Goal: Transaction & Acquisition: Purchase product/service

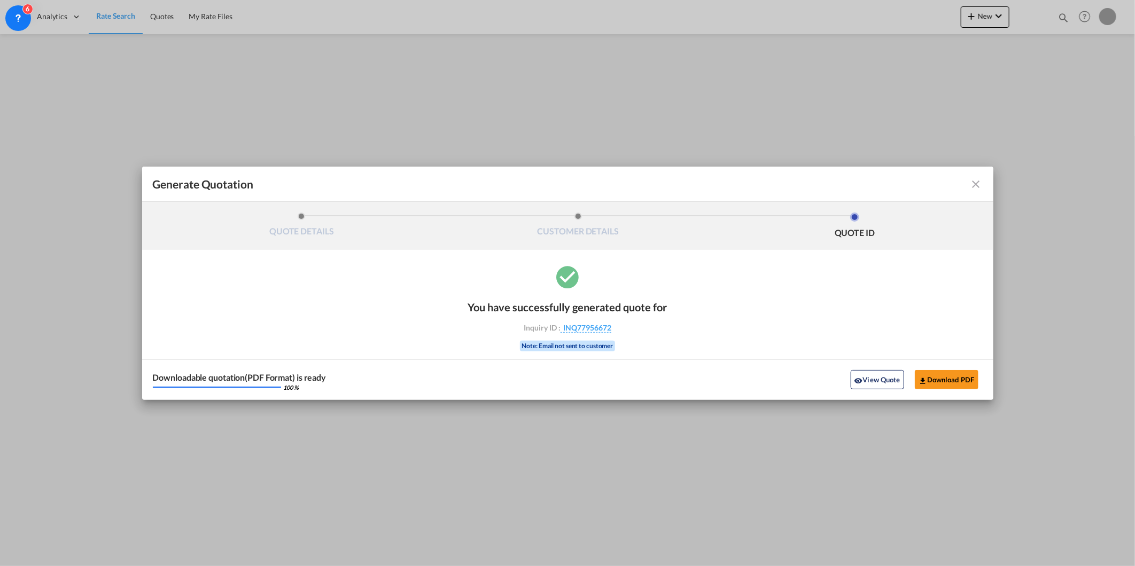
click at [976, 190] on div "Generate Quotation" at bounding box center [568, 184] width 830 height 14
click at [982, 186] on md-icon "icon-close fg-AAA8AD cursor m-0" at bounding box center [976, 184] width 13 height 13
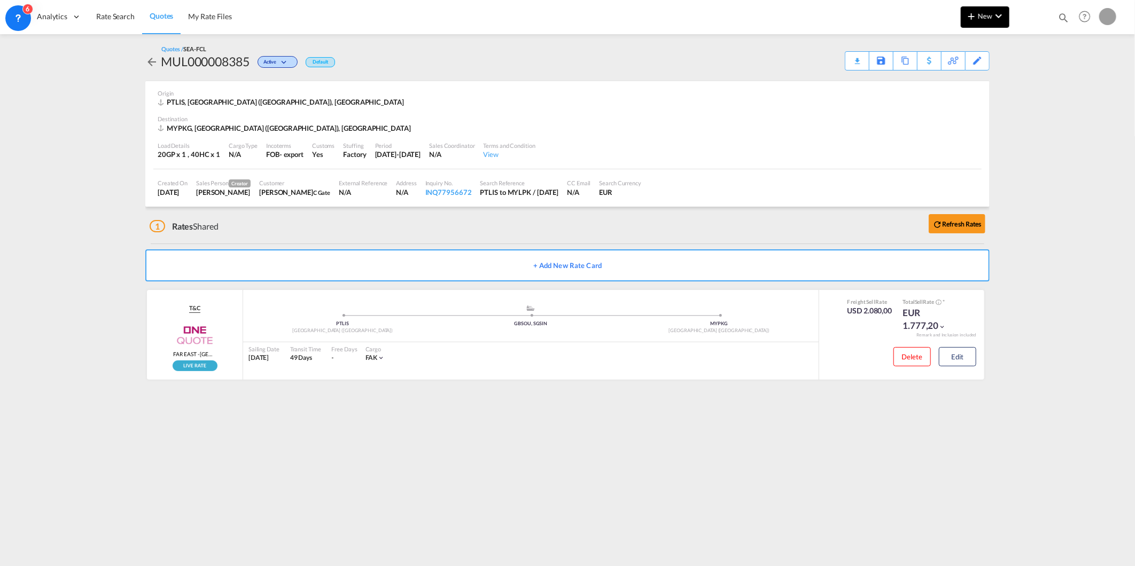
click at [995, 17] on md-icon "icon-chevron-down" at bounding box center [998, 16] width 13 height 13
click at [939, 88] on div "button" at bounding box center [940, 80] width 10 height 27
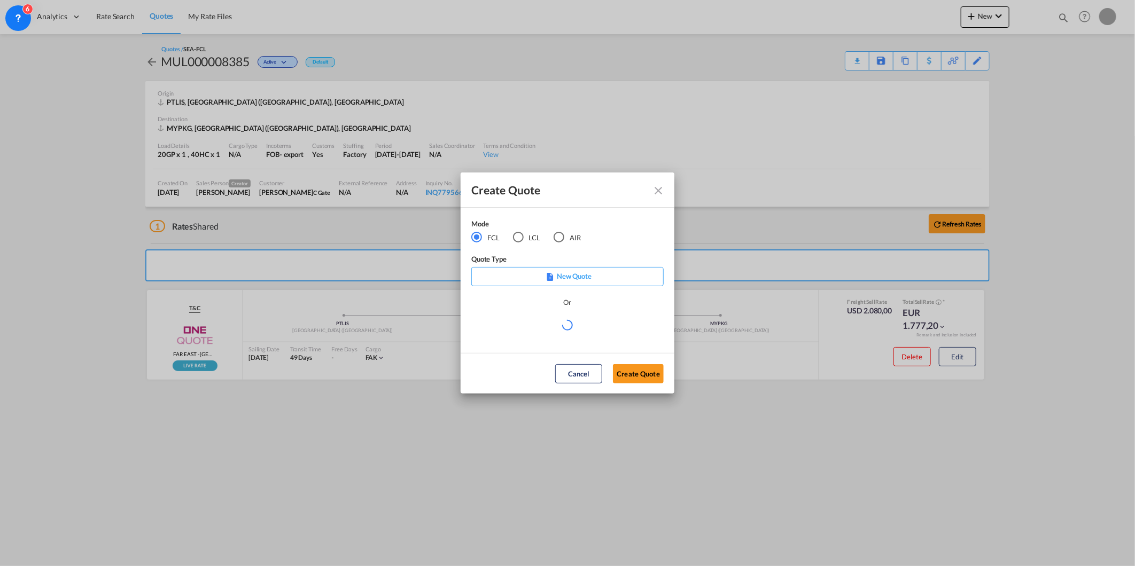
click at [558, 236] on div "AIR" at bounding box center [559, 237] width 11 height 11
click at [537, 335] on md-select "Select template [DATE] IMP_EXW_FCL [PERSON_NAME] | [DATE] [DATE] IMP_DAP_FCL S/…" at bounding box center [567, 329] width 192 height 21
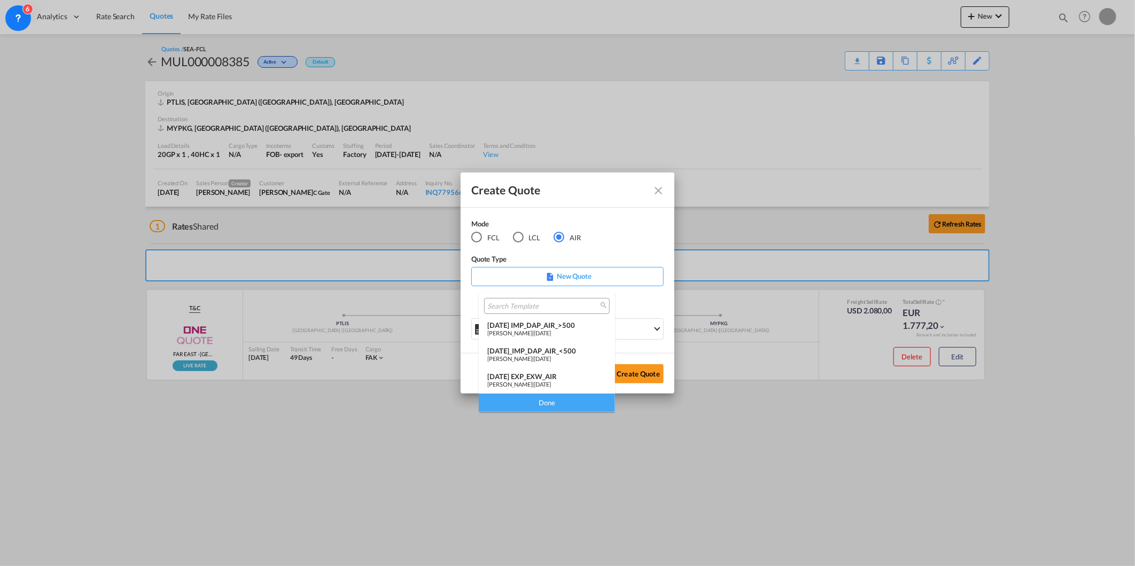
click at [540, 381] on span "[DATE]" at bounding box center [542, 384] width 17 height 7
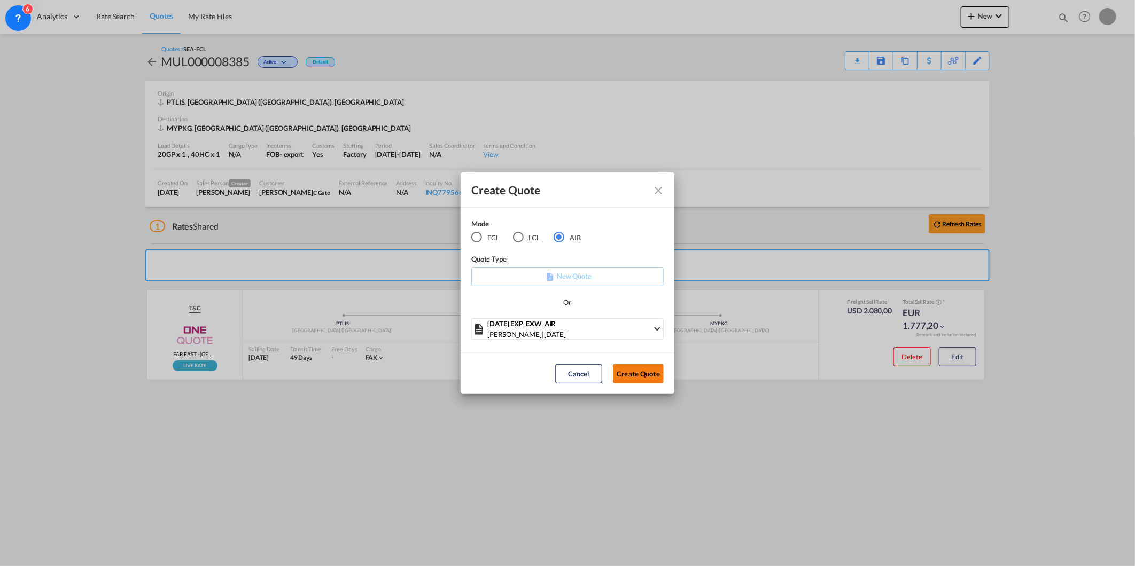
click at [650, 366] on button "Create Quote" at bounding box center [638, 373] width 51 height 19
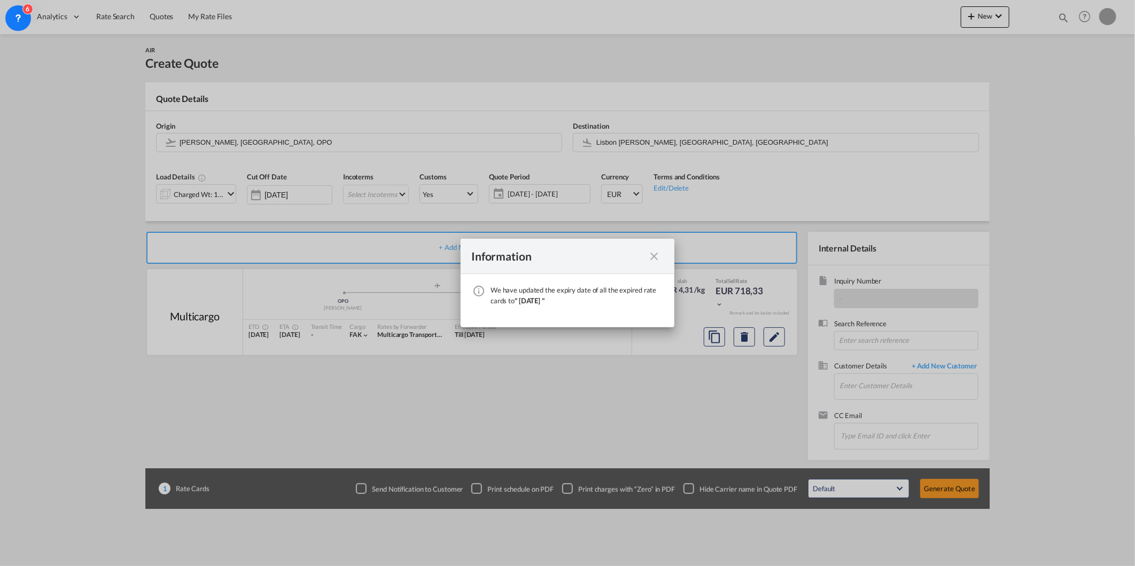
click at [649, 255] on md-icon "icon-close fg-AAA8AD cursor" at bounding box center [654, 256] width 13 height 13
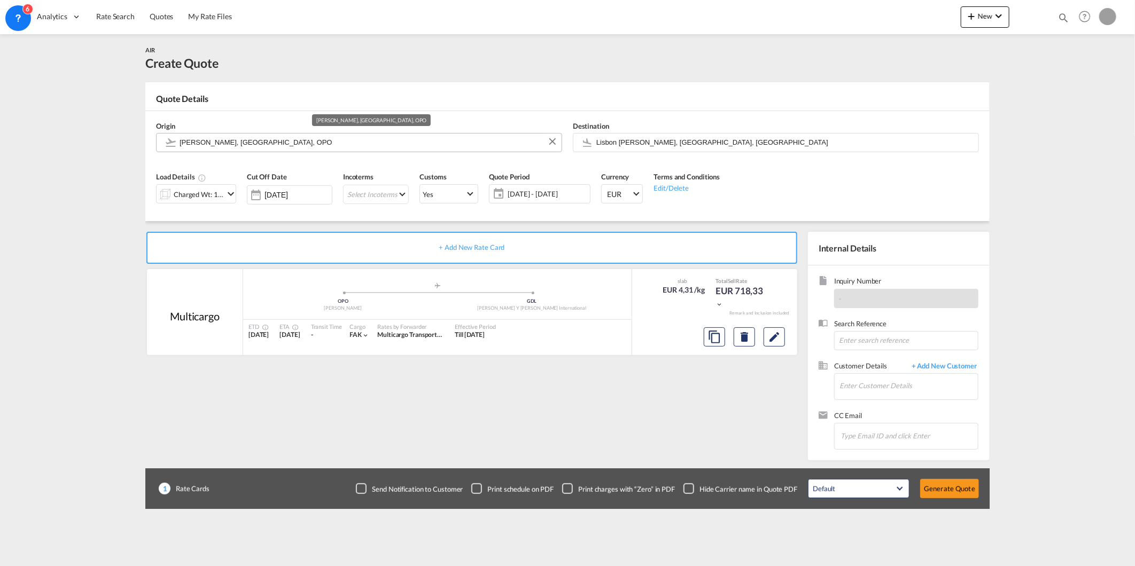
click at [351, 151] on md-autocomplete "[PERSON_NAME], [GEOGRAPHIC_DATA], OPO" at bounding box center [367, 142] width 377 height 19
click at [677, 140] on input "Lisbon [PERSON_NAME], [GEOGRAPHIC_DATA], [GEOGRAPHIC_DATA]" at bounding box center [784, 142] width 377 height 19
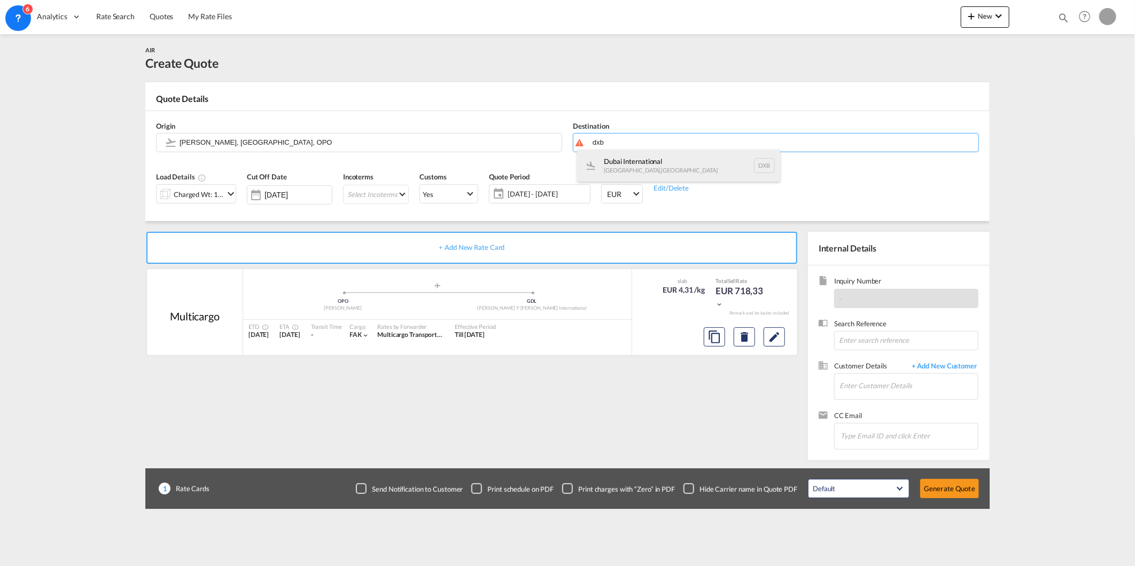
click at [659, 154] on div "Dubai International [GEOGRAPHIC_DATA] , [GEOGRAPHIC_DATA] DXB" at bounding box center [678, 166] width 203 height 32
type input "Dubai International, [GEOGRAPHIC_DATA], DXB"
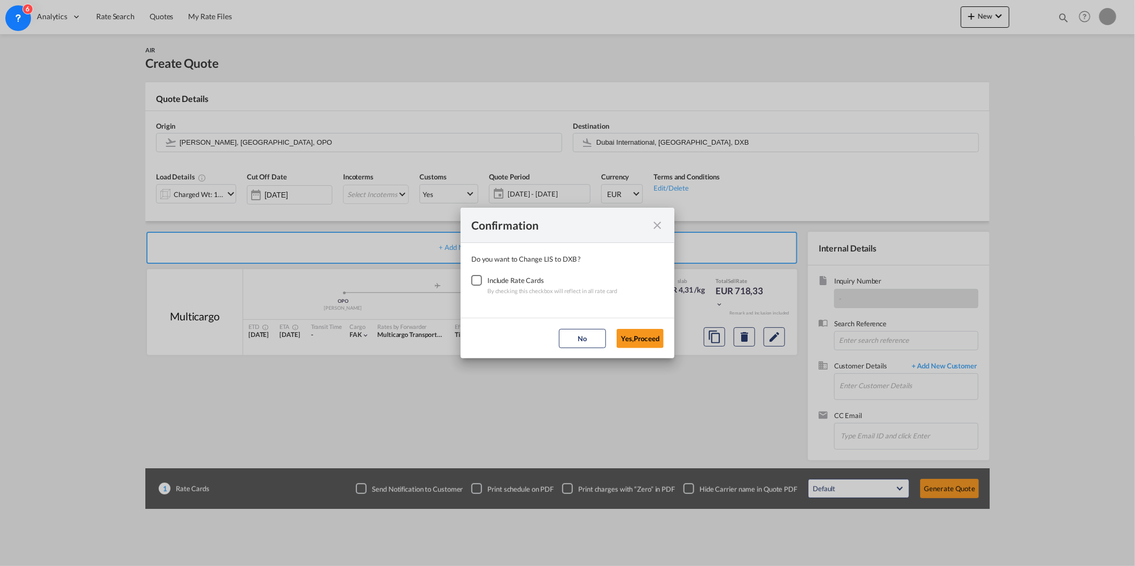
click at [476, 286] on div "Checkbox No Ink" at bounding box center [476, 280] width 11 height 11
click at [634, 335] on button "Yes,Proceed" at bounding box center [640, 338] width 47 height 19
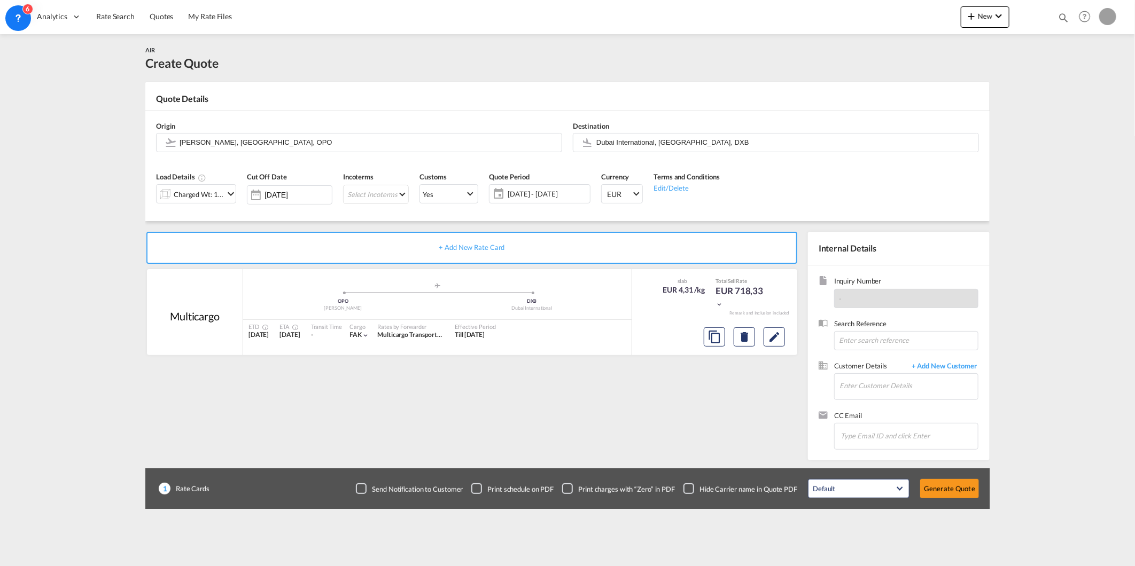
click at [212, 201] on div "Charged Wt: 166,67 KG" at bounding box center [199, 194] width 50 height 15
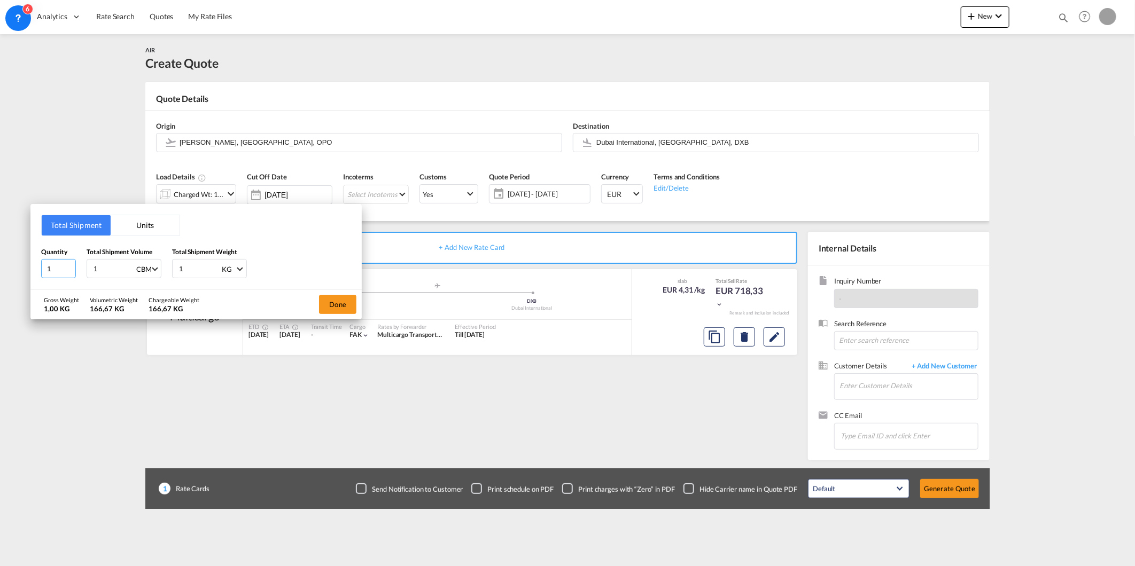
drag, startPoint x: 61, startPoint y: 263, endPoint x: 1, endPoint y: 227, distance: 70.8
click at [4, 265] on div "Total Shipment Units Quantity 1 Total Shipment Volume 1 CBM CBM CFT KG LB Total…" at bounding box center [567, 283] width 1135 height 566
type input "25"
type input "1.8"
type input "330"
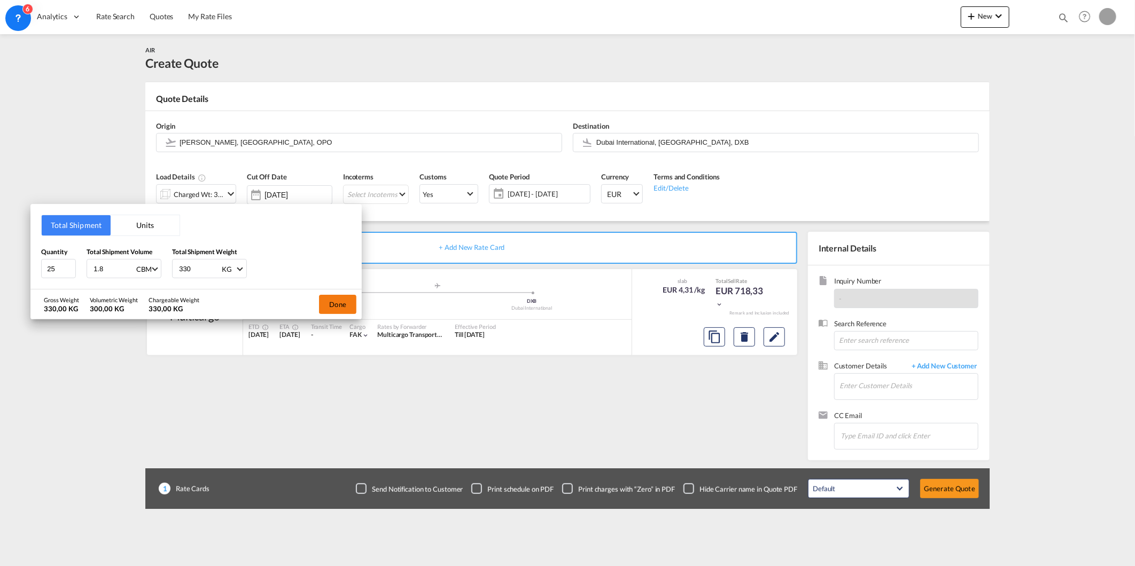
click at [331, 304] on button "Done" at bounding box center [337, 304] width 37 height 19
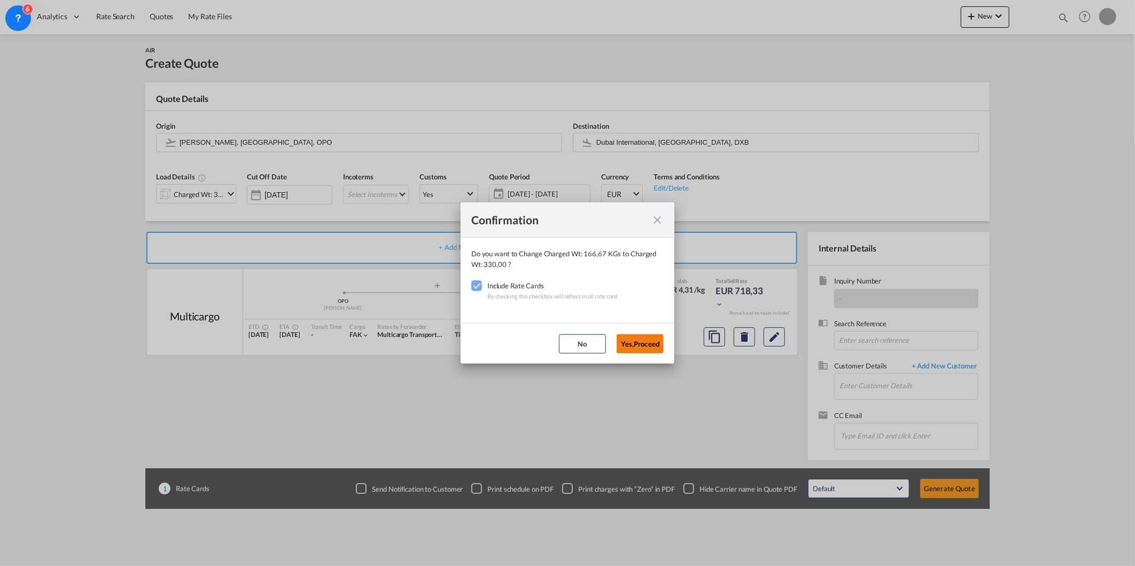
click at [646, 339] on button "Yes,Proceed" at bounding box center [640, 344] width 47 height 19
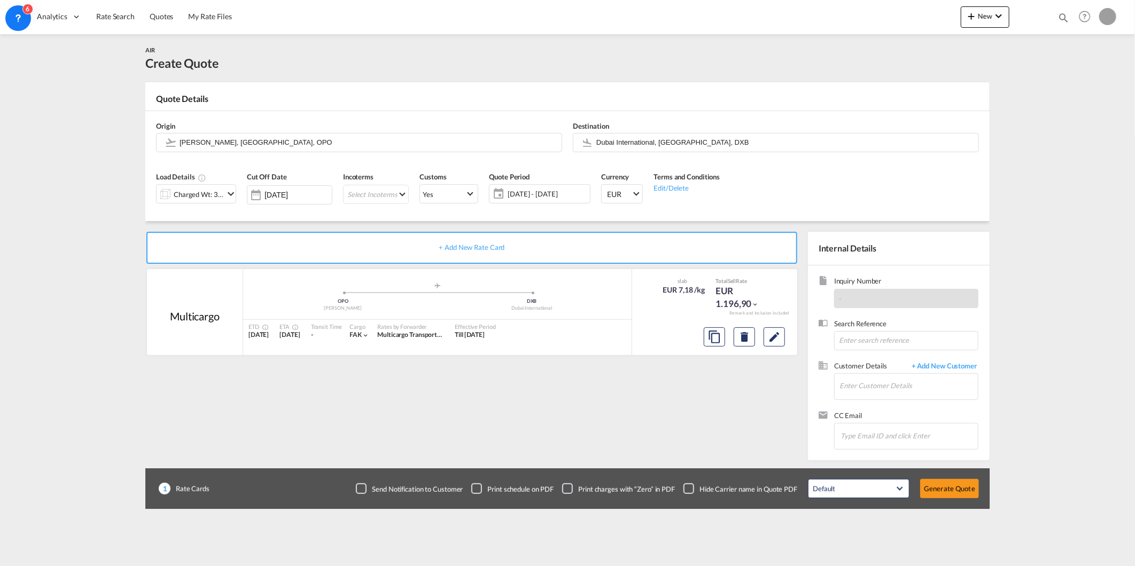
click at [185, 180] on span "Load Details" at bounding box center [181, 177] width 50 height 9
click at [191, 190] on div "Charged Wt: 330,00 KG" at bounding box center [199, 194] width 50 height 15
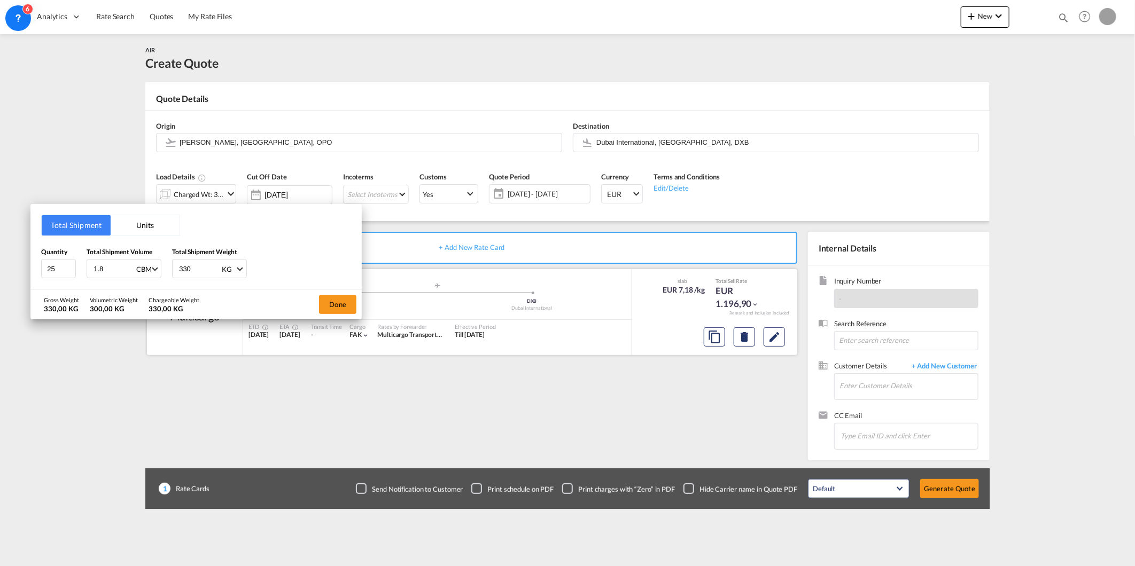
drag, startPoint x: 337, startPoint y: 310, endPoint x: 367, endPoint y: 313, distance: 29.6
click at [338, 310] on button "Done" at bounding box center [337, 304] width 37 height 19
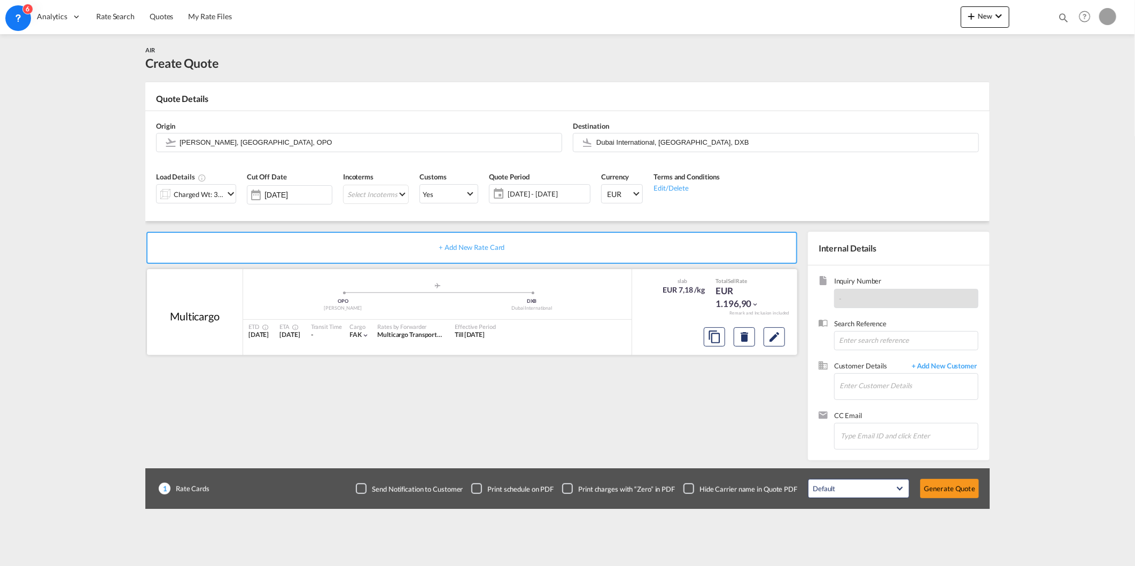
click at [787, 344] on div at bounding box center [745, 337] width 90 height 26
click at [782, 344] on button "Edit" at bounding box center [774, 337] width 21 height 19
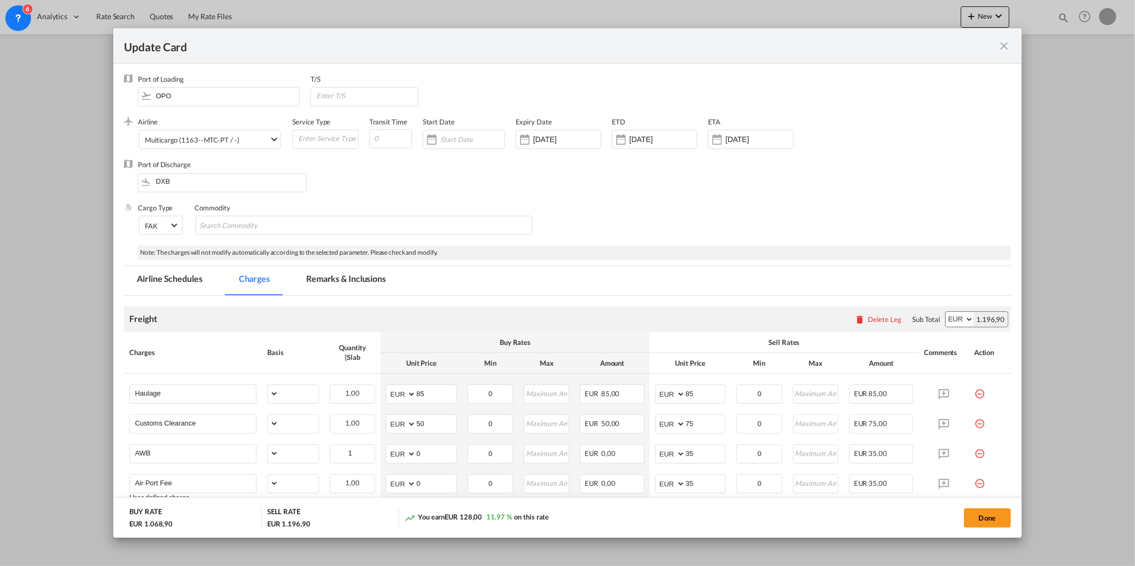
select select "per_shipment"
select select "per_awb"
select select "per_document"
select select "per_shipment"
click at [168, 138] on div "Multicargo (1163--MTC-PT / -)" at bounding box center [192, 140] width 94 height 9
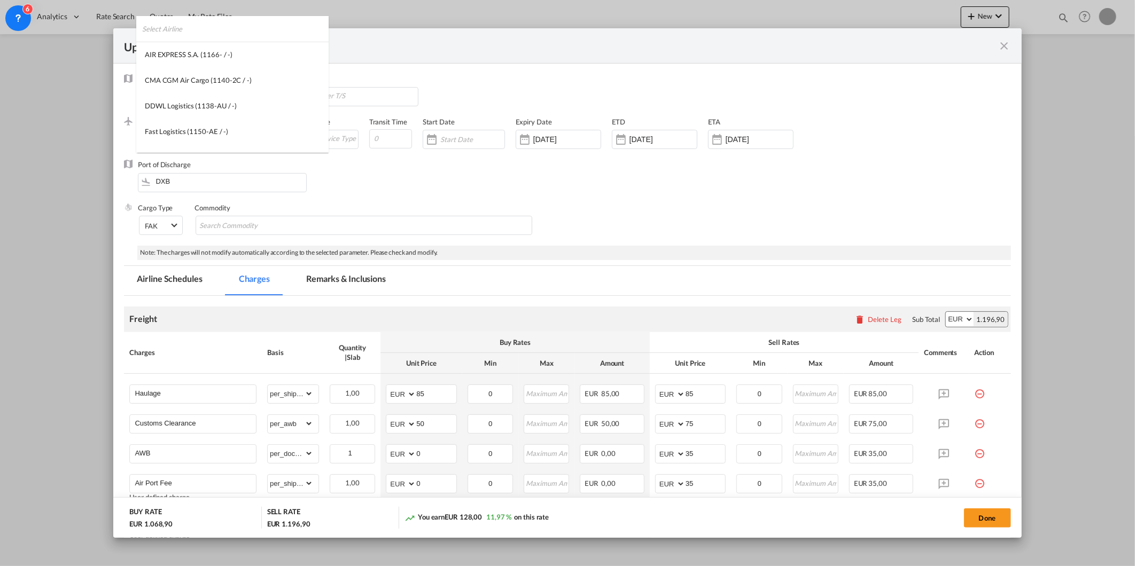
click at [299, 32] on input "search" at bounding box center [235, 29] width 187 height 26
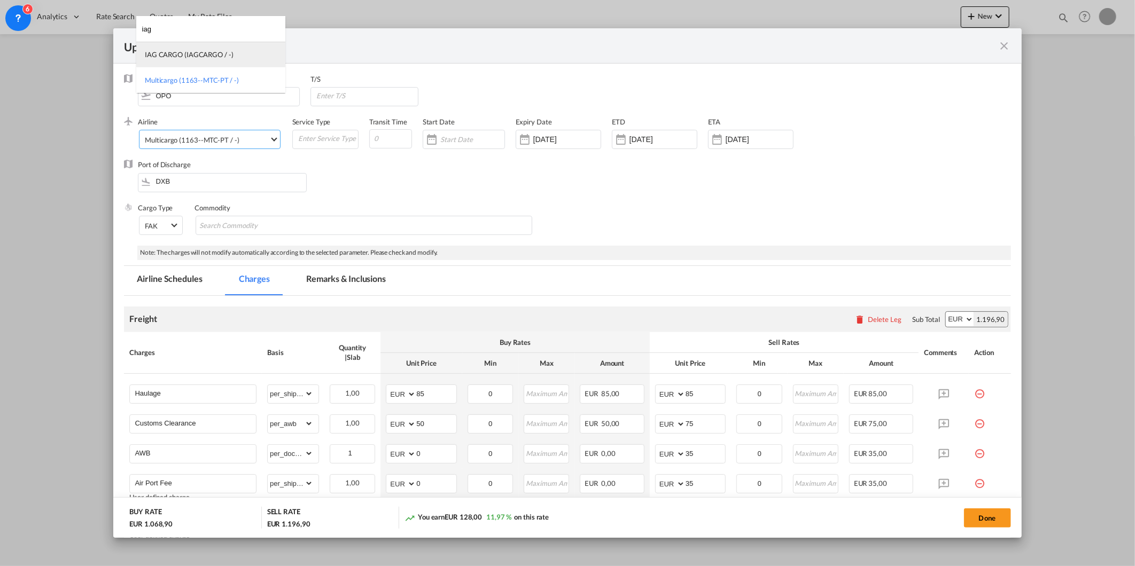
type input "iag"
click at [242, 60] on md-option "IAG CARGO (IAGCARGO / -)" at bounding box center [210, 55] width 149 height 26
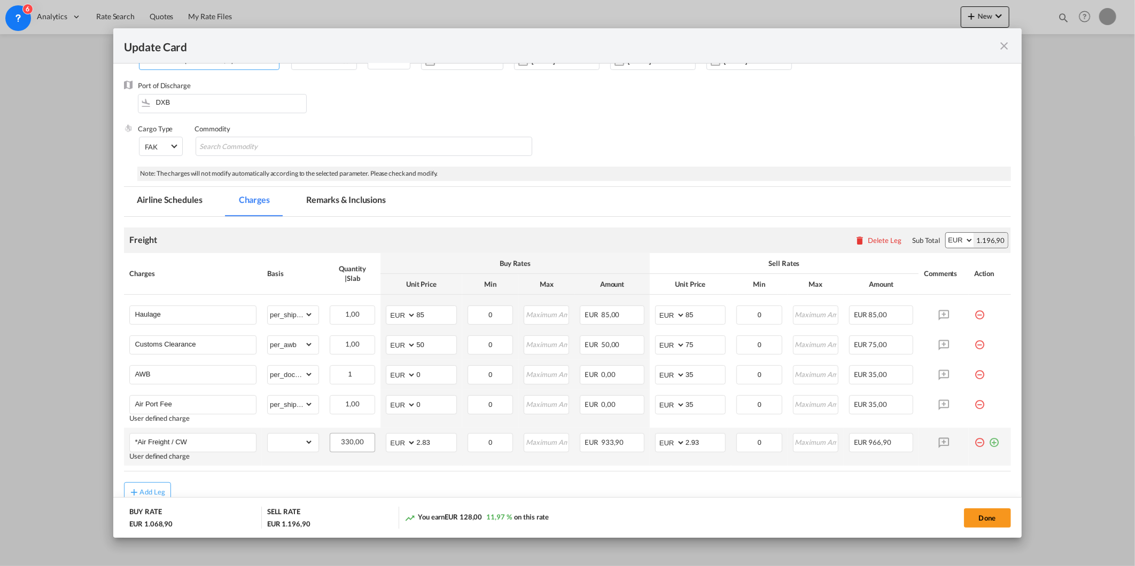
scroll to position [131, 0]
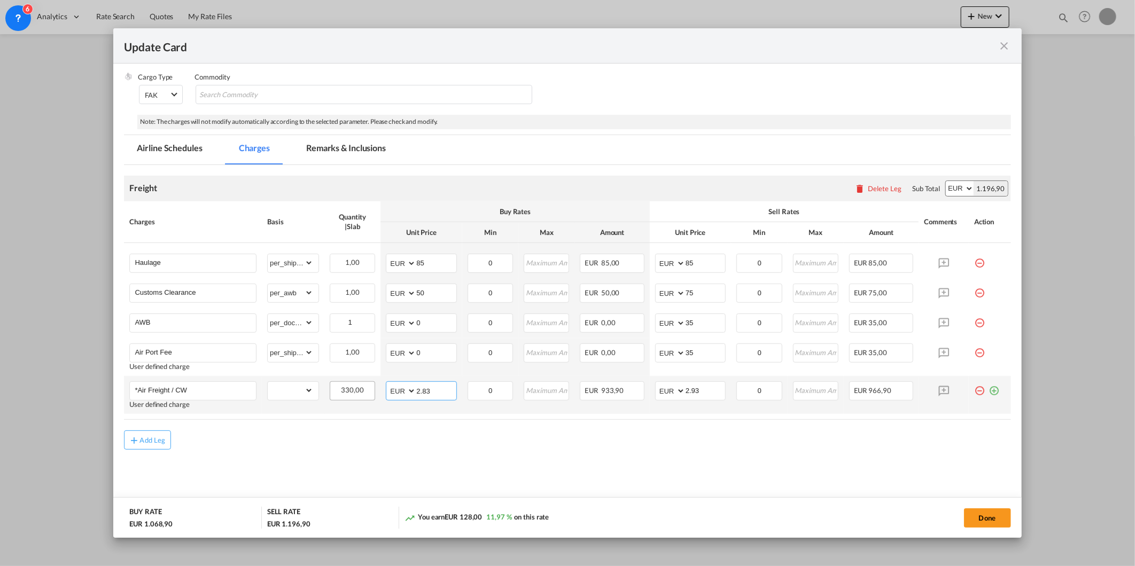
drag, startPoint x: 438, startPoint y: 391, endPoint x: 354, endPoint y: 392, distance: 83.9
click at [380, 392] on td "AED AFN ALL AMD ANG AOA ARS AUD AWG AZN BAM BBD BDT BGN BHD BIF BMD BND [PERSON…" at bounding box center [420, 395] width 81 height 38
type input "1.1"
drag, startPoint x: 696, startPoint y: 393, endPoint x: 554, endPoint y: 392, distance: 142.7
click at [568, 393] on tr "*Air Freight / CW User defined charge Please Enter Already Exists gross_weight …" at bounding box center [567, 395] width 887 height 38
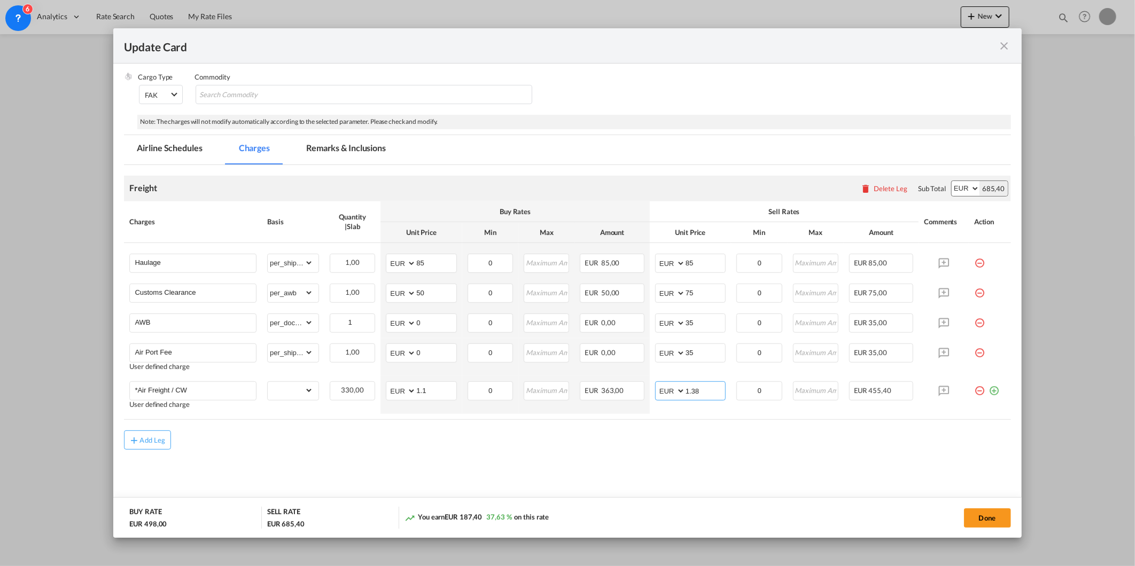
type input "1.38"
click at [338, 161] on md-tab-item "Remarks & Inclusions" at bounding box center [345, 149] width 105 height 29
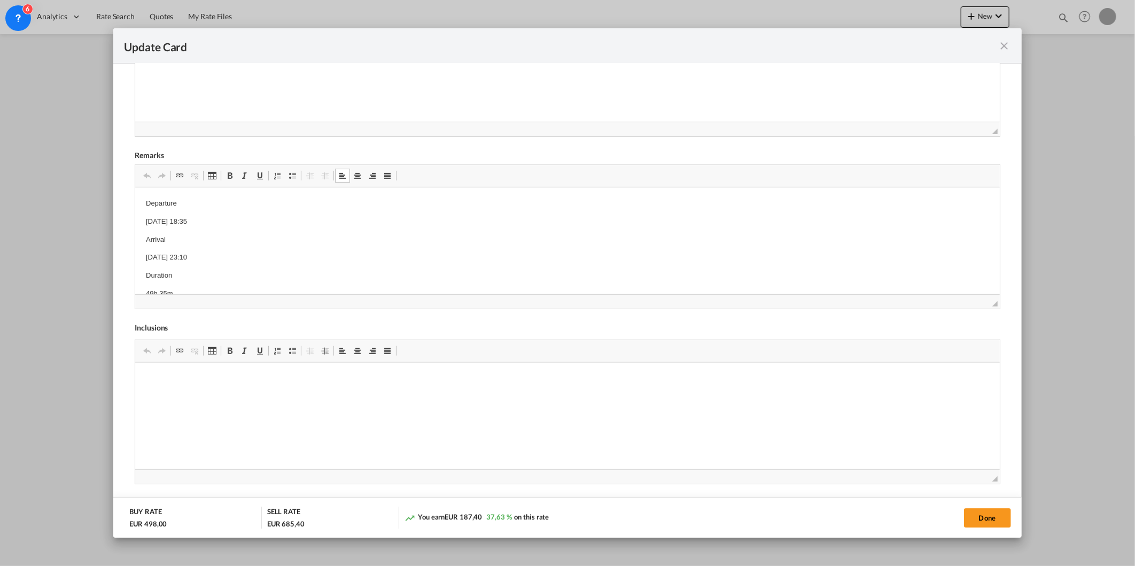
scroll to position [38, 0]
click at [947, 514] on div "Done" at bounding box center [840, 518] width 342 height 22
click at [984, 515] on button "Done" at bounding box center [987, 518] width 47 height 19
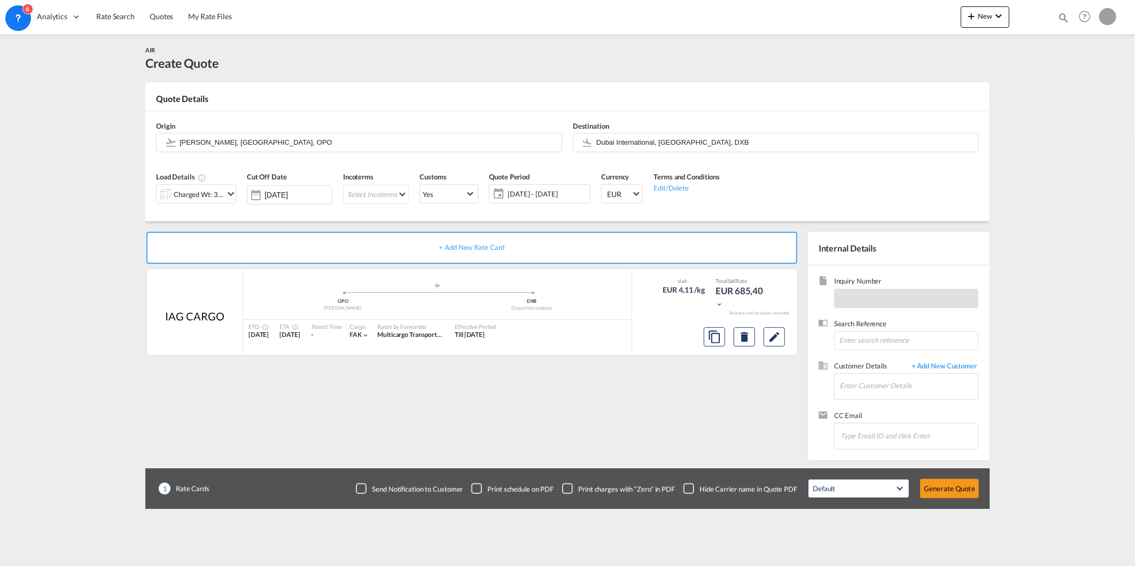
scroll to position [6, 0]
click at [776, 341] on md-icon "Edit" at bounding box center [774, 337] width 13 height 13
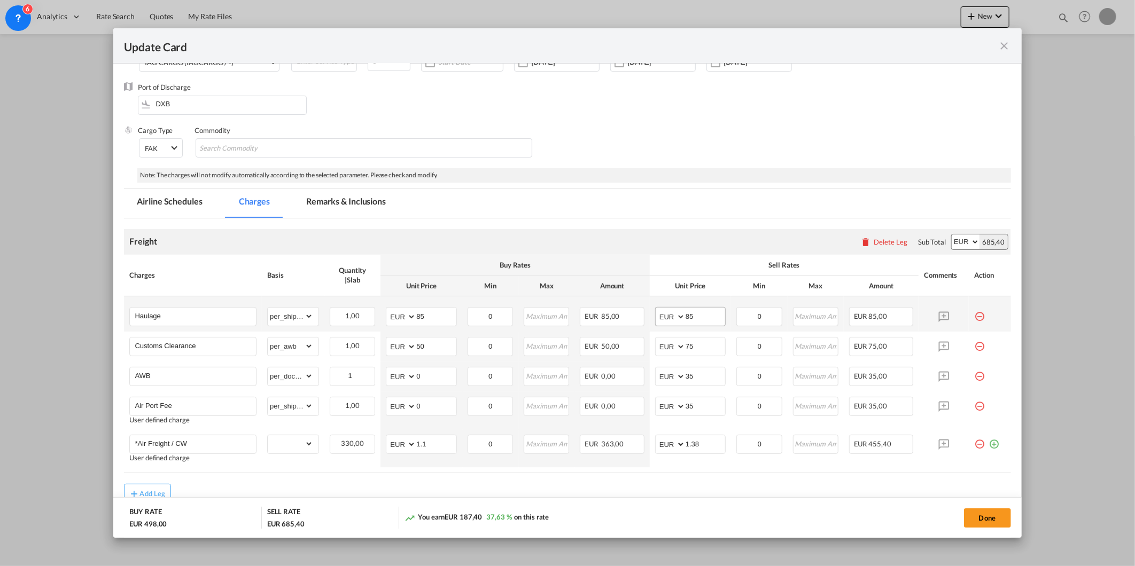
scroll to position [119, 0]
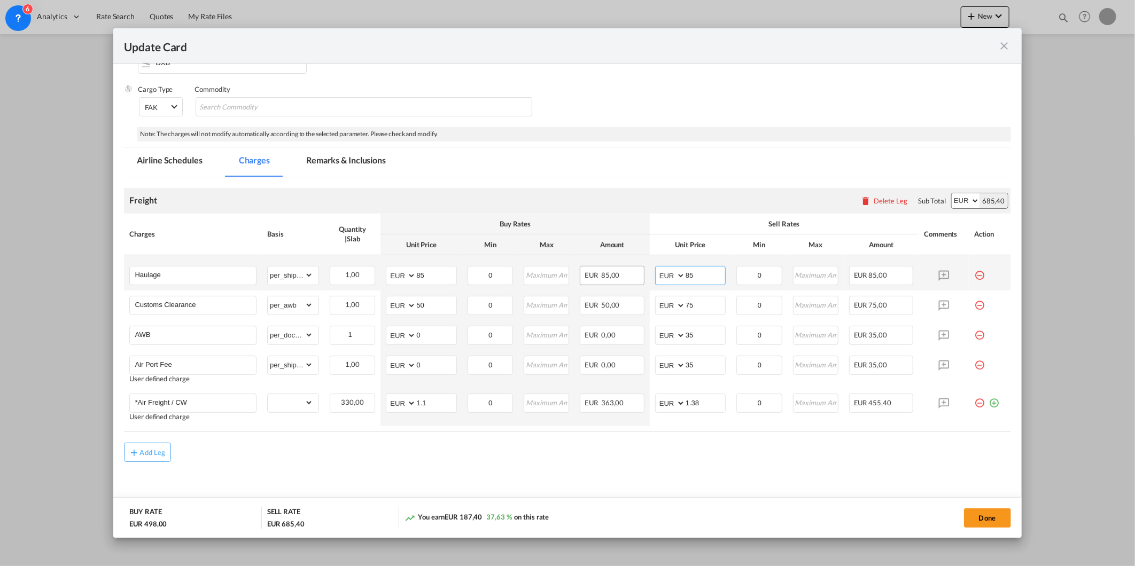
drag, startPoint x: 692, startPoint y: 275, endPoint x: 613, endPoint y: 276, distance: 78.6
click at [636, 276] on tr "Haulage Please Enter Already Exists gross_weight volumetric_weight per_shipment…" at bounding box center [567, 272] width 887 height 35
type input "130"
click at [989, 405] on md-icon "icon-plus-circle-outline green-400-fg" at bounding box center [994, 399] width 11 height 11
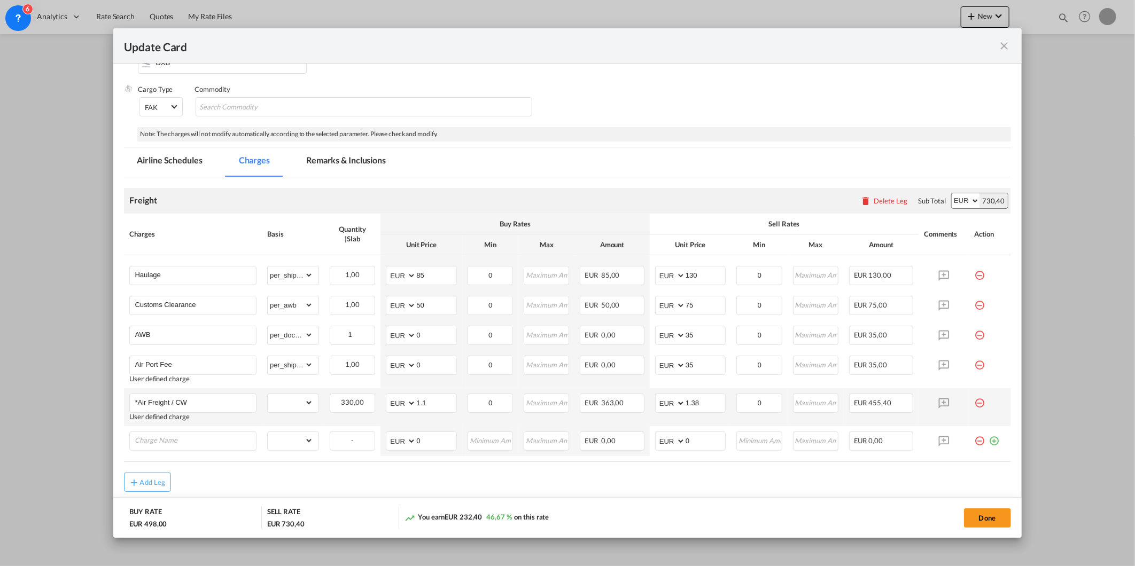
type input "P"
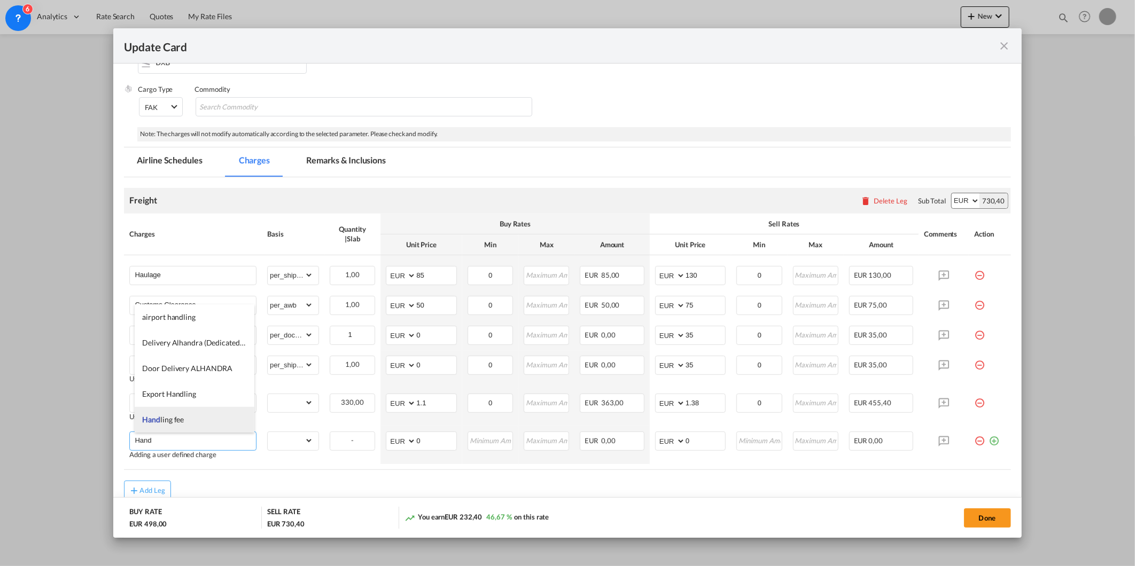
click at [230, 423] on li "Hand ling fee" at bounding box center [195, 420] width 120 height 26
type input "Handling fee"
drag, startPoint x: 721, startPoint y: 449, endPoint x: 603, endPoint y: 458, distance: 118.9
click at [603, 458] on table "Charges Basis Quantity | Slab Buy Rates Sell Rates Comments Action Unit Price M…" at bounding box center [567, 338] width 887 height 248
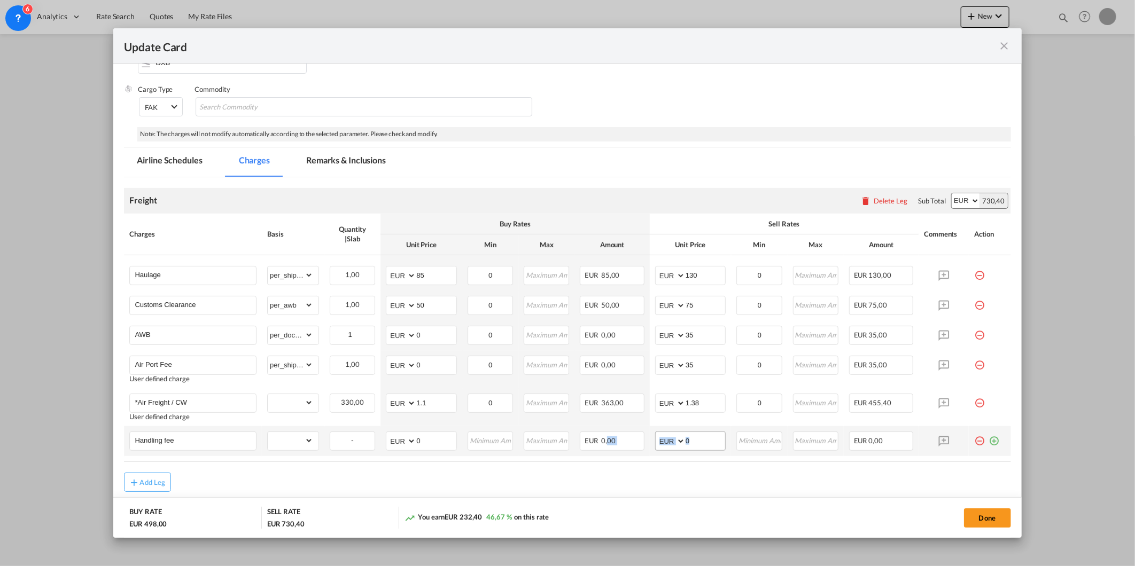
drag, startPoint x: 603, startPoint y: 458, endPoint x: 688, endPoint y: 435, distance: 88.0
click at [687, 436] on input "0" at bounding box center [706, 440] width 40 height 16
click at [688, 435] on input "0" at bounding box center [706, 440] width 40 height 16
type input "90"
click at [488, 495] on md-content "Freight Please enter leg name Leg Name Already Exists Delete Leg Sub Total AED …" at bounding box center [567, 365] width 887 height 377
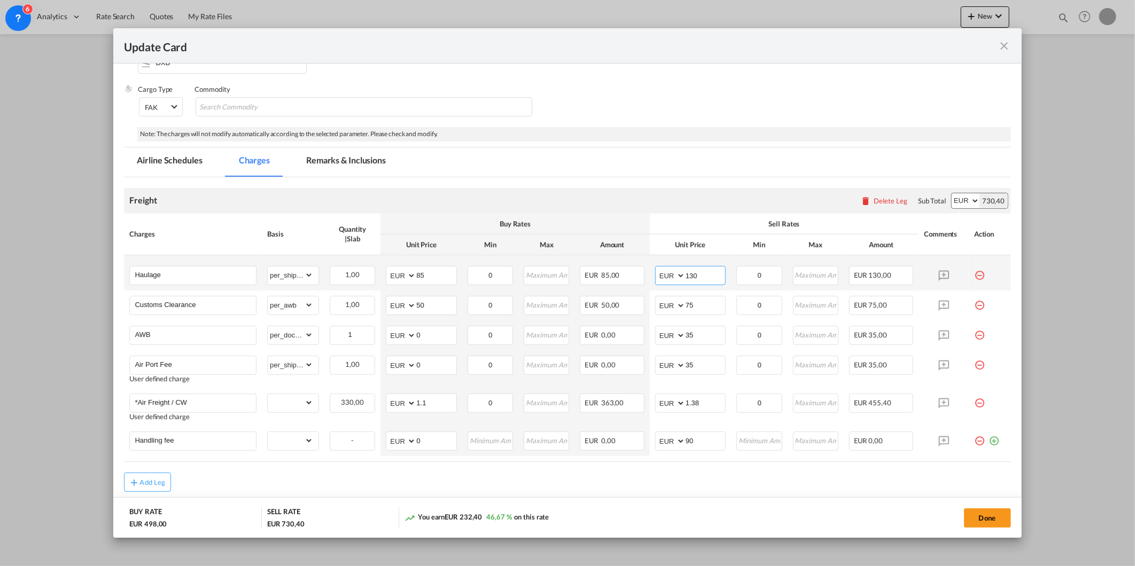
click at [696, 277] on input "130" at bounding box center [706, 275] width 40 height 16
click at [969, 524] on button "Done" at bounding box center [987, 518] width 47 height 19
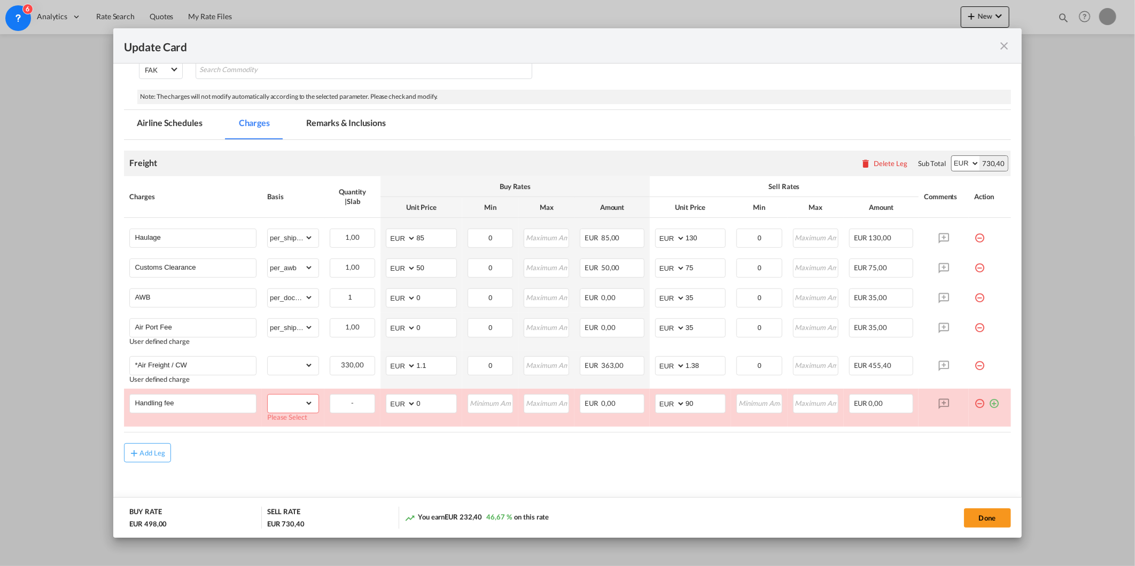
scroll to position [169, 0]
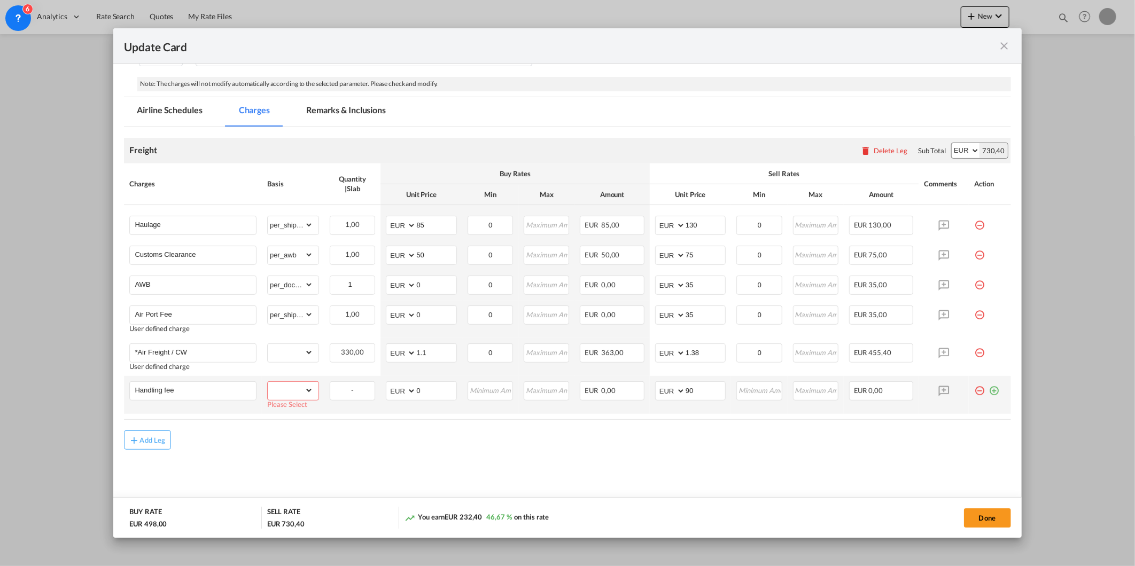
click at [300, 391] on select "gross_weight volumetric_weight per_shipment per_bl per_km % on air freight per_…" at bounding box center [290, 390] width 45 height 17
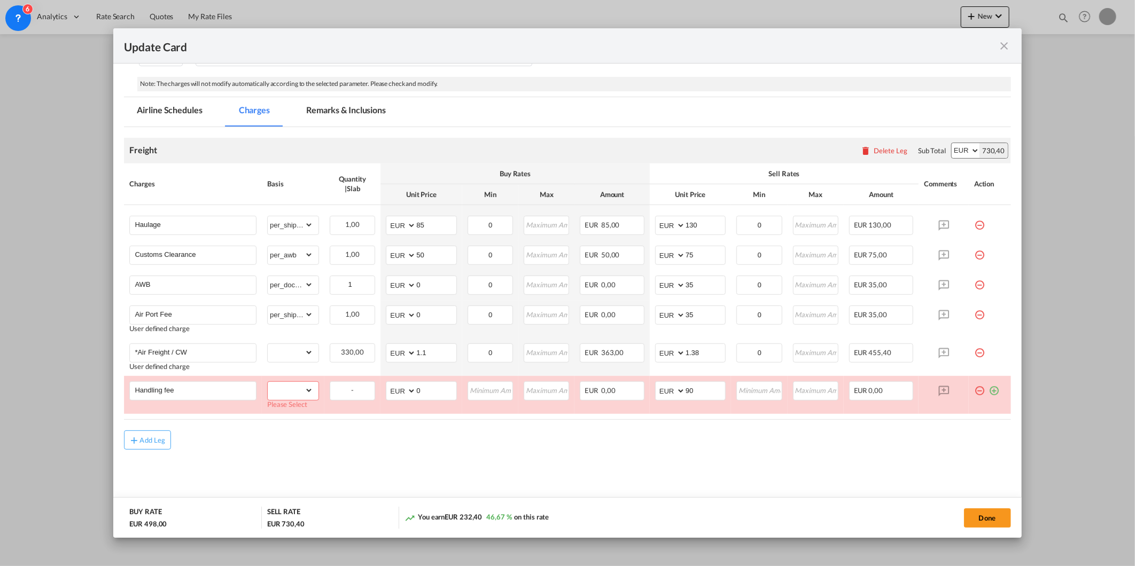
select select "per_shipment"
click at [268, 390] on select "gross_weight volumetric_weight per_shipment per_bl per_km % on air freight per_…" at bounding box center [290, 390] width 45 height 17
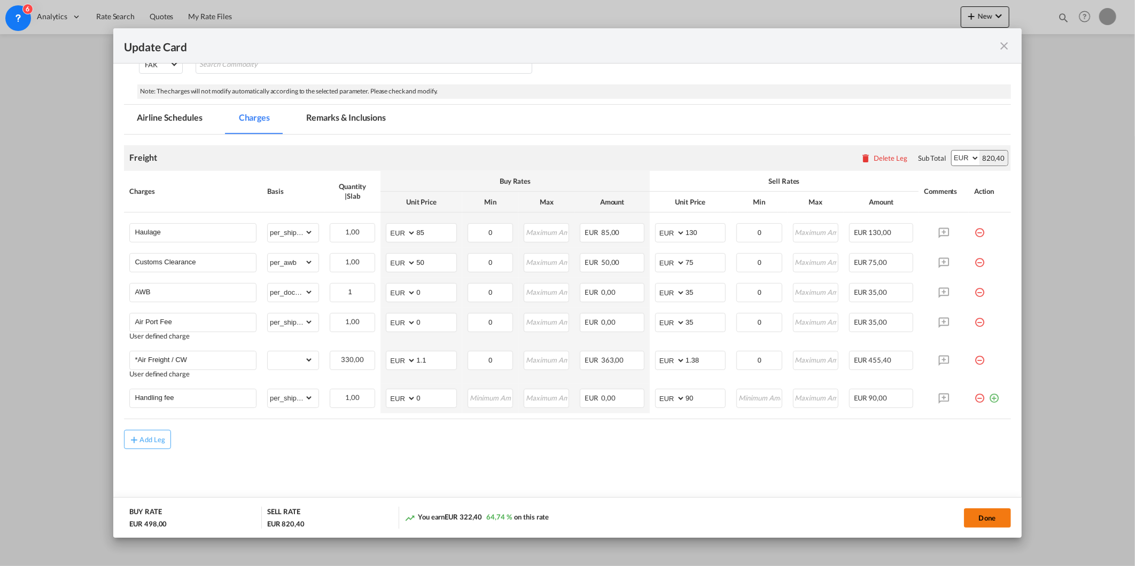
click at [986, 512] on button "Done" at bounding box center [987, 518] width 47 height 19
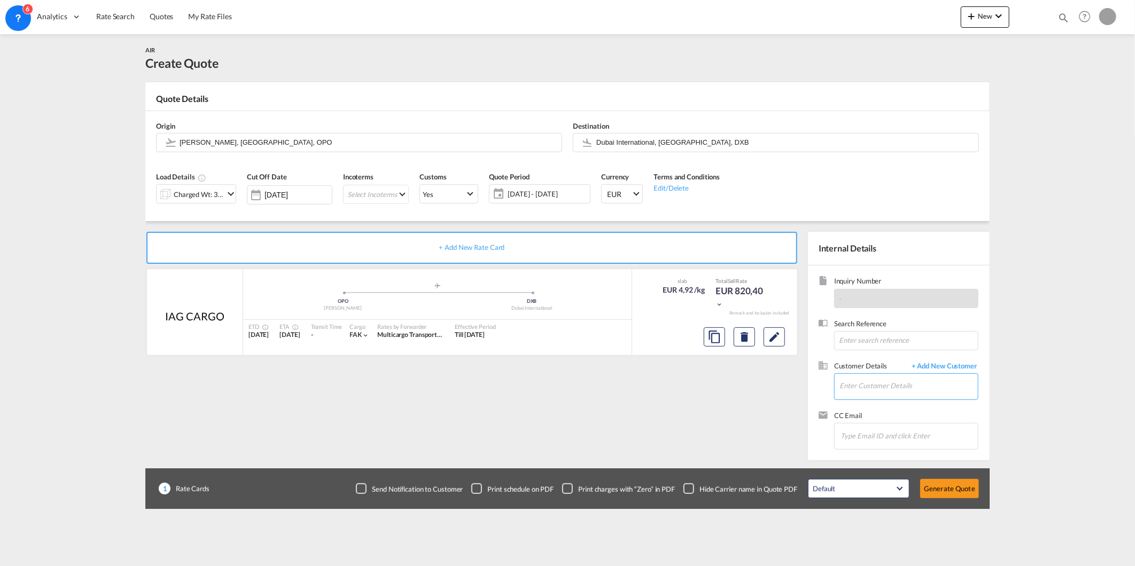
click at [880, 379] on input "Enter Customer Details" at bounding box center [909, 386] width 138 height 24
paste input "[EMAIL_ADDRESS][DOMAIN_NAME]"
click at [860, 394] on div "Sales Team [EMAIL_ADDRESS][DOMAIN_NAME] | @[DOMAIN_NAME]" at bounding box center [940, 405] width 203 height 29
type input "@[DOMAIN_NAME], Sales Team, [EMAIL_ADDRESS][DOMAIN_NAME]"
click at [950, 485] on button "Generate Quote" at bounding box center [949, 488] width 59 height 19
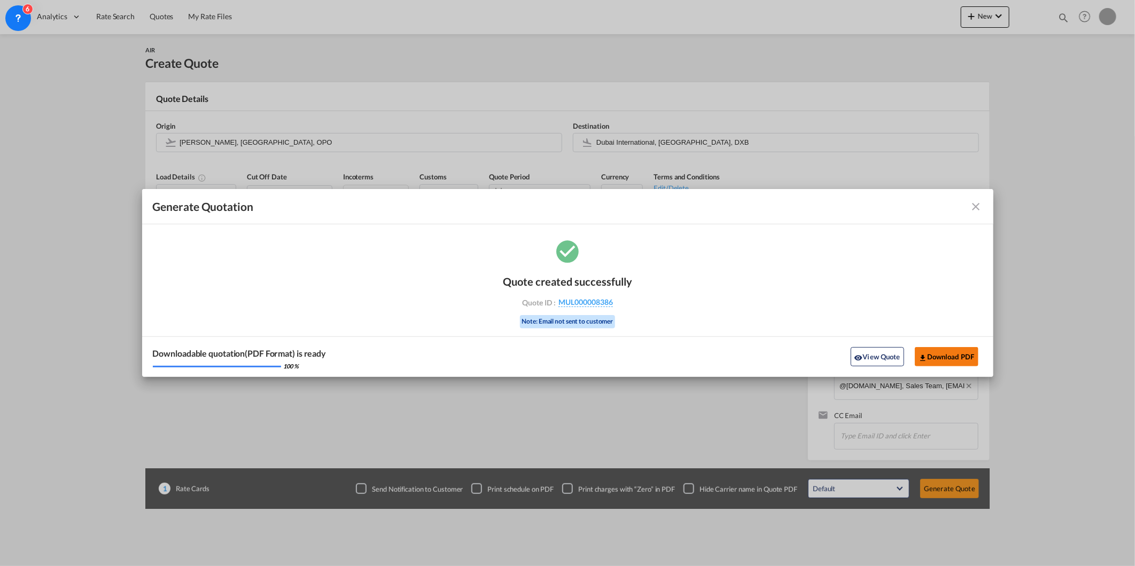
click at [954, 356] on button "Download PDF" at bounding box center [947, 356] width 64 height 19
click at [872, 350] on button "View Quote" at bounding box center [877, 356] width 53 height 19
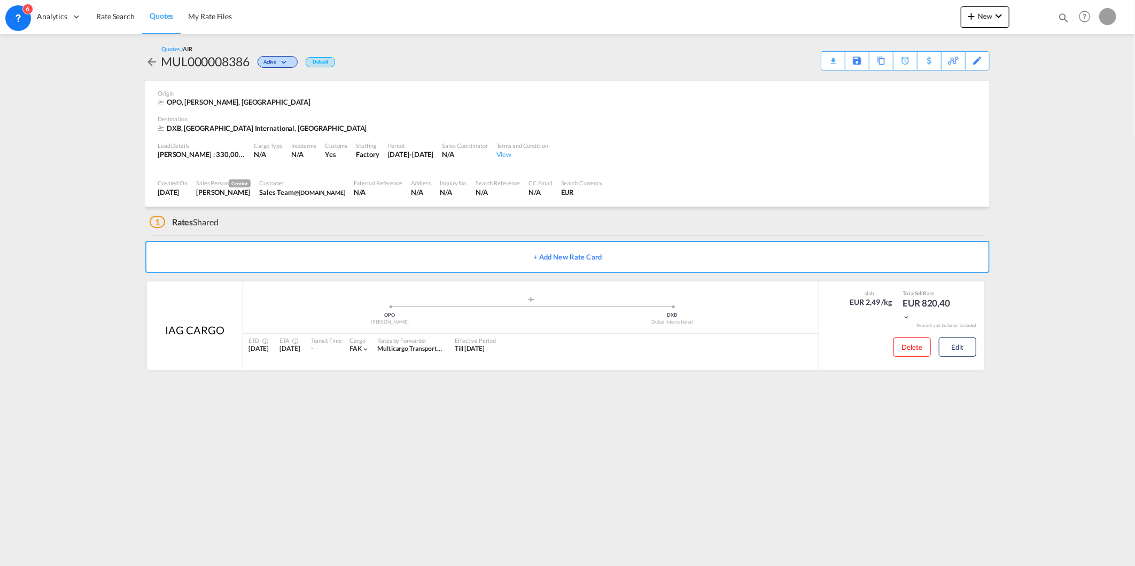
click at [173, 14] on link "Quotes" at bounding box center [161, 16] width 38 height 35
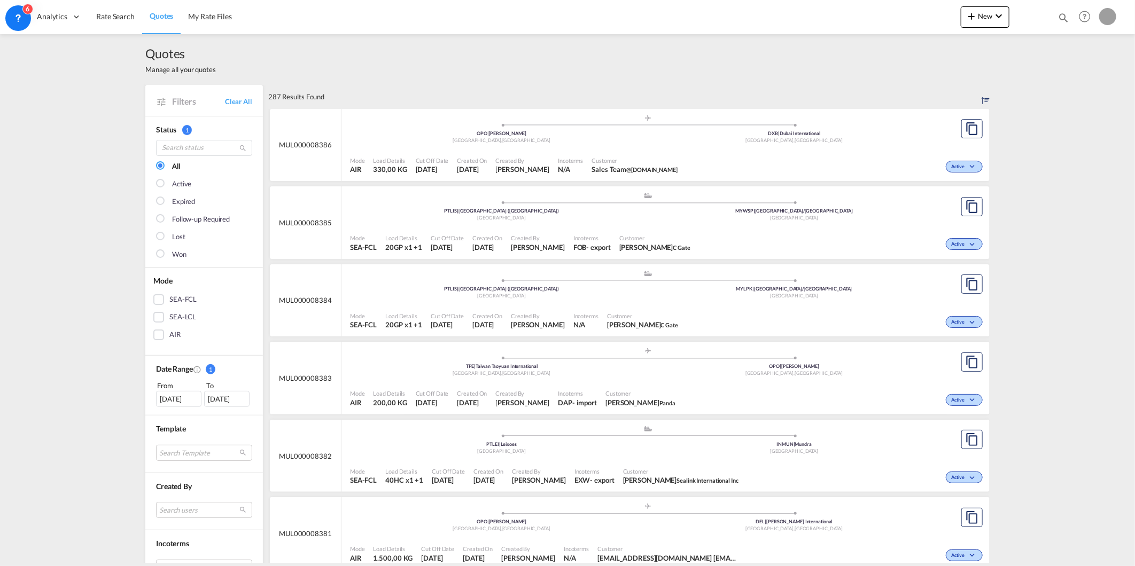
click at [684, 234] on div "Customer [PERSON_NAME] C Gate" at bounding box center [655, 243] width 80 height 27
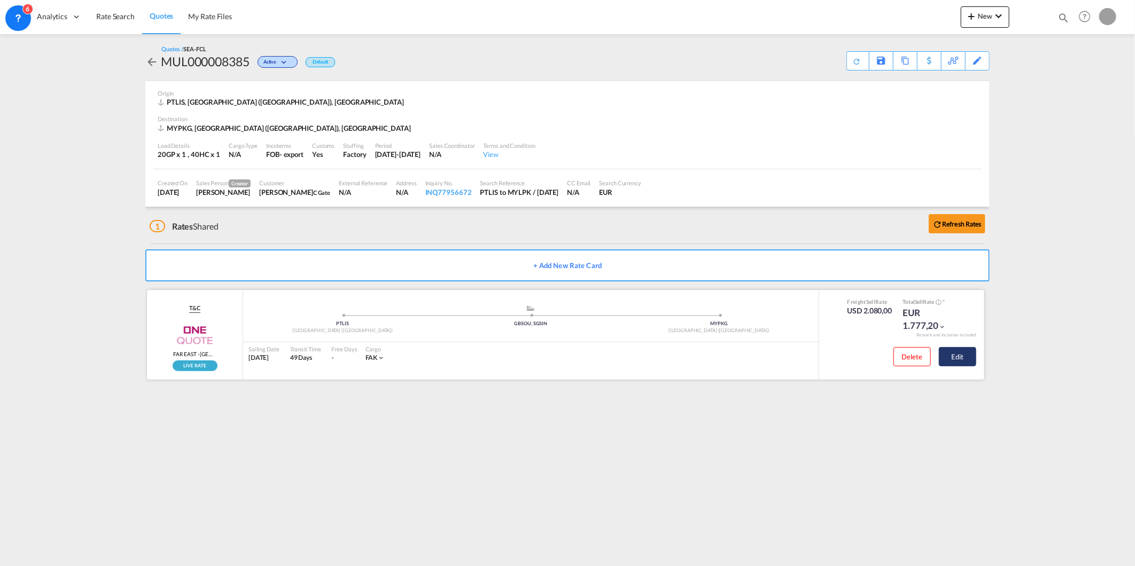
click at [959, 355] on button "Edit" at bounding box center [957, 356] width 37 height 19
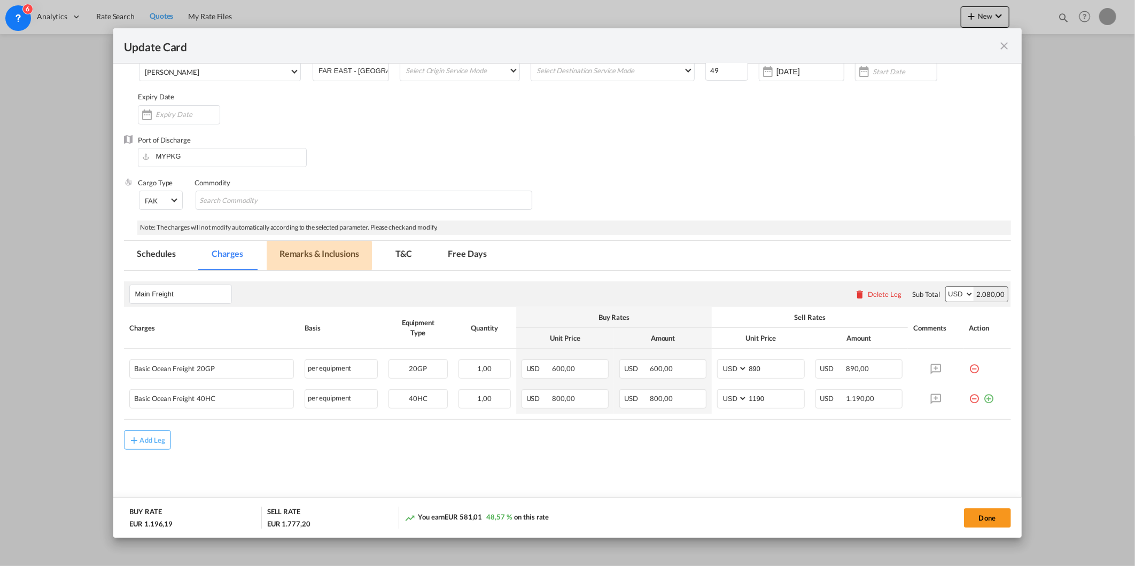
click at [297, 255] on md-tab-item "Remarks & Inclusions" at bounding box center [319, 255] width 105 height 29
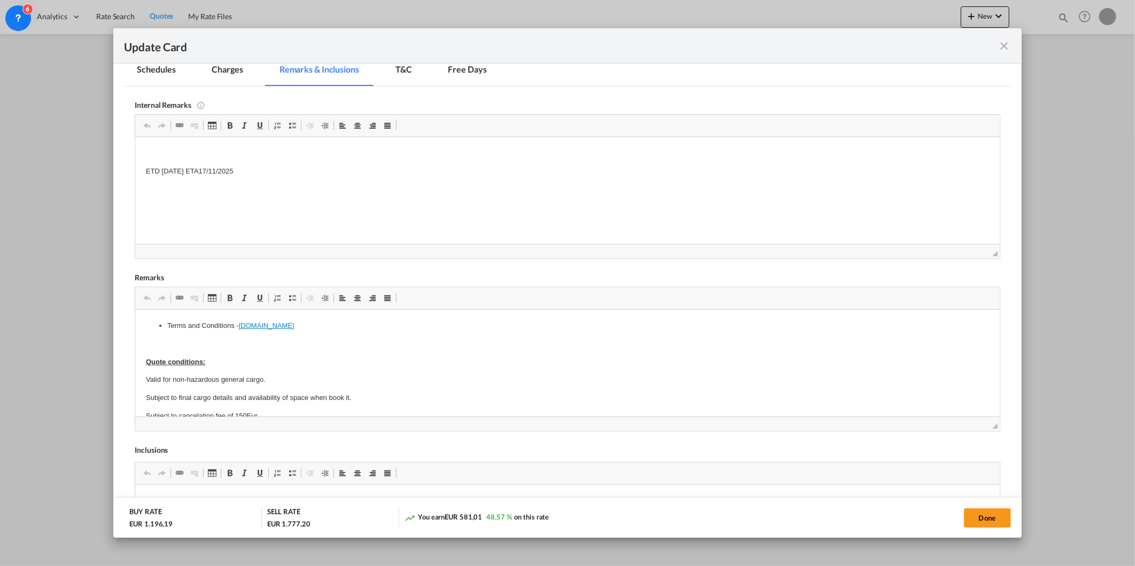
scroll to position [187, 0]
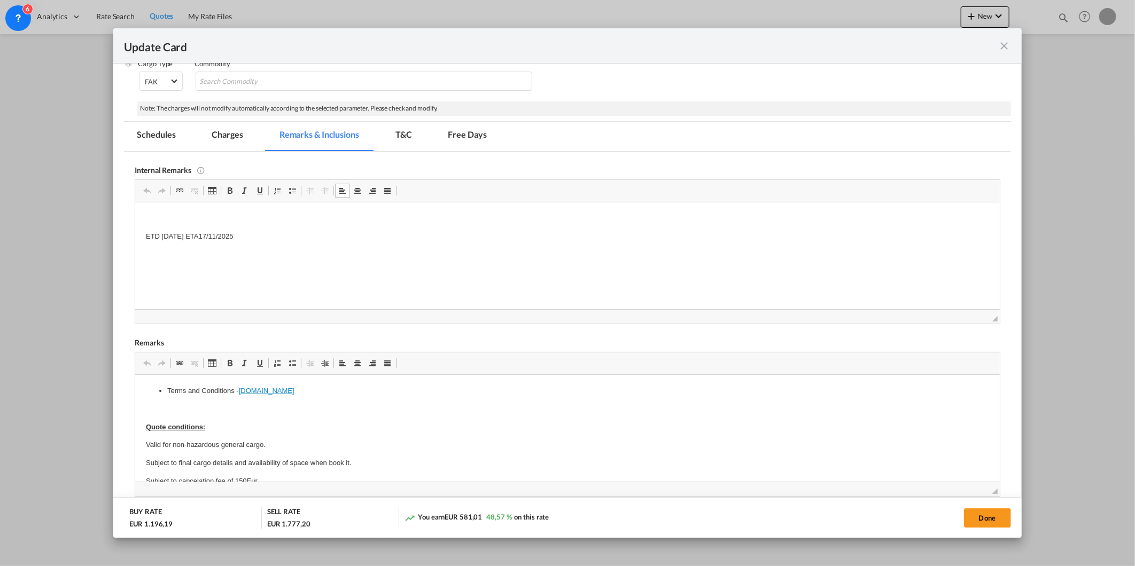
drag, startPoint x: 251, startPoint y: 228, endPoint x: 258, endPoint y: 432, distance: 203.7
click at [319, 247] on body "ETD [DATE] ETA17/11/2025" at bounding box center [567, 236] width 843 height 47
drag, startPoint x: 247, startPoint y: 238, endPoint x: 135, endPoint y: 238, distance: 111.7
click at [135, 238] on html "ETD [DATE] ETA17/11/2025" at bounding box center [567, 236] width 864 height 68
copy p "ETD [DATE] ETA17/11/2025"
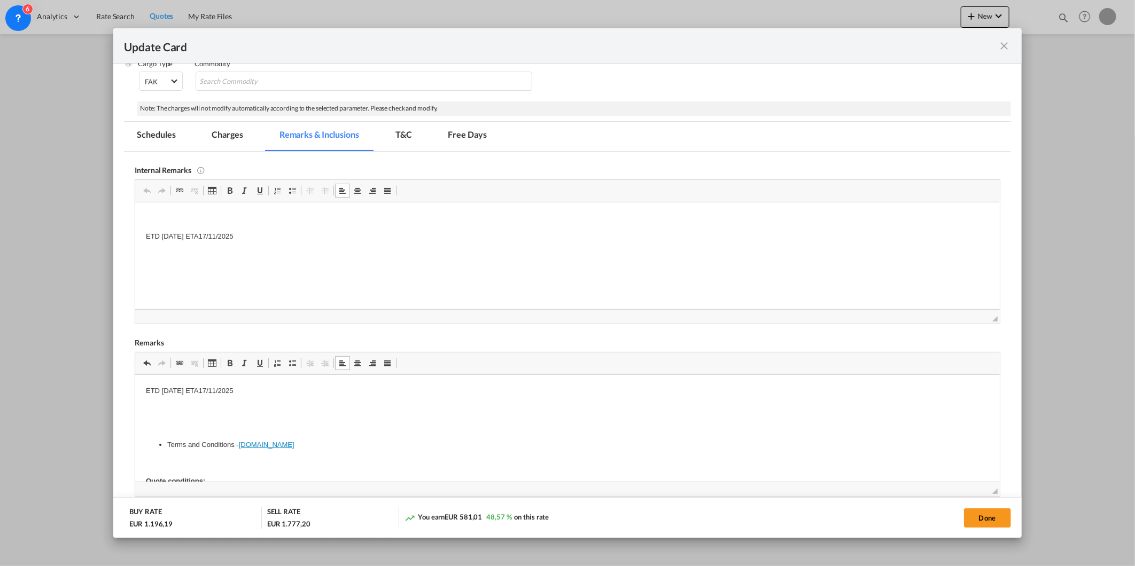
click at [197, 389] on p "ETD [DATE] ETA17/11/2025" at bounding box center [567, 390] width 843 height 11
click at [984, 519] on button "Done" at bounding box center [987, 518] width 47 height 19
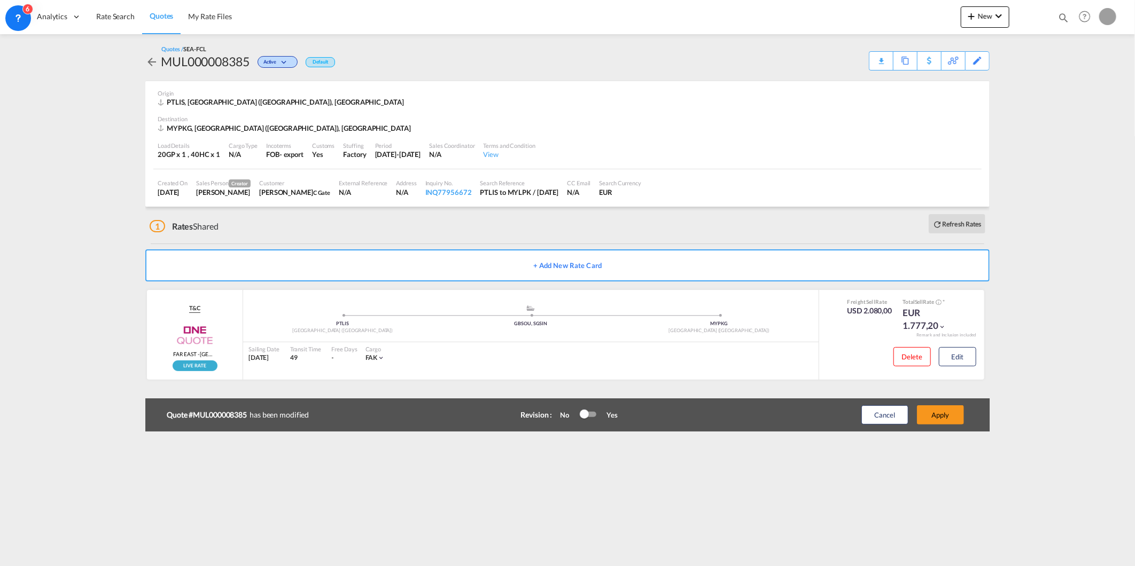
scroll to position [49, 0]
click at [944, 413] on button "Apply" at bounding box center [940, 415] width 47 height 19
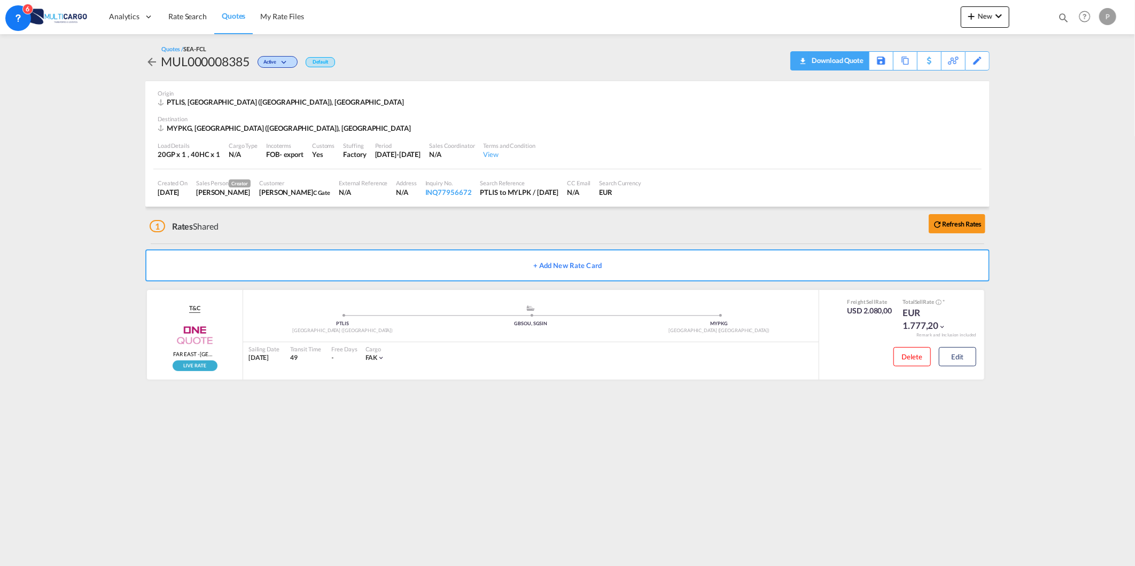
click at [855, 58] on div "Download Quote" at bounding box center [836, 60] width 55 height 17
click at [206, 23] on link "Rate Search" at bounding box center [187, 16] width 53 height 35
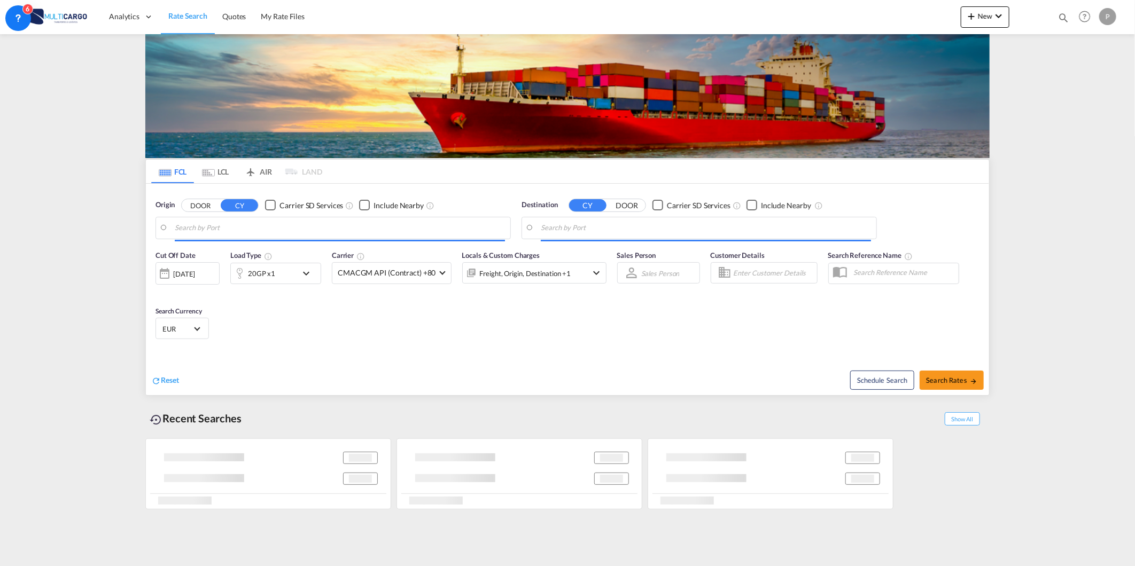
type input "[GEOGRAPHIC_DATA] ([GEOGRAPHIC_DATA]), PTLIS"
type input "[GEOGRAPHIC_DATA]/[GEOGRAPHIC_DATA], [GEOGRAPHIC_DATA]"
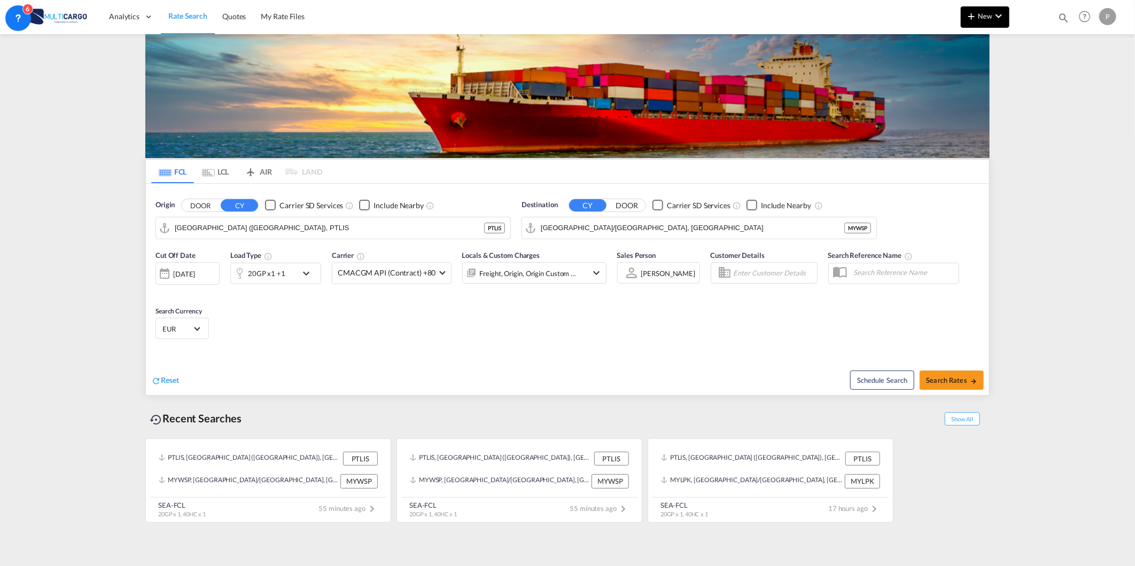
click at [1000, 15] on md-icon "icon-chevron-down" at bounding box center [998, 16] width 13 height 13
click at [955, 86] on span "Quote" at bounding box center [956, 79] width 12 height 21
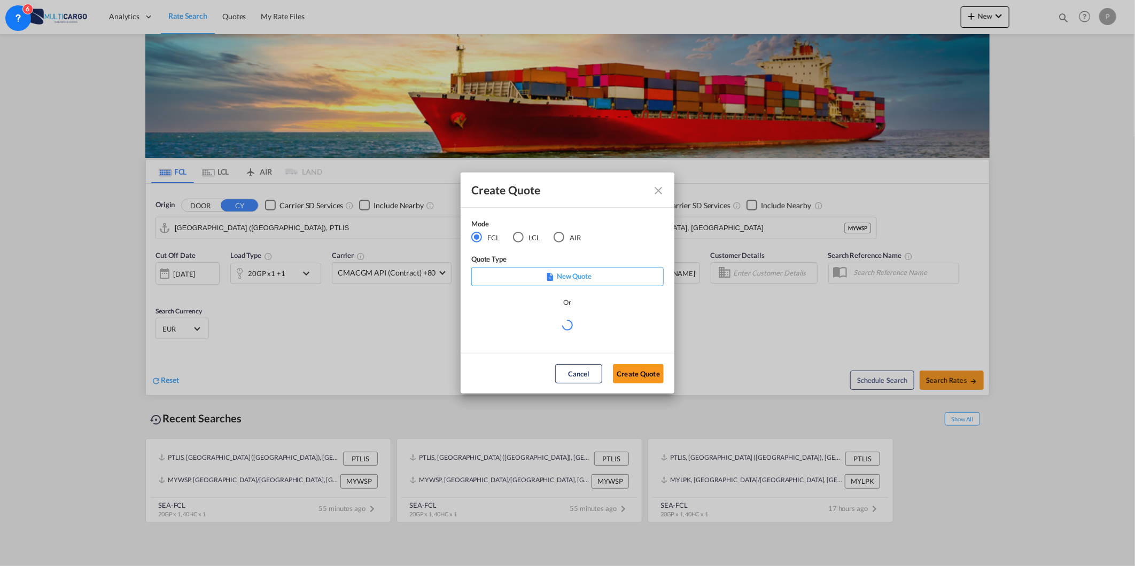
click at [557, 233] on div "AIR" at bounding box center [559, 237] width 11 height 11
click at [526, 237] on md-radio-button "LCL" at bounding box center [527, 238] width 28 height 12
click at [548, 344] on div "Mode FCL LCL AIR Quote Type New Quote Or Select template [DATE] IMP_DAP_AIR_>50…" at bounding box center [568, 281] width 214 height 146
click at [543, 330] on md-select "Select template [DATE] IMP_DAP_AIR_>500 [PERSON_NAME] | [DATE] [DATE]_IMP_DAP_A…" at bounding box center [567, 329] width 192 height 21
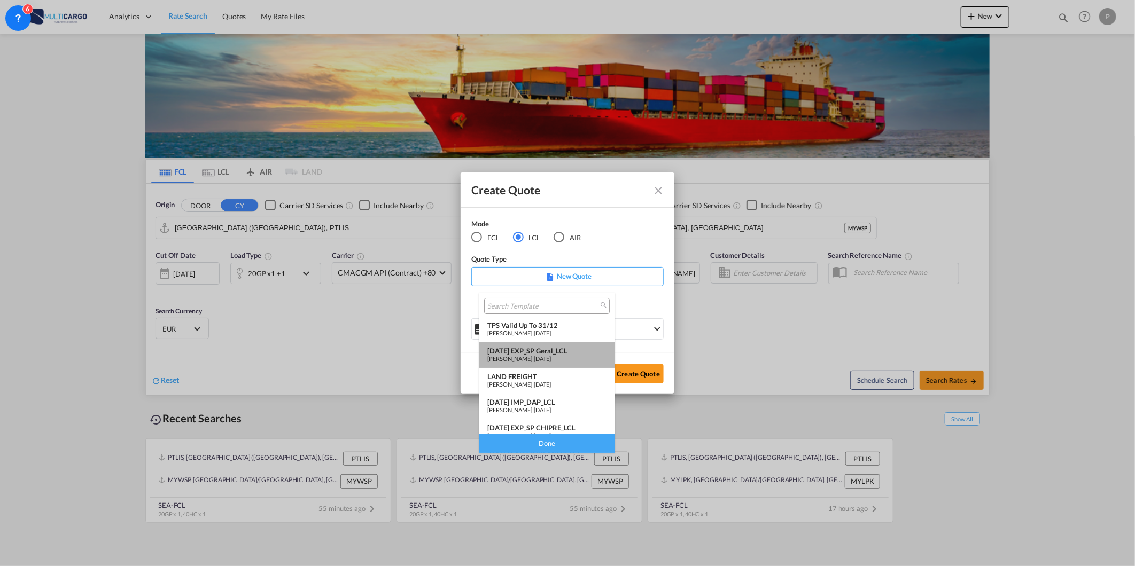
click at [572, 353] on div "[DATE] EXP_SP Geral_LCL" at bounding box center [546, 351] width 119 height 9
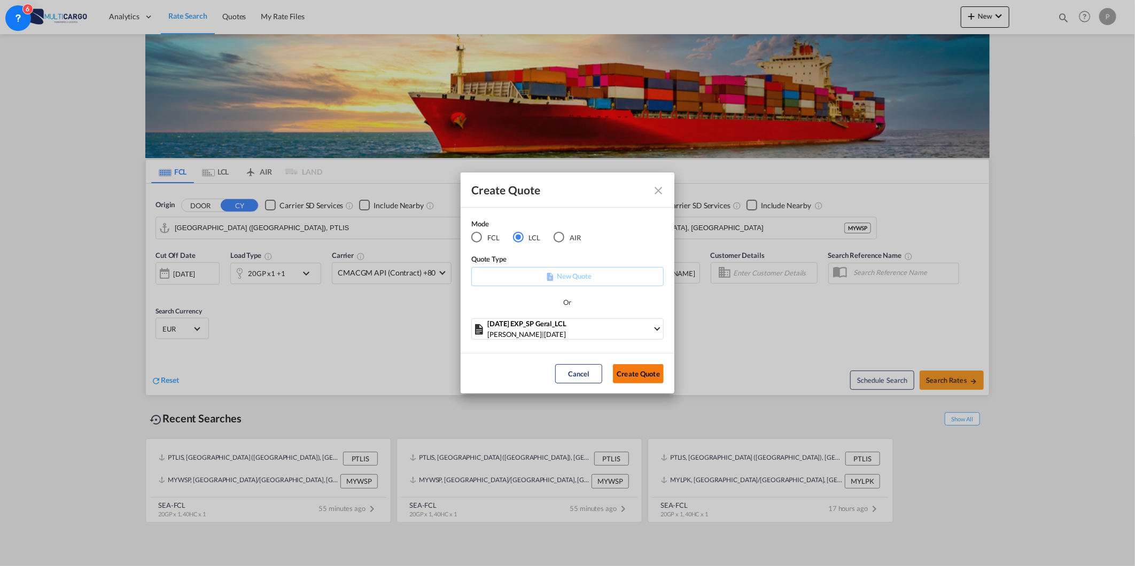
click at [647, 375] on button "Create Quote" at bounding box center [638, 373] width 51 height 19
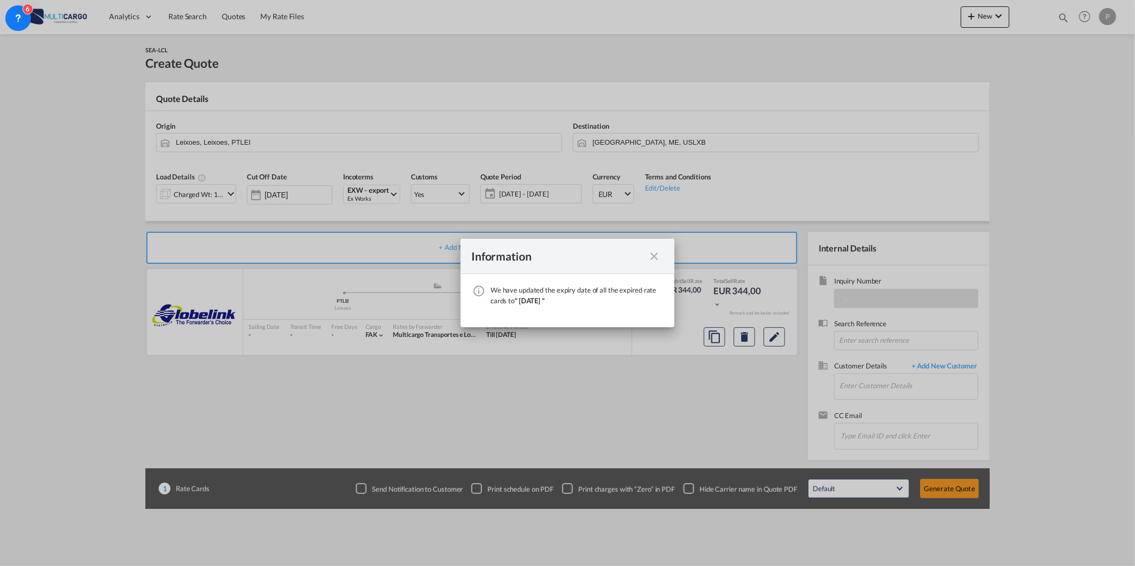
click at [655, 252] on md-icon "icon-close fg-AAA8AD cursor" at bounding box center [654, 256] width 13 height 13
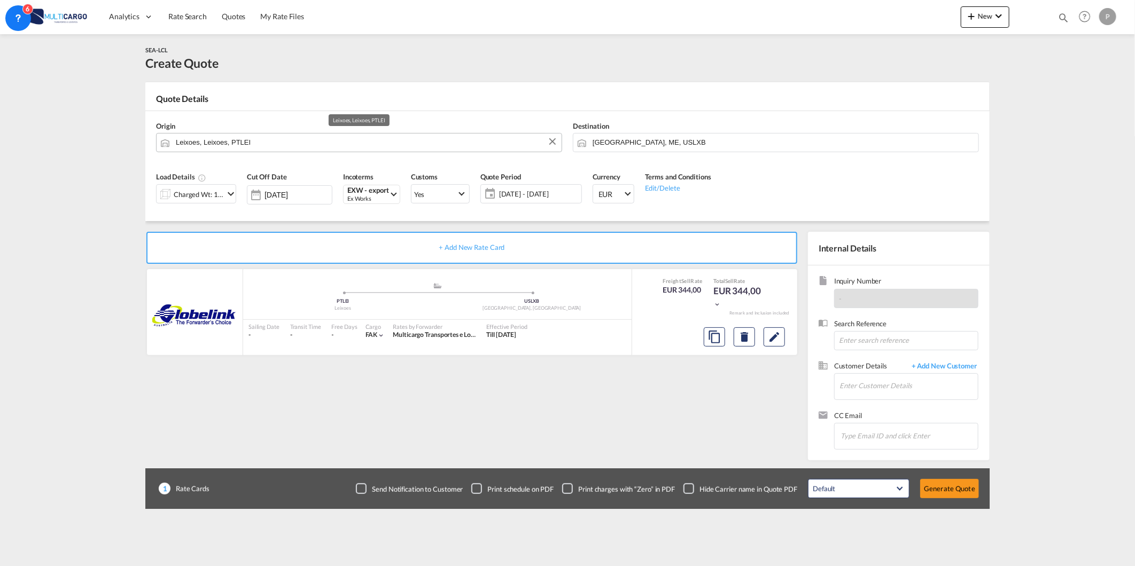
click at [476, 146] on input "Leixoes, Leixoes, PTLEI" at bounding box center [366, 142] width 380 height 19
click at [278, 139] on input "Leixoes, Leixoes, PTLEI" at bounding box center [366, 142] width 380 height 19
click at [279, 142] on input "Leixoes, Leixoes, PTLEI" at bounding box center [366, 142] width 380 height 19
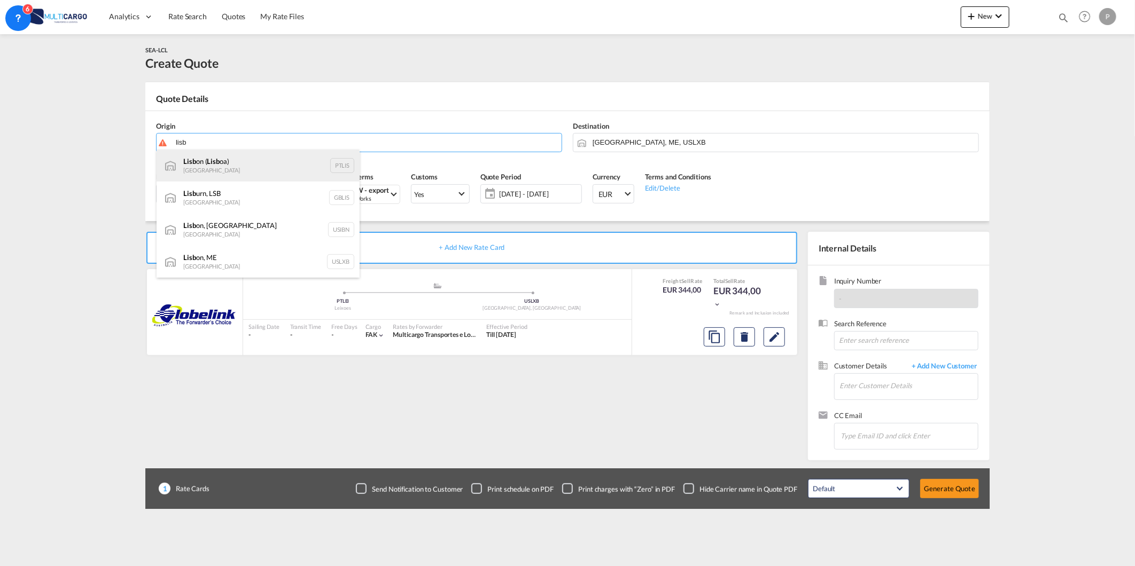
click at [269, 158] on div "Lisb on ( Lisb oa) Portugal PTLIS" at bounding box center [258, 166] width 203 height 32
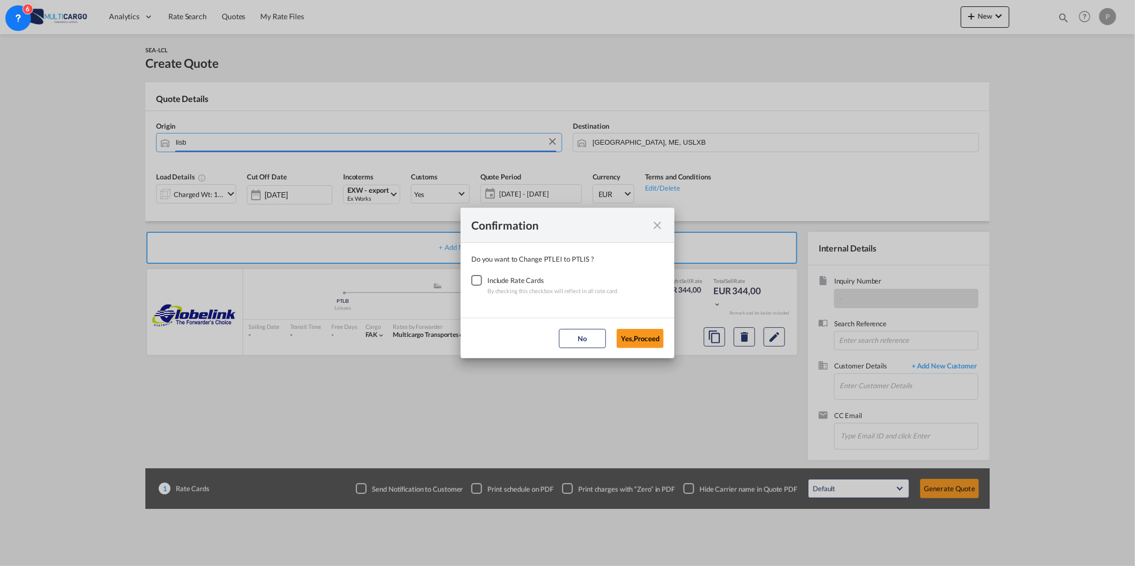
type input "[GEOGRAPHIC_DATA] ([GEOGRAPHIC_DATA]), PTLIS"
click at [476, 279] on div "Checkbox No Ink" at bounding box center [476, 280] width 11 height 11
click at [648, 340] on button "Yes,Proceed" at bounding box center [640, 338] width 47 height 19
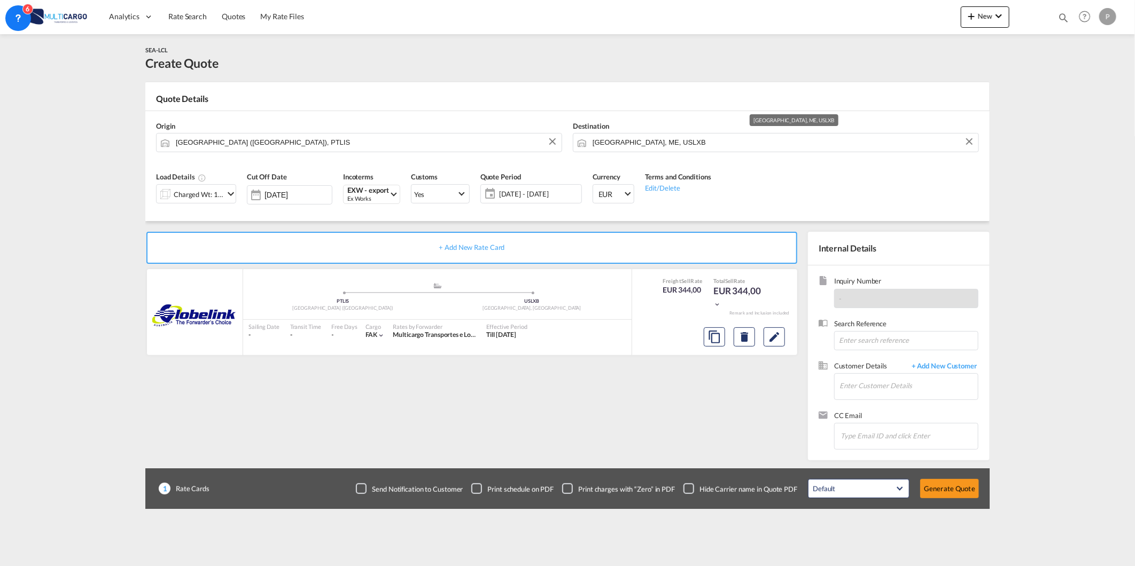
click at [656, 145] on input "[GEOGRAPHIC_DATA], ME, USLXB" at bounding box center [783, 142] width 380 height 19
click at [627, 139] on input "[GEOGRAPHIC_DATA], ME, USLXB" at bounding box center [783, 142] width 380 height 19
click at [628, 141] on input "pvg" at bounding box center [783, 142] width 380 height 19
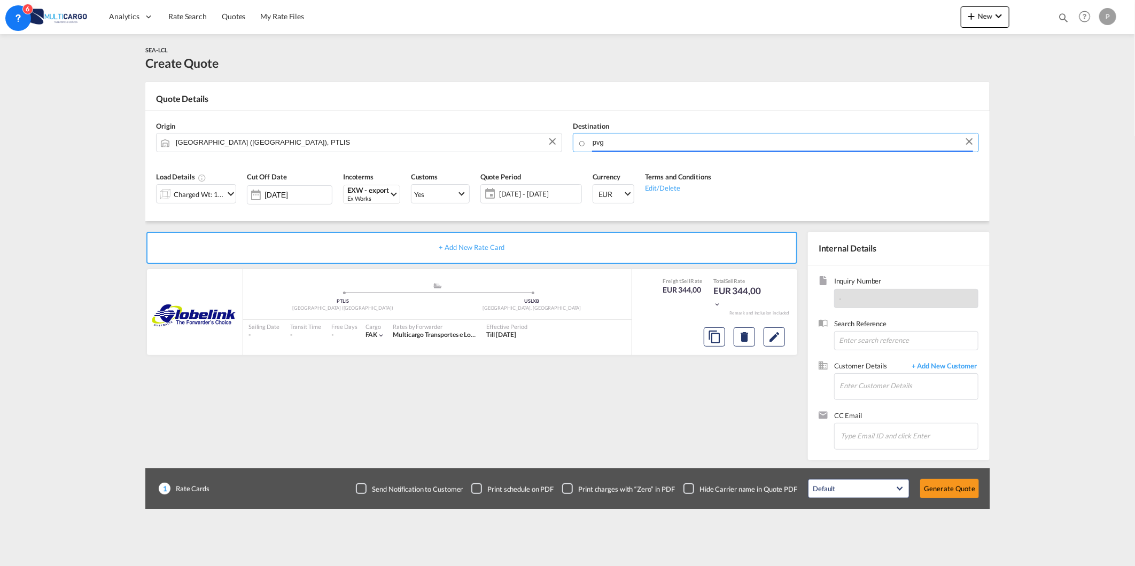
click at [628, 141] on input "pvg" at bounding box center [783, 142] width 380 height 19
click at [679, 141] on input "pvg" at bounding box center [783, 142] width 380 height 19
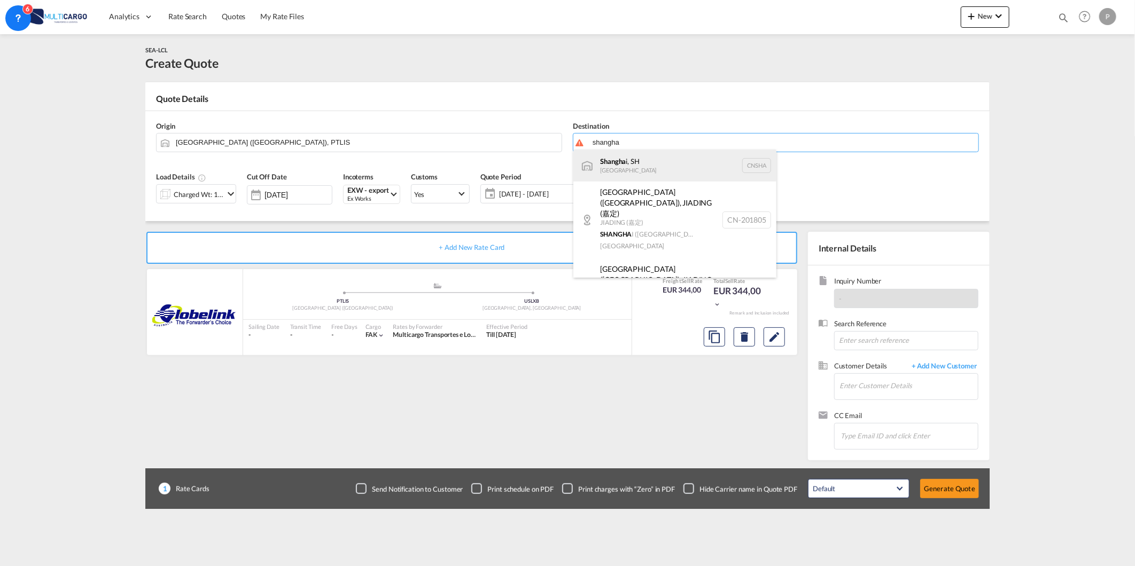
click at [644, 162] on div "Shangha i, SH [GEOGRAPHIC_DATA] [GEOGRAPHIC_DATA]" at bounding box center [674, 166] width 203 height 32
type input "[GEOGRAPHIC_DATA], SH, CNSHA"
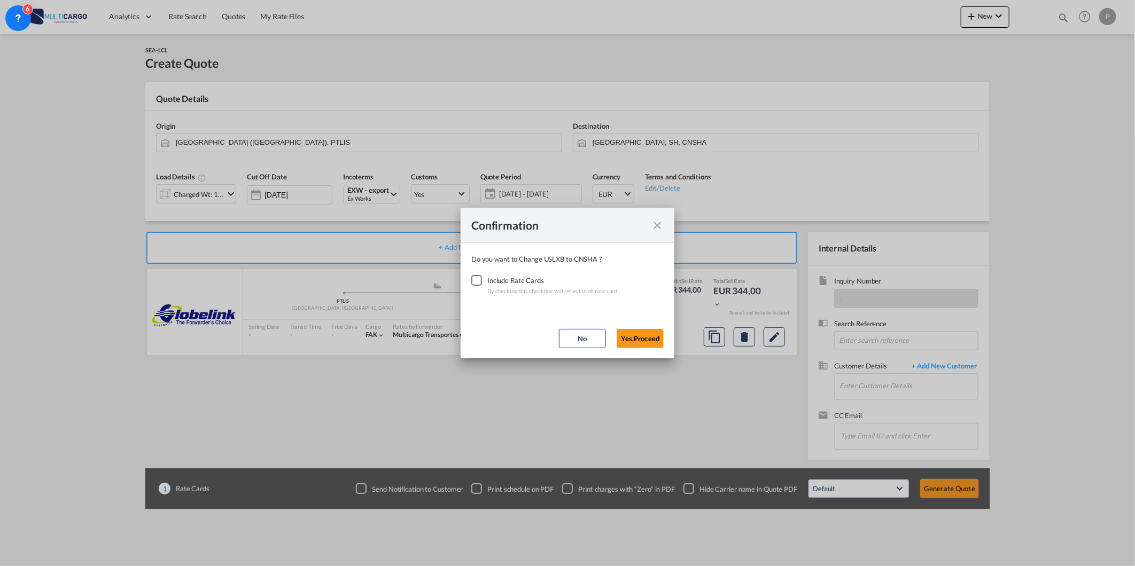
click at [477, 281] on div "Checkbox No Ink" at bounding box center [476, 280] width 11 height 11
drag, startPoint x: 665, startPoint y: 339, endPoint x: 585, endPoint y: 329, distance: 81.4
click at [665, 339] on md-dialog-actions "No Yes,Proceed" at bounding box center [568, 338] width 214 height 41
click at [644, 336] on button "Yes,Proceed" at bounding box center [640, 338] width 47 height 19
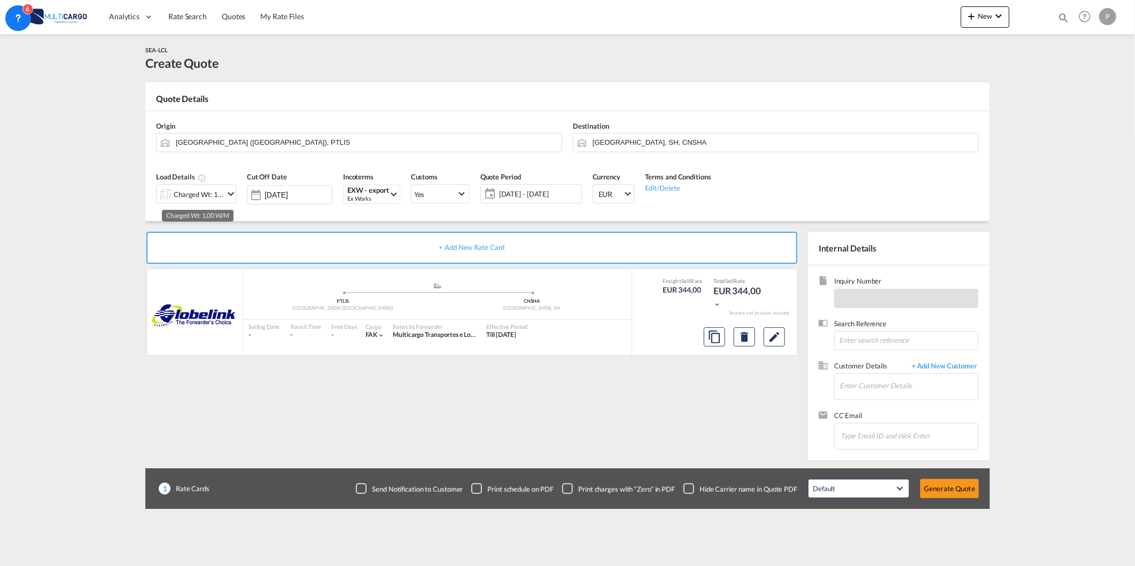
click at [221, 196] on div "Charged Wt: 1,00 W/M" at bounding box center [199, 194] width 50 height 15
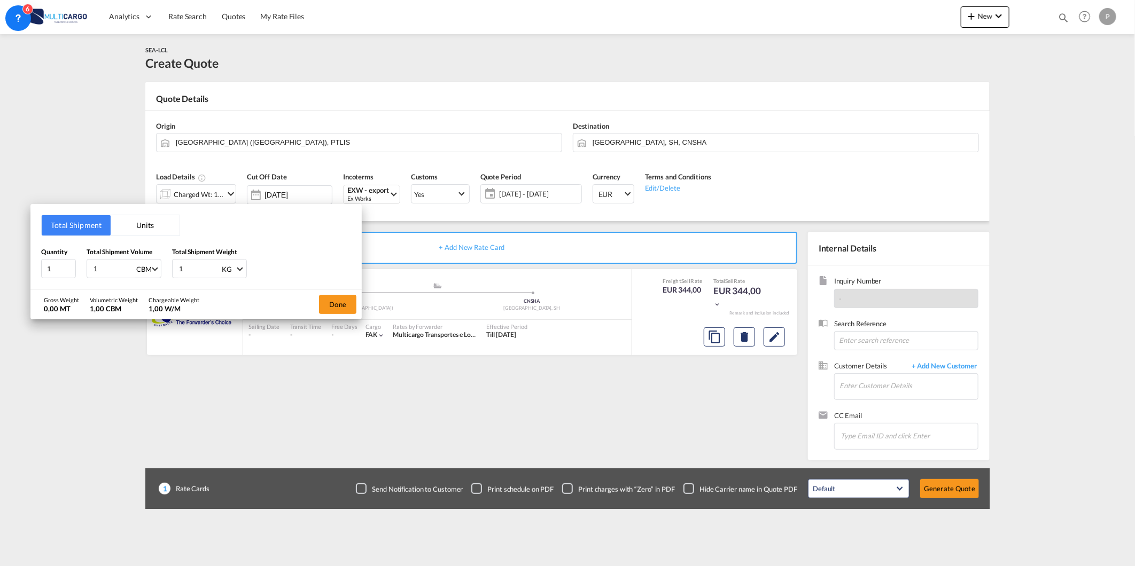
click at [166, 226] on button "Units" at bounding box center [145, 225] width 69 height 20
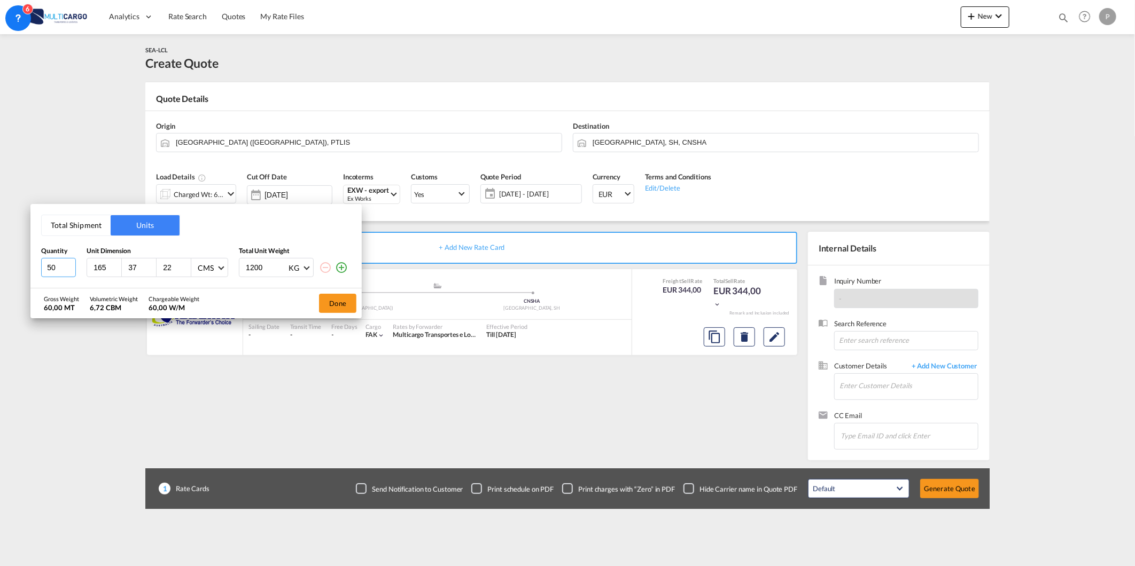
drag, startPoint x: 62, startPoint y: 269, endPoint x: 7, endPoint y: 274, distance: 55.2
click at [18, 274] on div "Total Shipment Units Quantity Unit Dimension Total Unit Weight 50 165 37 22 CMS…" at bounding box center [567, 283] width 1135 height 566
type input "26"
type input "30"
type input "50"
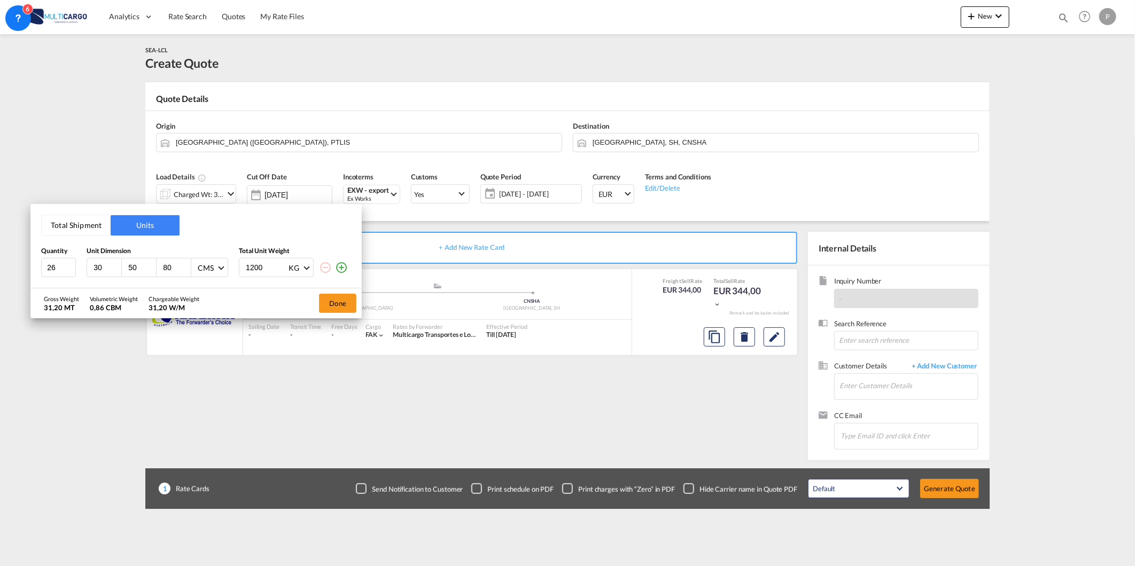
type input "80"
type input "1000"
click at [346, 307] on button "Done" at bounding box center [337, 303] width 37 height 19
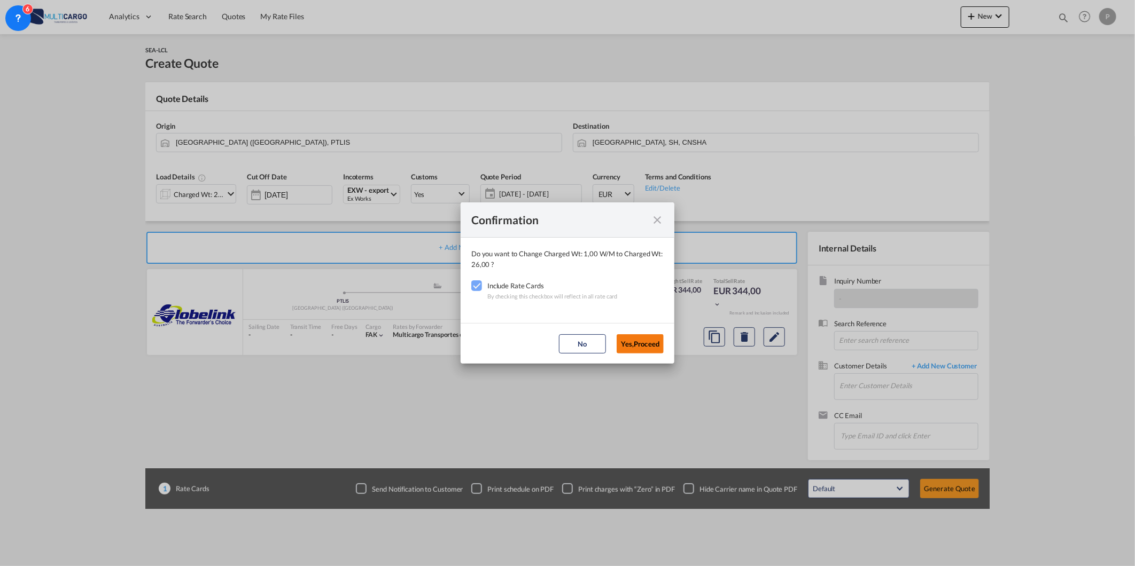
click at [651, 346] on button "Yes,Proceed" at bounding box center [640, 344] width 47 height 19
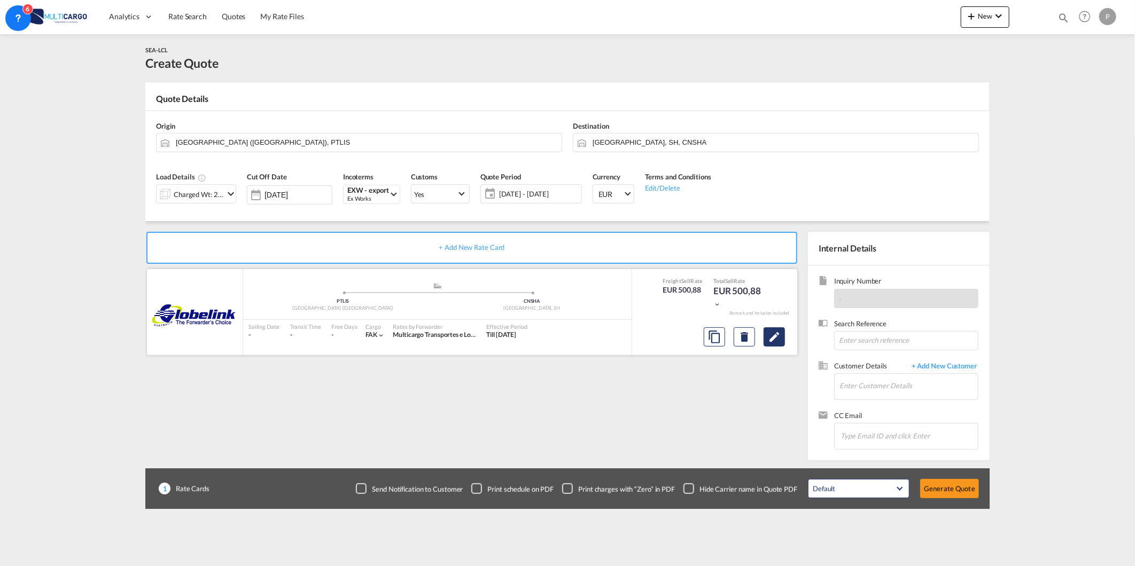
click at [774, 340] on md-icon "Edit" at bounding box center [774, 337] width 13 height 13
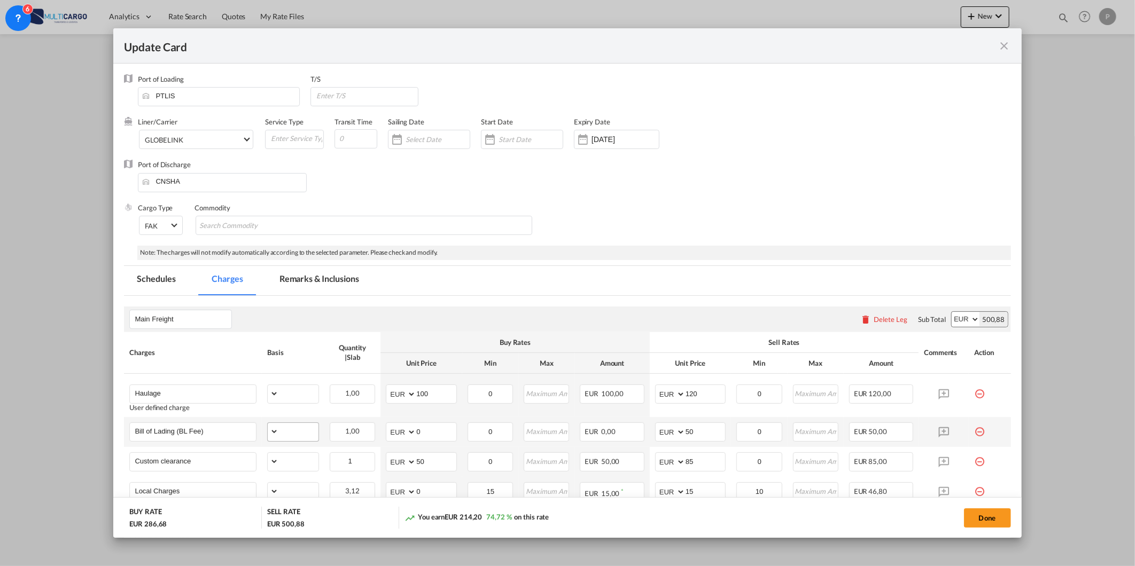
select select "per_shipment"
select select "per_bl"
select select "per_document"
select select "per_cbm"
select select "per_hbl"
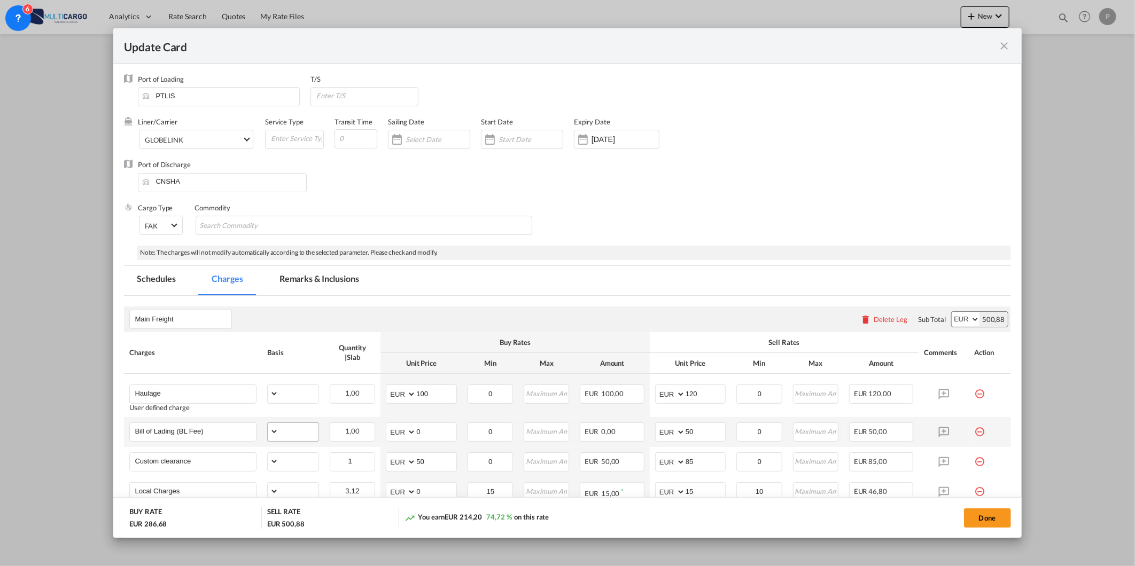
select select "per_cbm"
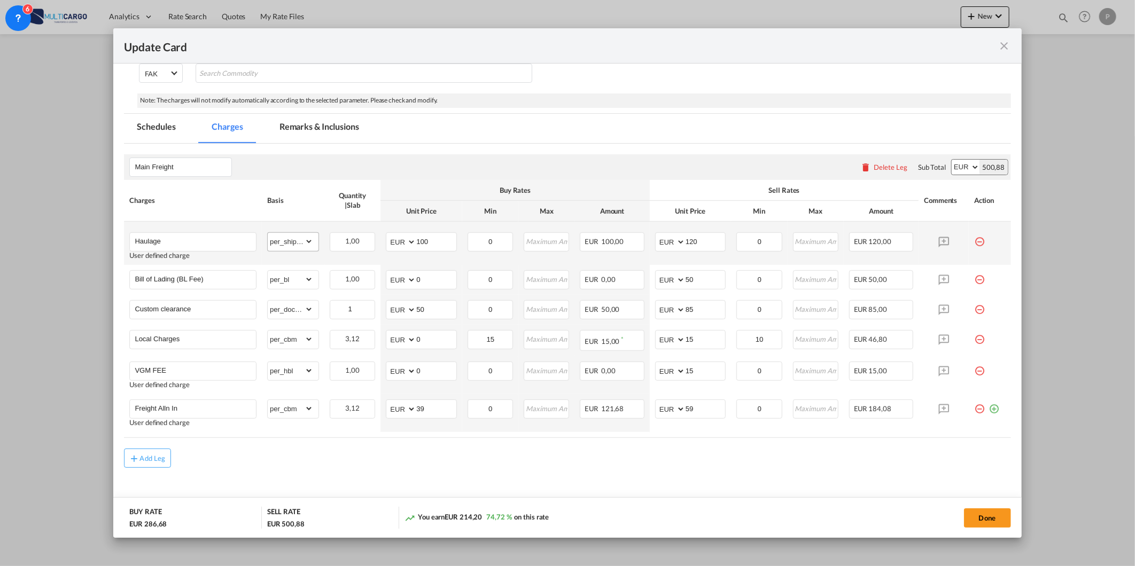
scroll to position [170, 0]
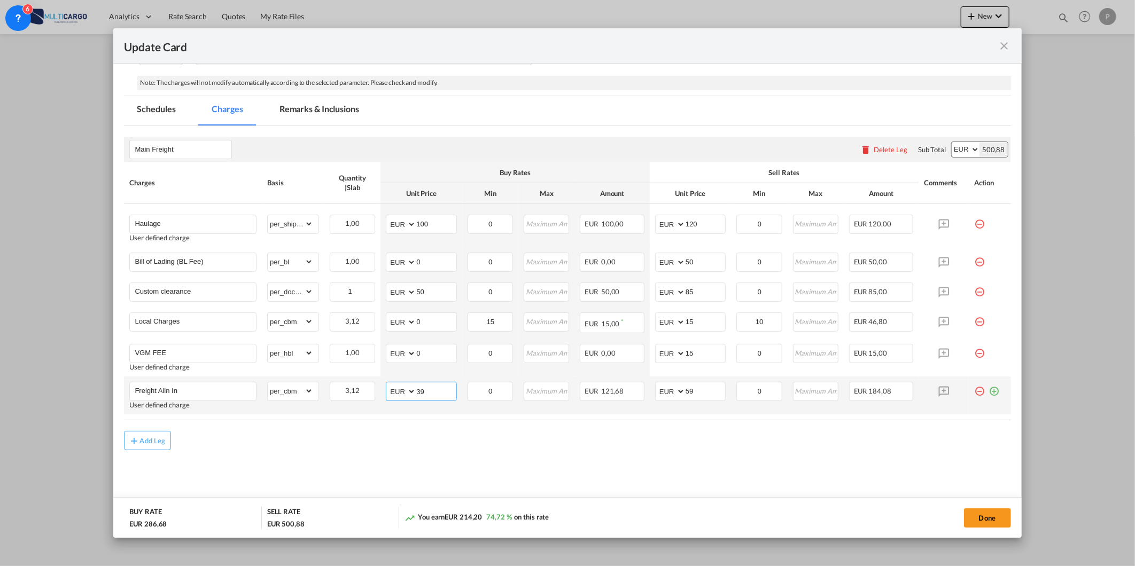
drag, startPoint x: 431, startPoint y: 389, endPoint x: 391, endPoint y: 389, distance: 40.1
click at [391, 389] on md-input-container "AED AFN ALL AMD ANG AOA ARS AUD AWG AZN BAM BBD BDT BGN BHD BIF BMD BND [PERSON…" at bounding box center [421, 391] width 71 height 19
type input "-15"
drag, startPoint x: 706, startPoint y: 387, endPoint x: 613, endPoint y: 391, distance: 92.5
click at [613, 391] on tr "Freight Alln In User defined charge Please Enter Already Exists gross_weight vo…" at bounding box center [567, 396] width 887 height 38
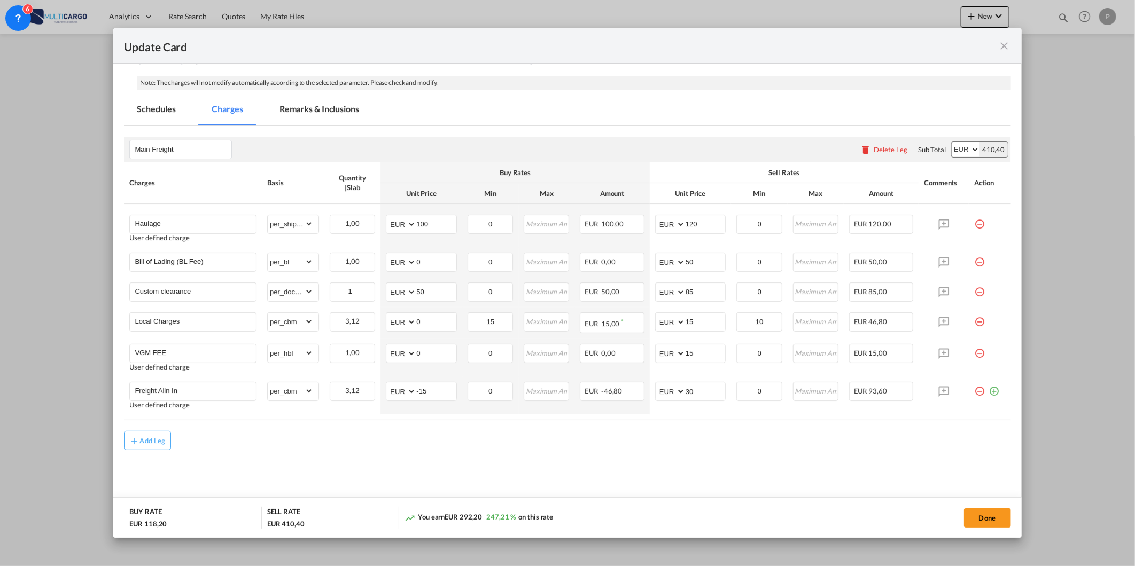
click at [562, 437] on div "Add Leg" at bounding box center [567, 440] width 887 height 19
drag, startPoint x: 697, startPoint y: 392, endPoint x: 656, endPoint y: 392, distance: 41.2
click at [665, 389] on md-input-container "AED AFN ALL AMD ANG AOA ARS AUD AWG AZN BAM BBD BDT BGN BHD BIF BMD BND BOB BRL…" at bounding box center [690, 391] width 71 height 19
type input "10"
click at [576, 429] on air-lcl-rate-modification "Main Freight Please enter leg name Leg Name Already Exists Delete Leg Sub Total…" at bounding box center [567, 288] width 887 height 325
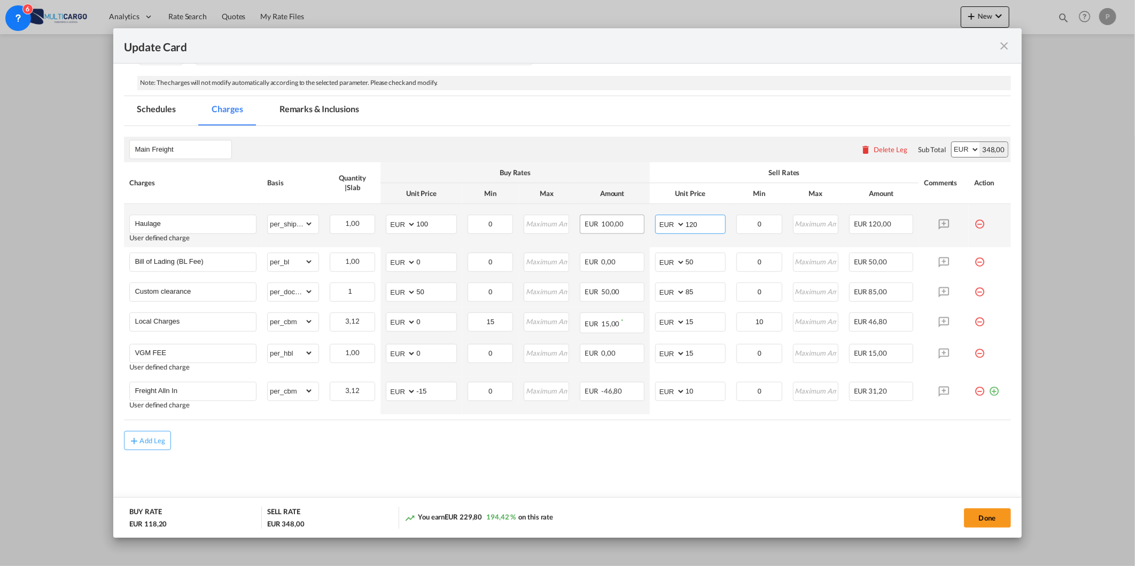
drag, startPoint x: 702, startPoint y: 218, endPoint x: 590, endPoint y: 222, distance: 111.8
click at [600, 222] on tr "Haulage User defined charge Please Enter Already Exists gross_weight volumetric…" at bounding box center [567, 225] width 887 height 43
type input "150"
click at [973, 522] on button "Done" at bounding box center [987, 518] width 47 height 19
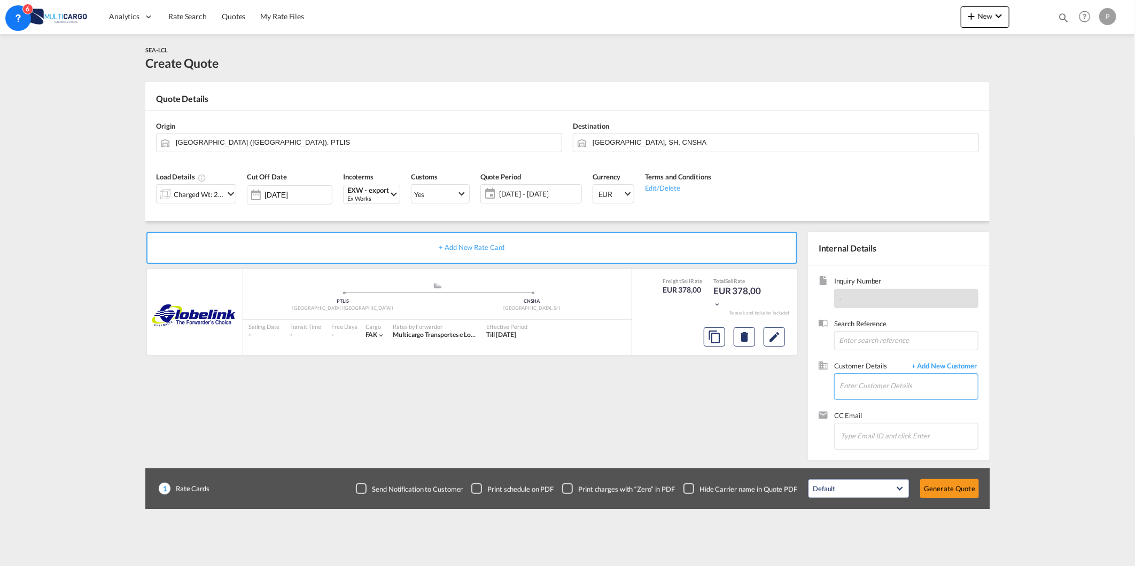
click at [881, 374] on input "Enter Customer Details" at bounding box center [909, 386] width 138 height 24
click at [877, 381] on input "Enter Customer Details" at bounding box center [909, 386] width 138 height 24
paste input "[PERSON_NAME][EMAIL_ADDRESS][DOMAIN_NAME]"
drag, startPoint x: 861, startPoint y: 398, endPoint x: 870, endPoint y: 402, distance: 9.3
click at [863, 398] on div "[PERSON_NAME][EMAIL_ADDRESS][DOMAIN_NAME] [DOMAIN_NAME][EMAIL_ADDRESS][DOMAIN_N…" at bounding box center [940, 405] width 203 height 29
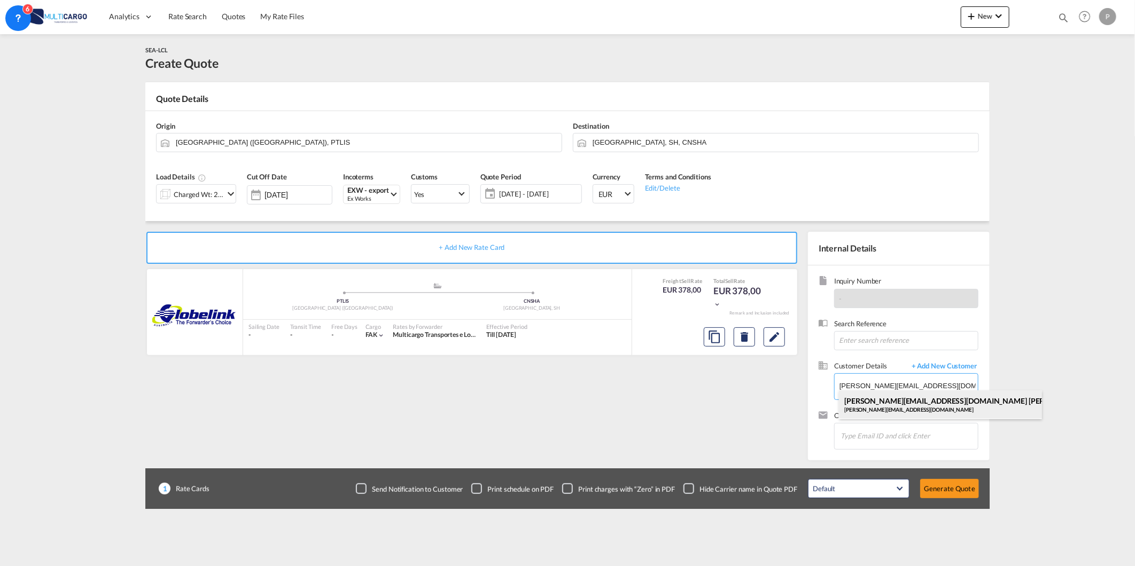
type input "[PERSON_NAME][EMAIL_ADDRESS][DOMAIN_NAME], [DOMAIN_NAME][EMAIL_ADDRESS][DOMAIN_…"
click at [950, 488] on button "Generate Quote" at bounding box center [949, 488] width 59 height 19
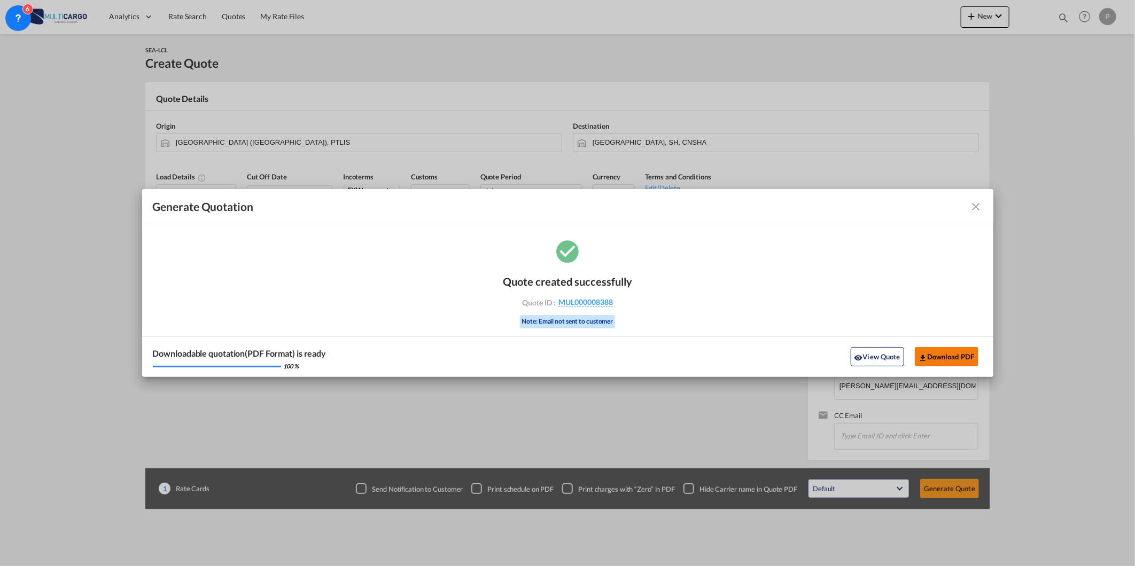
click at [933, 361] on button "Download PDF" at bounding box center [947, 356] width 64 height 19
click at [966, 203] on div "Generate Quotation Quote ..." at bounding box center [940, 206] width 83 height 13
click at [958, 203] on div "Generate Quotation Quote ..." at bounding box center [940, 206] width 83 height 13
click at [978, 202] on md-icon "icon-close fg-AAA8AD cursor m-0" at bounding box center [976, 206] width 13 height 13
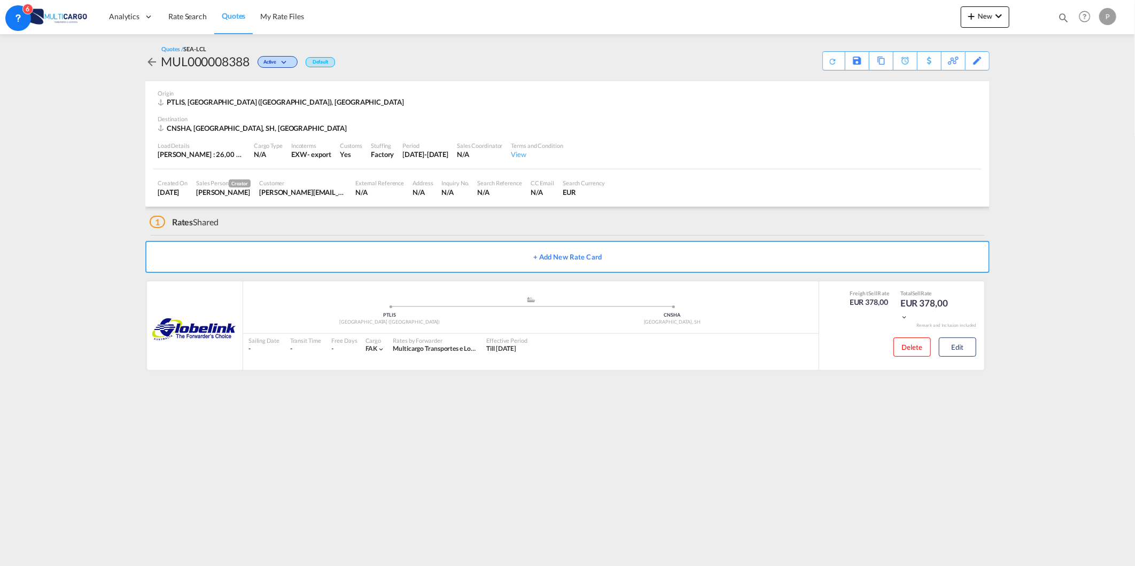
click at [976, 16] on md-toast "Redirecting to generated quote page. Press Escape to dismiss." at bounding box center [1054, 17] width 162 height 34
click at [992, 21] on md-icon "icon-chevron-down" at bounding box center [998, 16] width 13 height 13
click at [989, 79] on div "Quote" at bounding box center [970, 80] width 40 height 27
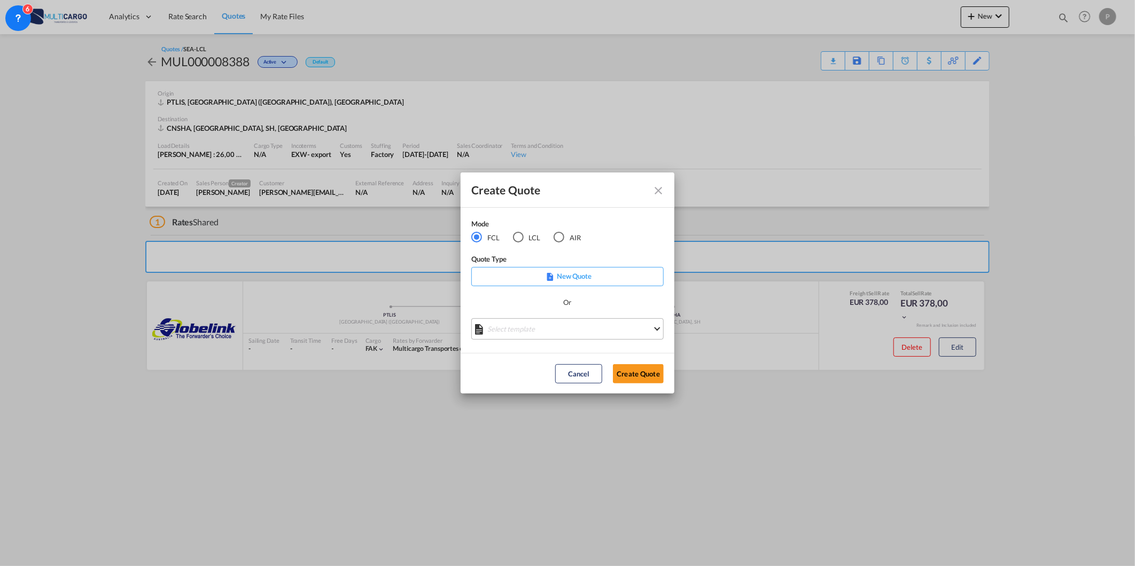
click at [548, 330] on md-select "Select template [DATE] IMP_EXW_FCL [PERSON_NAME] | [DATE] [DATE] IMP_DAP_FCL S/…" at bounding box center [567, 329] width 192 height 21
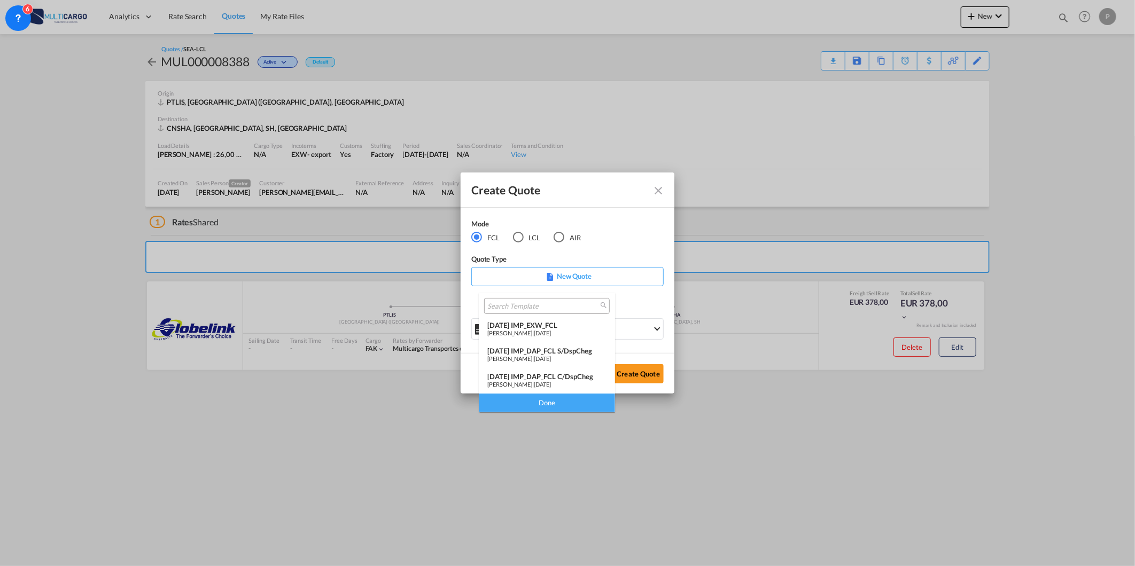
click at [517, 235] on md-backdrop at bounding box center [567, 283] width 1135 height 566
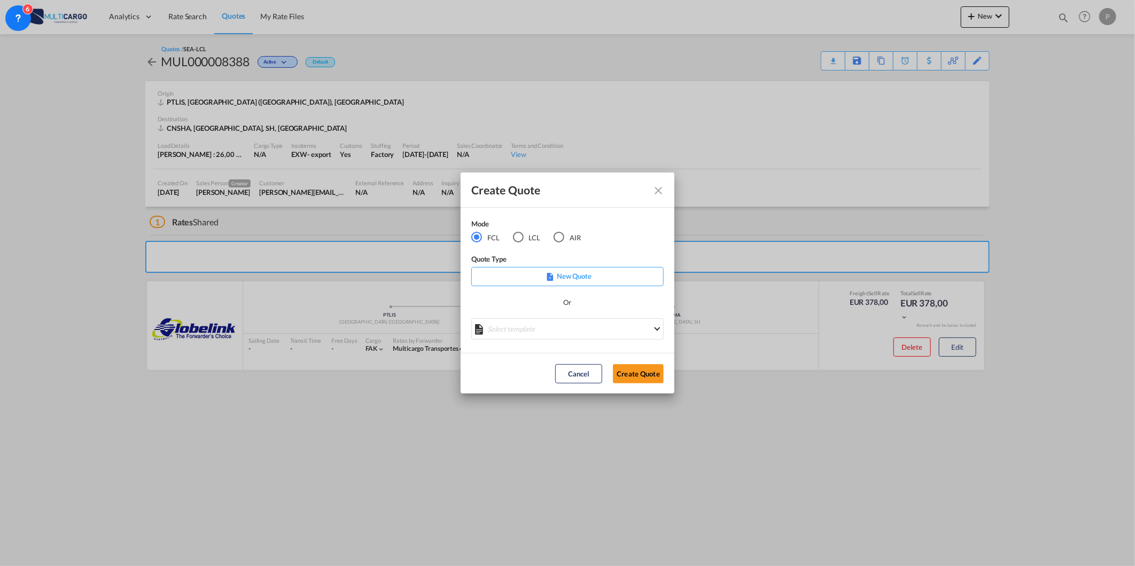
click at [565, 234] on md-radio-button "AIR" at bounding box center [567, 238] width 27 height 12
click at [594, 332] on div "Create QuoteModeFCL LCLAIR ..." at bounding box center [567, 331] width 192 height 24
click at [594, 330] on md-select "Select template [DATE] IMP_DAP_AIR_>500 [PERSON_NAME] | [DATE] [DATE]_IMP_DAP_A…" at bounding box center [567, 329] width 192 height 21
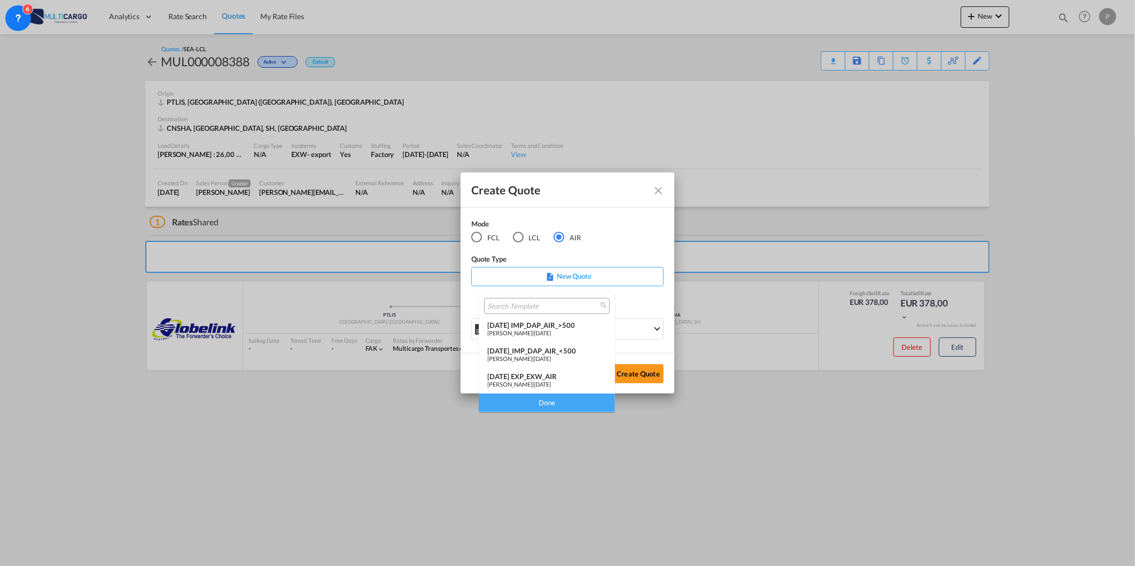
click at [551, 381] on span "[DATE]" at bounding box center [542, 384] width 17 height 7
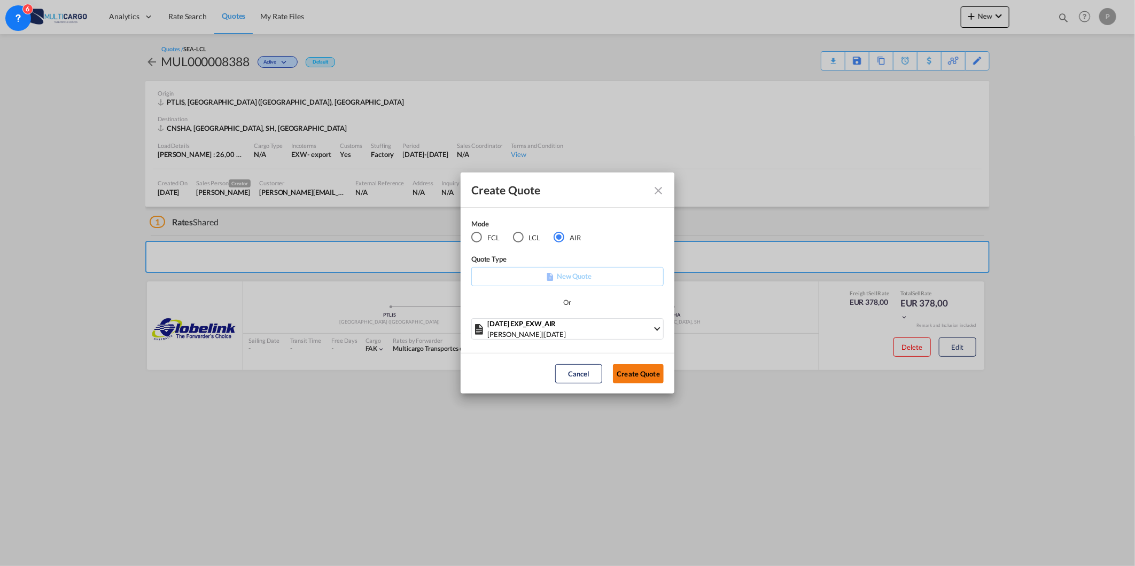
click at [636, 370] on button "Create Quote" at bounding box center [638, 373] width 51 height 19
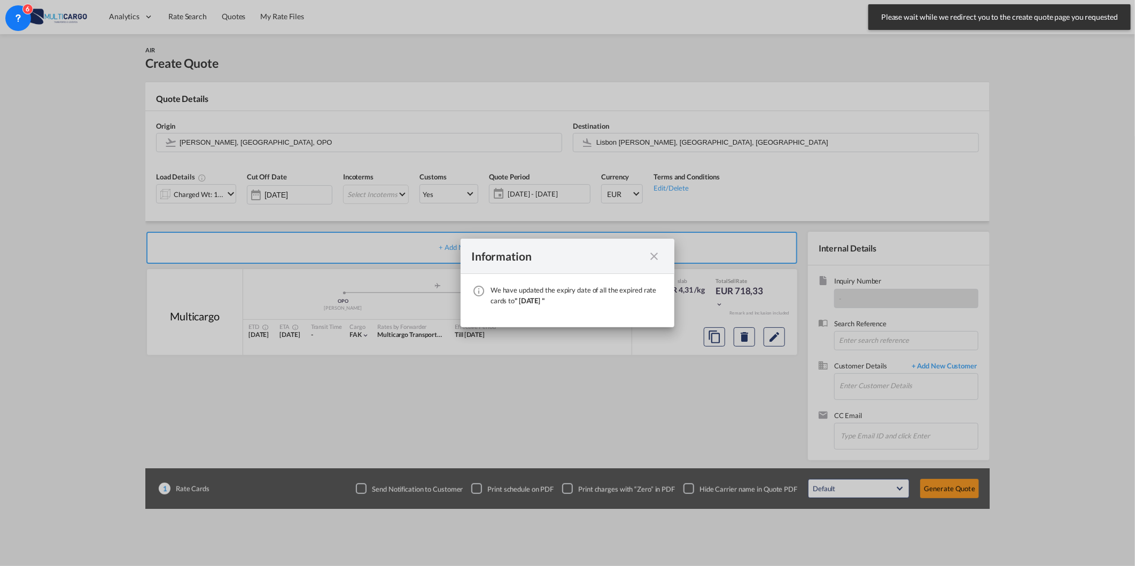
click at [655, 255] on md-icon "icon-close fg-AAA8AD cursor" at bounding box center [654, 256] width 13 height 13
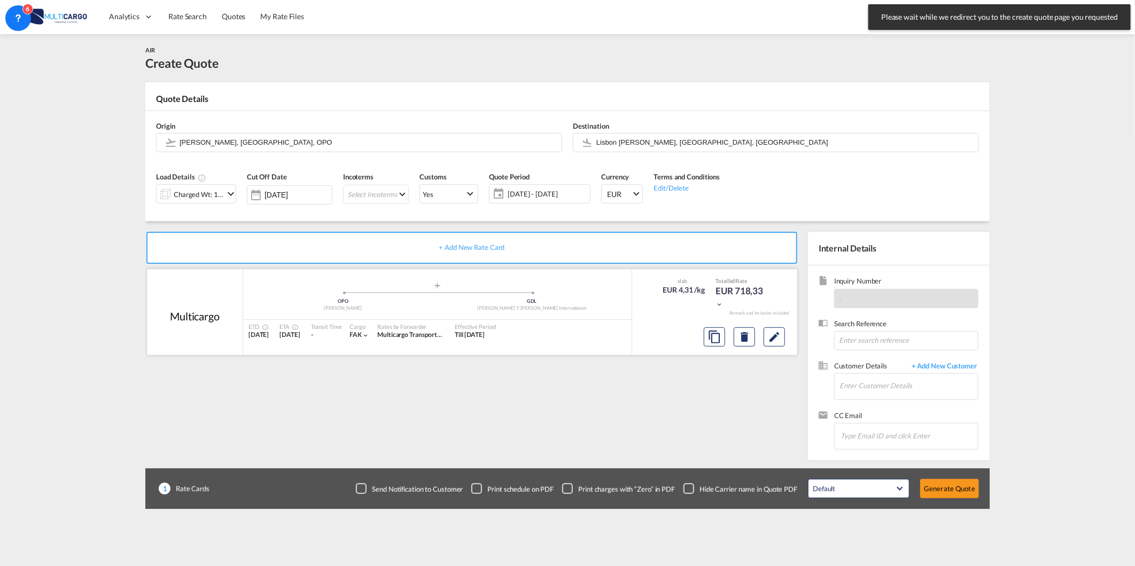
click at [763, 336] on div at bounding box center [745, 337] width 90 height 26
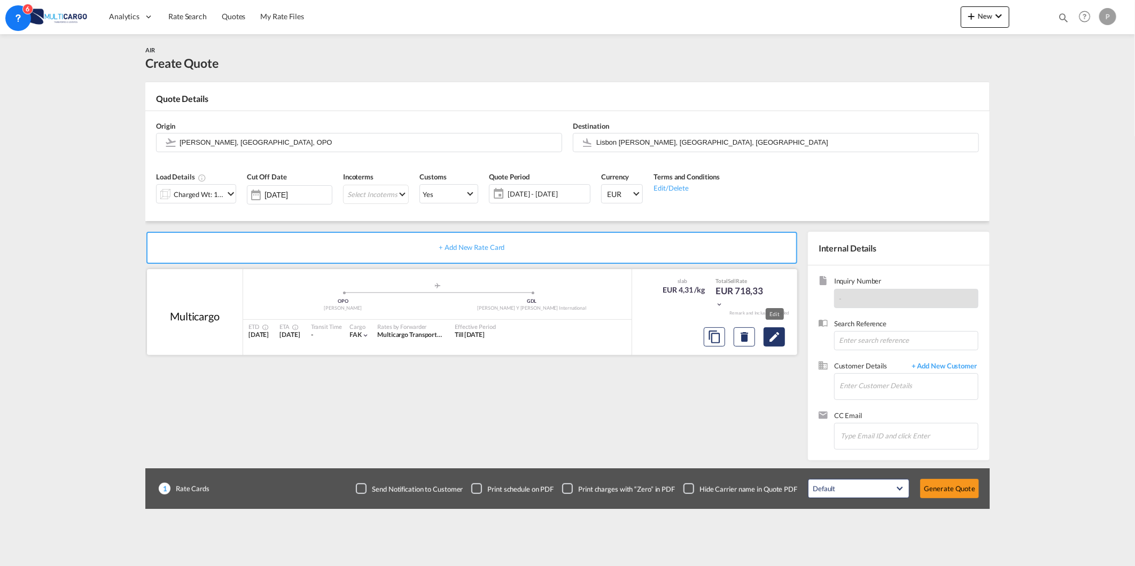
click at [772, 335] on md-icon "Edit" at bounding box center [774, 337] width 13 height 13
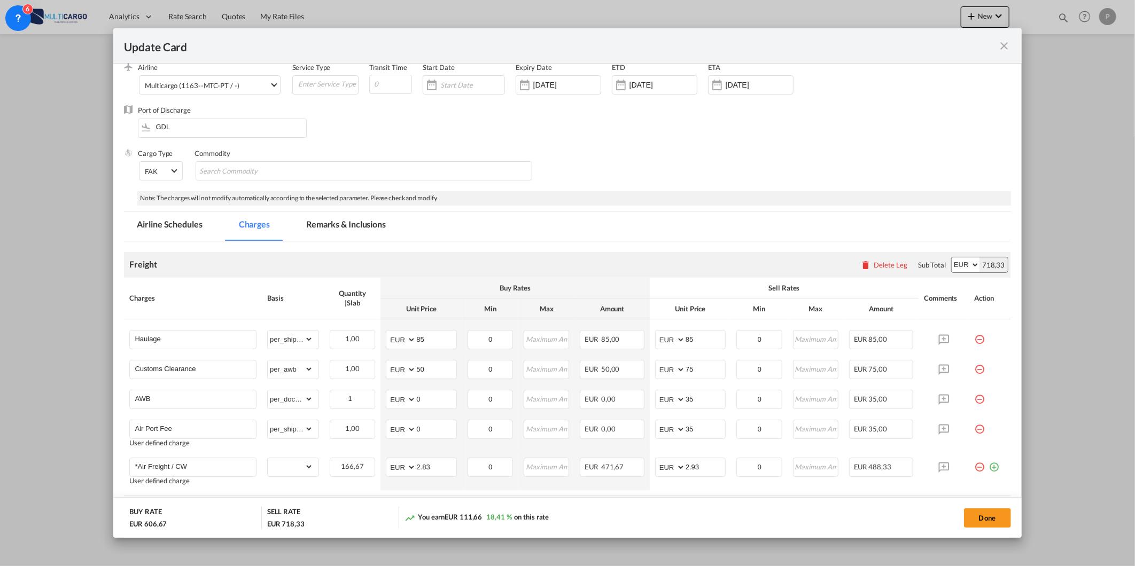
scroll to position [119, 0]
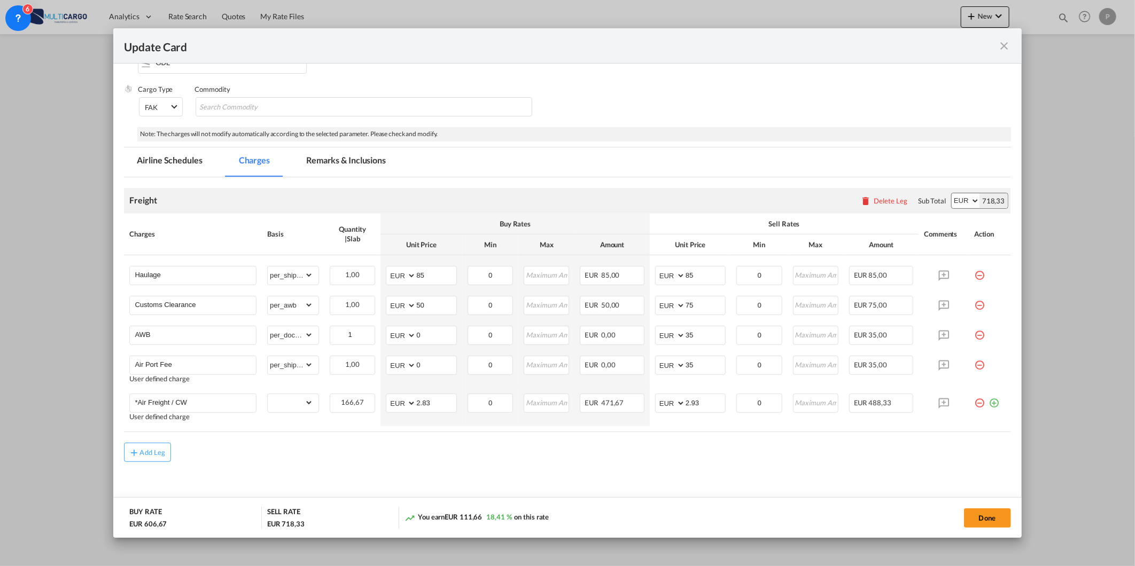
click at [1006, 46] on md-icon "icon-close fg-AAA8AD m-0 pointer" at bounding box center [1004, 46] width 13 height 13
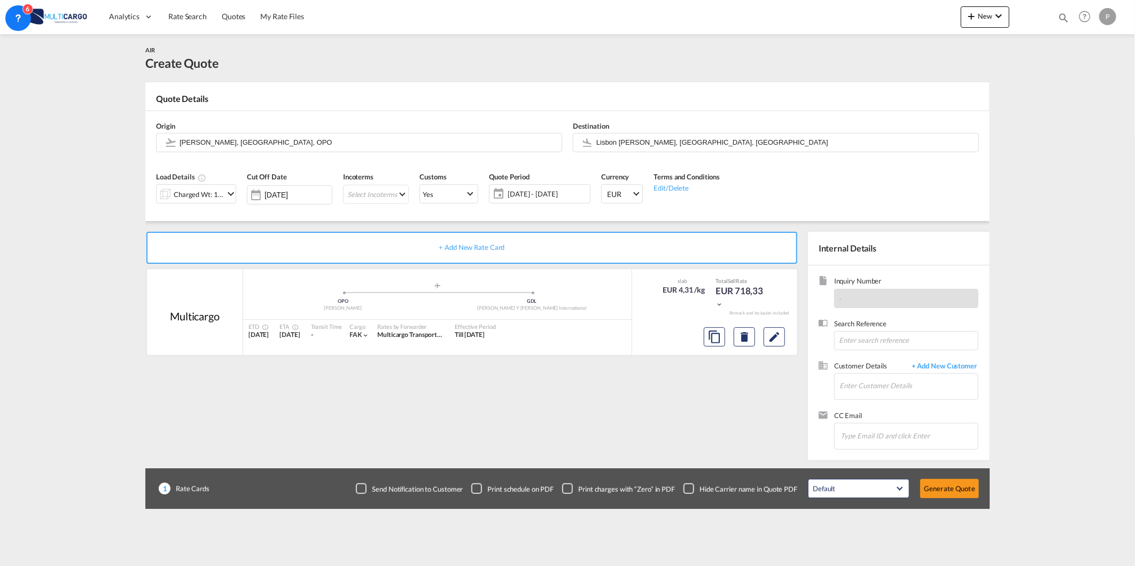
click at [382, 383] on div "+ Add New Rate Card Multicargo added by you .a{fill:#aaa8ad;} .a{fill:#aaa8ad;}…" at bounding box center [473, 343] width 657 height 223
click at [990, 13] on span "New" at bounding box center [985, 16] width 40 height 9
click at [958, 79] on span "Quote" at bounding box center [956, 79] width 12 height 21
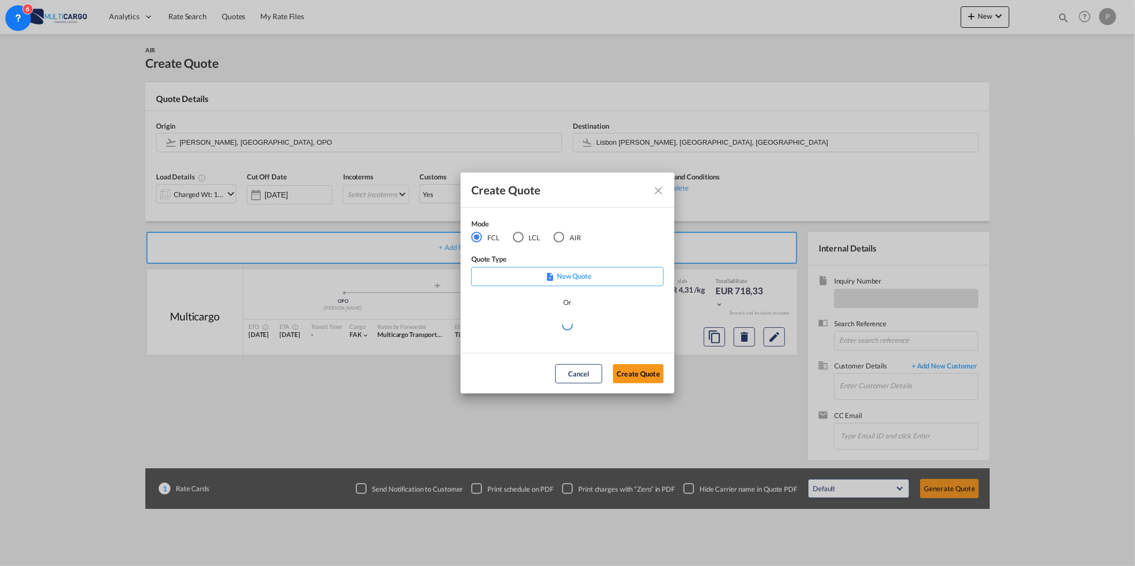
click at [525, 233] on md-radio-button "LCL" at bounding box center [527, 238] width 28 height 12
click at [558, 327] on md-select "Select template TPS valid up to 31/12 [PERSON_NAME] | [DATE] [DATE] EXP_SP Gera…" at bounding box center [567, 329] width 192 height 21
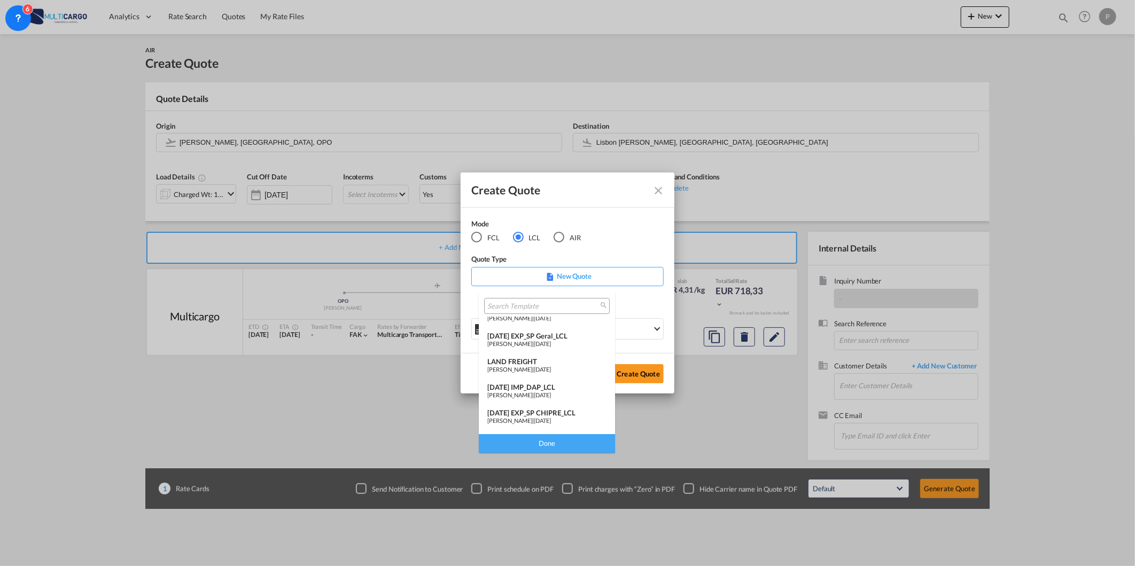
scroll to position [0, 0]
click at [662, 185] on md-backdrop at bounding box center [567, 283] width 1135 height 566
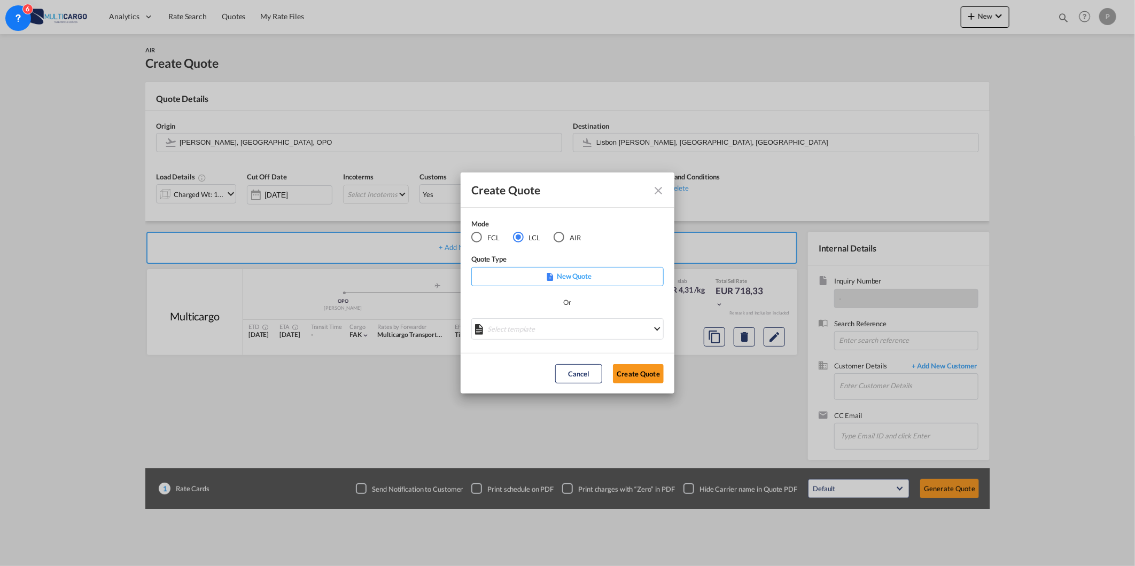
click at [630, 340] on div "Select template" at bounding box center [567, 331] width 192 height 24
click at [628, 333] on md-select "Select template" at bounding box center [567, 329] width 192 height 21
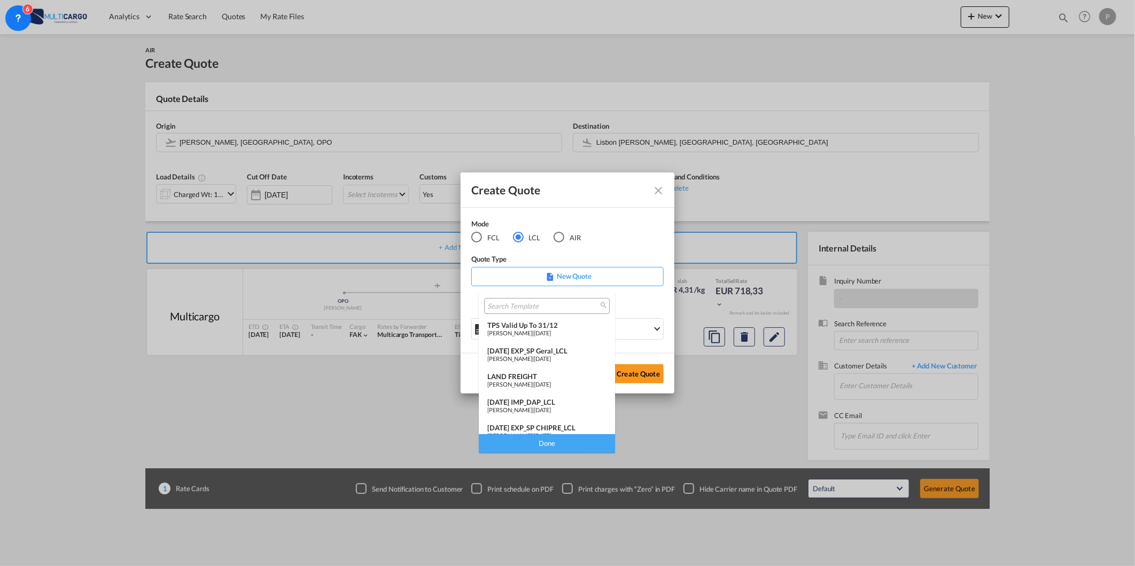
click at [578, 349] on div "[DATE] EXP_SP Geral_LCL" at bounding box center [546, 351] width 119 height 9
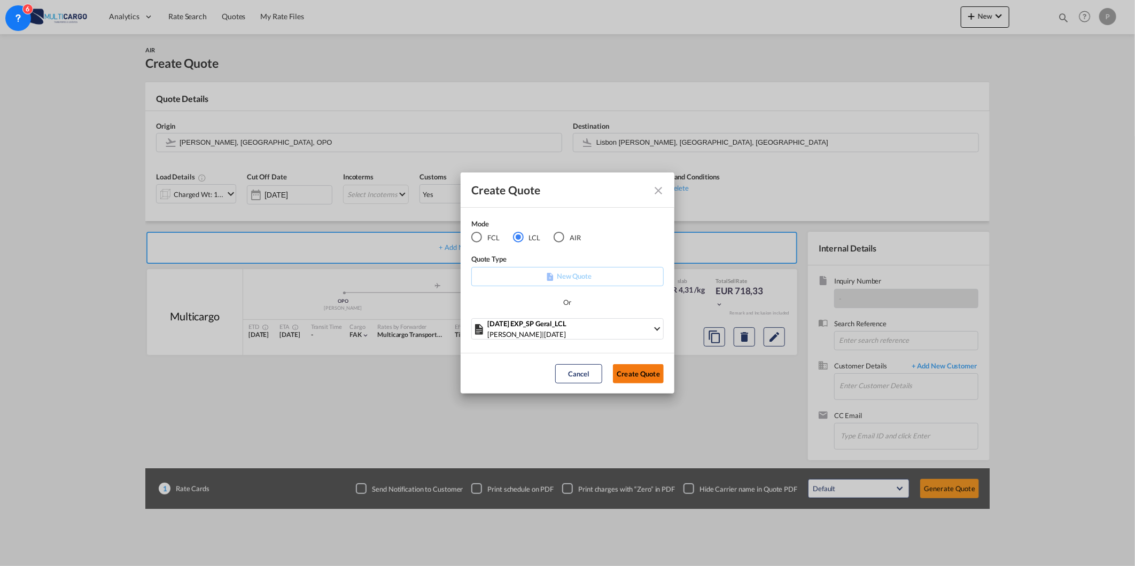
click at [633, 371] on button "Create Quote" at bounding box center [638, 373] width 51 height 19
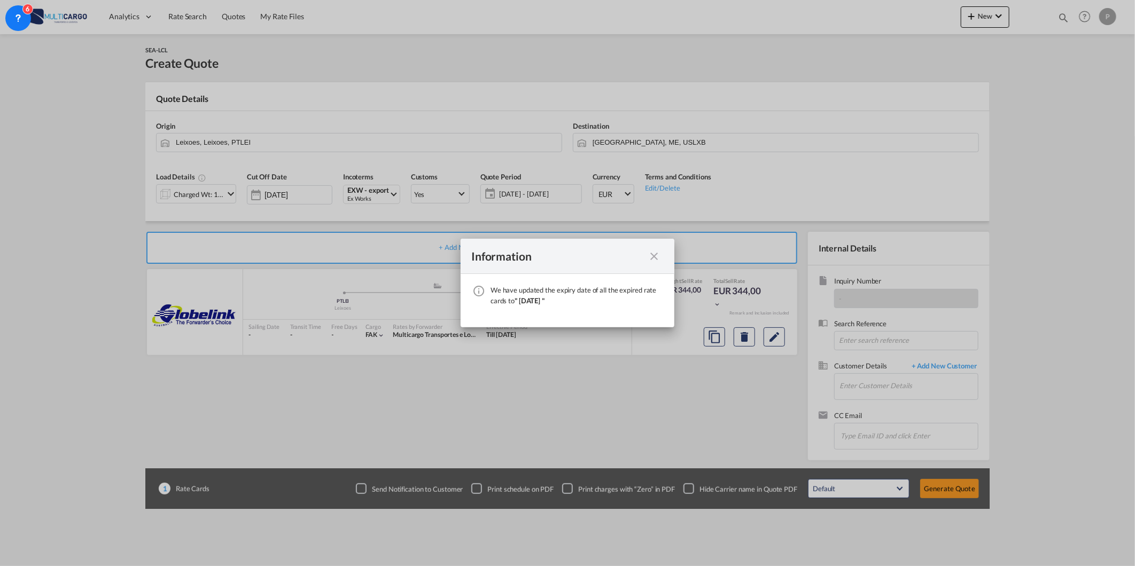
click at [657, 254] on md-icon "icon-close fg-AAA8AD cursor" at bounding box center [654, 256] width 13 height 13
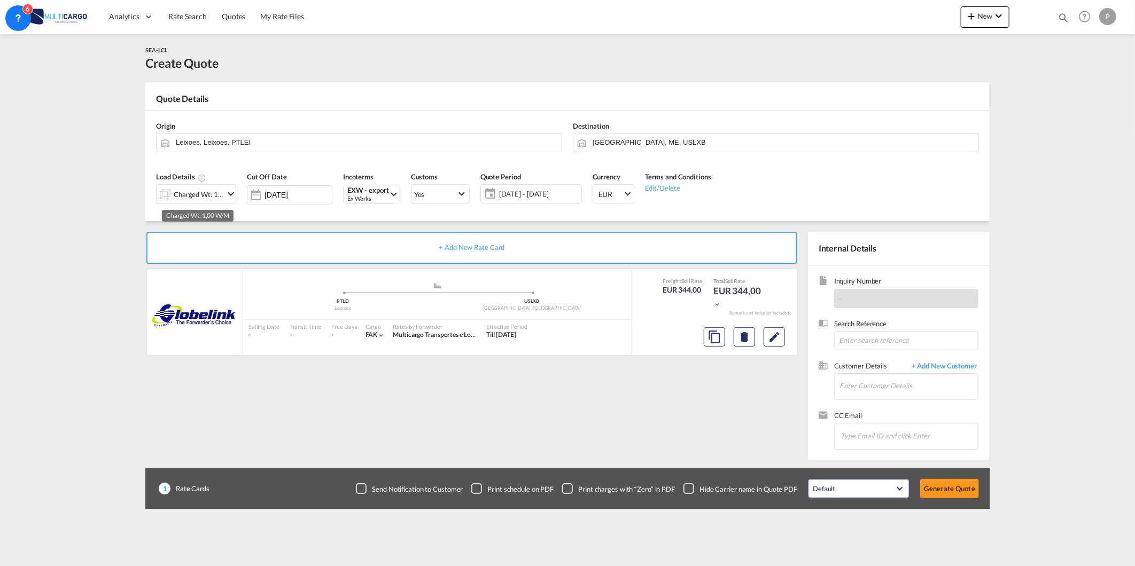
click at [218, 200] on div "Charged Wt: 1,00 W/M" at bounding box center [199, 194] width 50 height 15
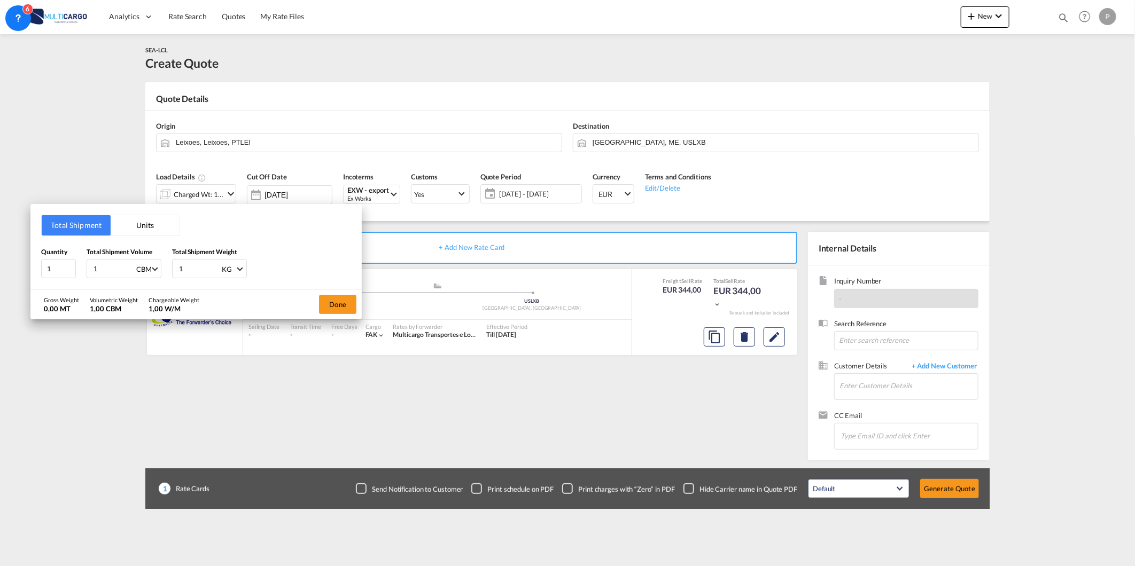
click at [779, 354] on div "Total Shipment Units Quantity 1 Total Shipment Volume 1 CBM CBM CFT Total Shipm…" at bounding box center [567, 283] width 1135 height 566
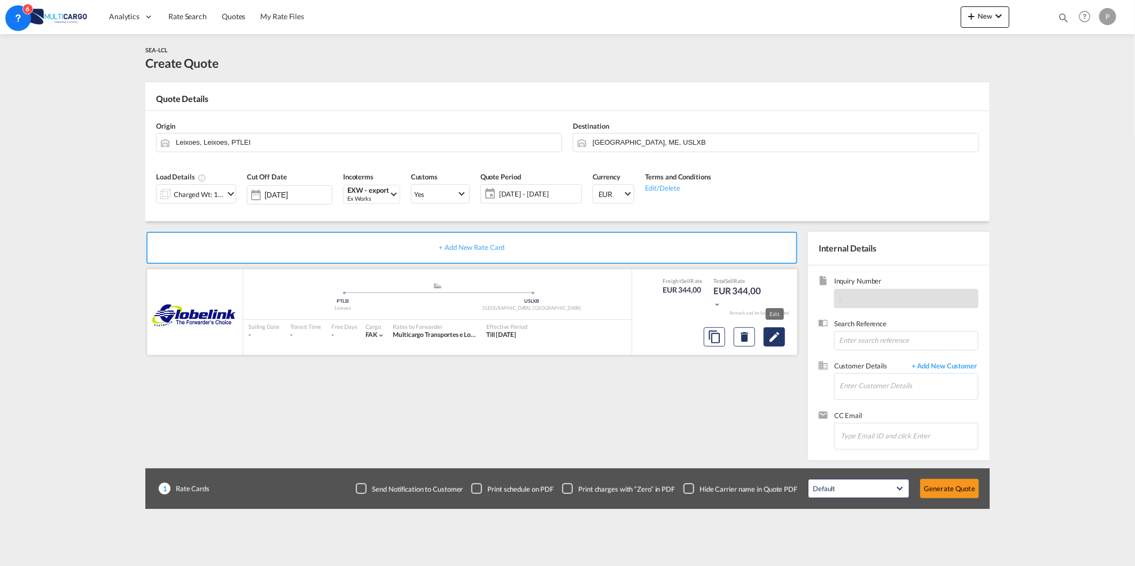
click at [773, 339] on md-icon "Edit" at bounding box center [774, 337] width 13 height 13
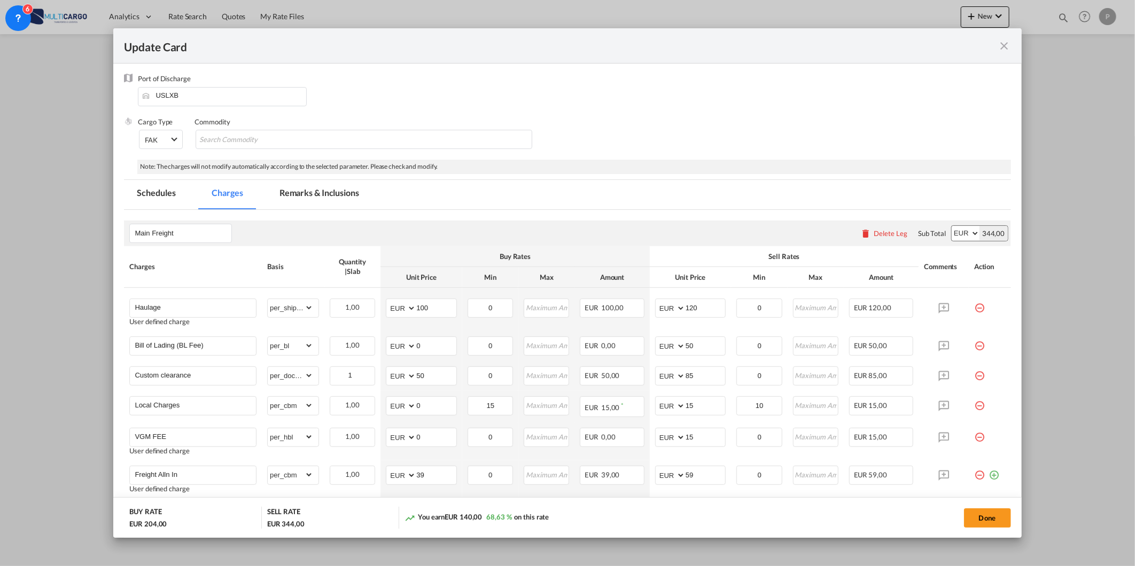
scroll to position [170, 0]
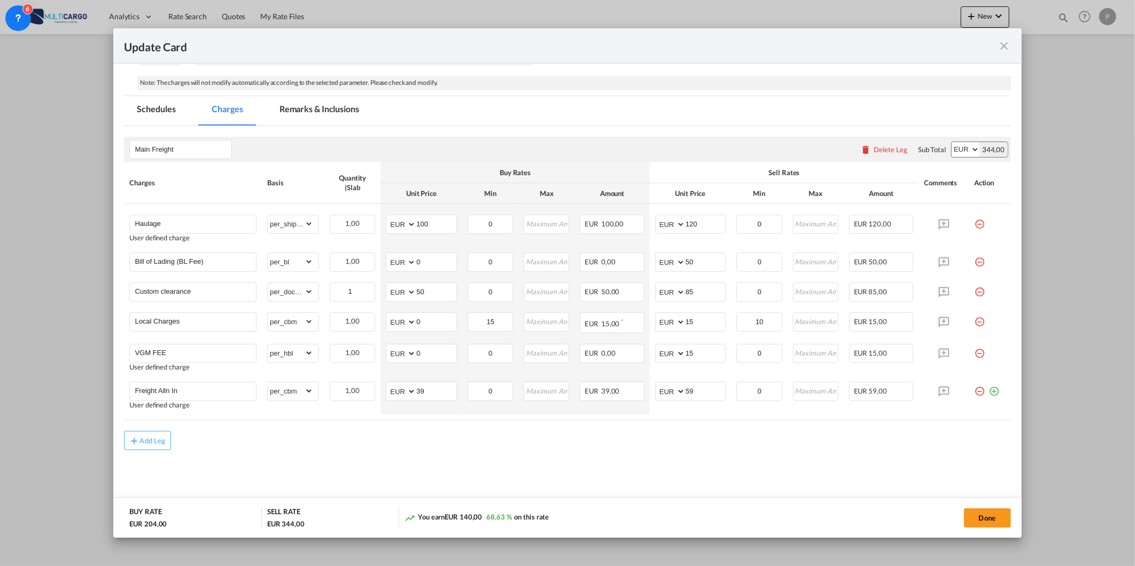
click at [1005, 43] on md-icon "icon-close fg-AAA8AD m-0 pointer" at bounding box center [1004, 46] width 13 height 13
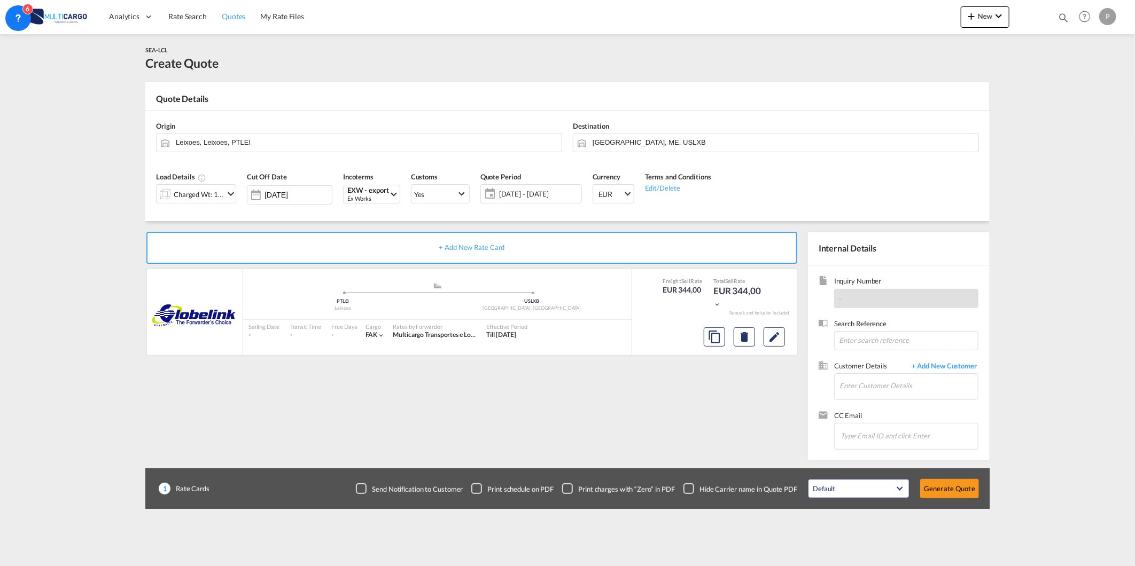
click at [227, 19] on span "Quotes" at bounding box center [234, 16] width 24 height 9
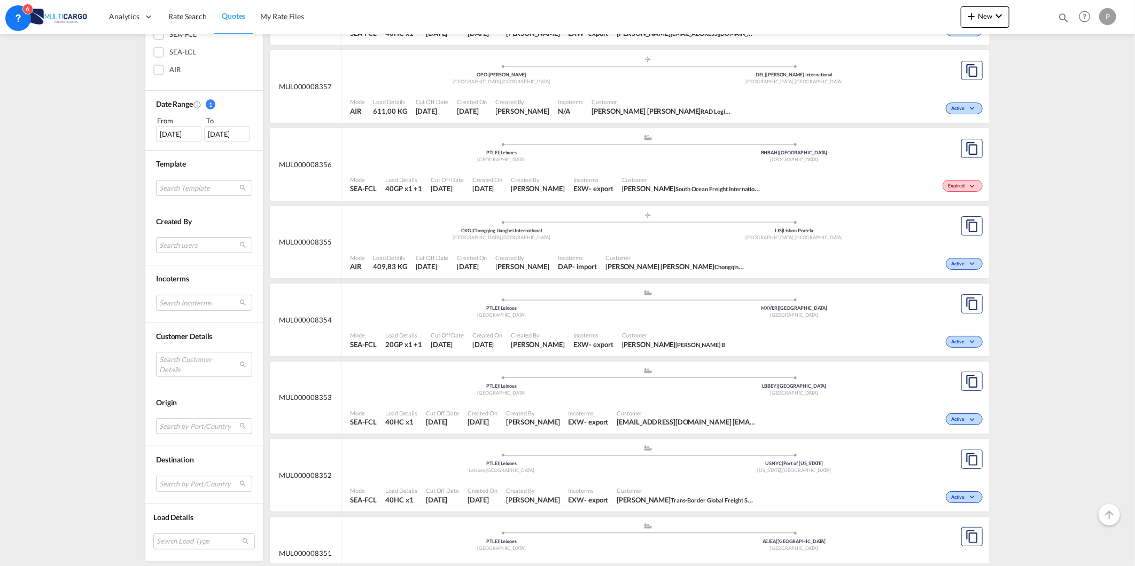
scroll to position [2486, 0]
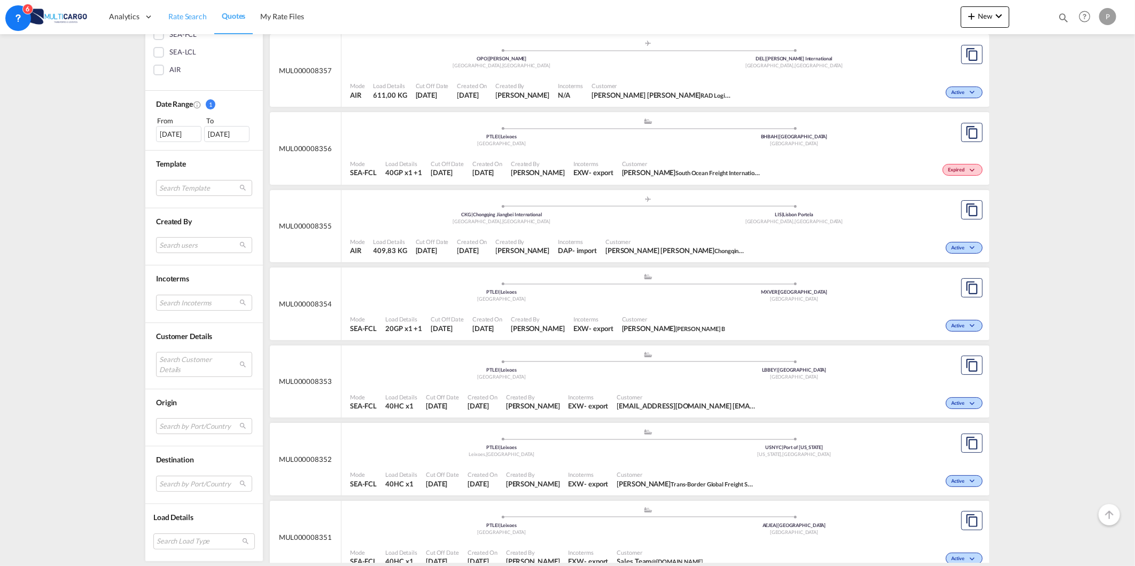
click at [202, 19] on span "Rate Search" at bounding box center [187, 16] width 38 height 9
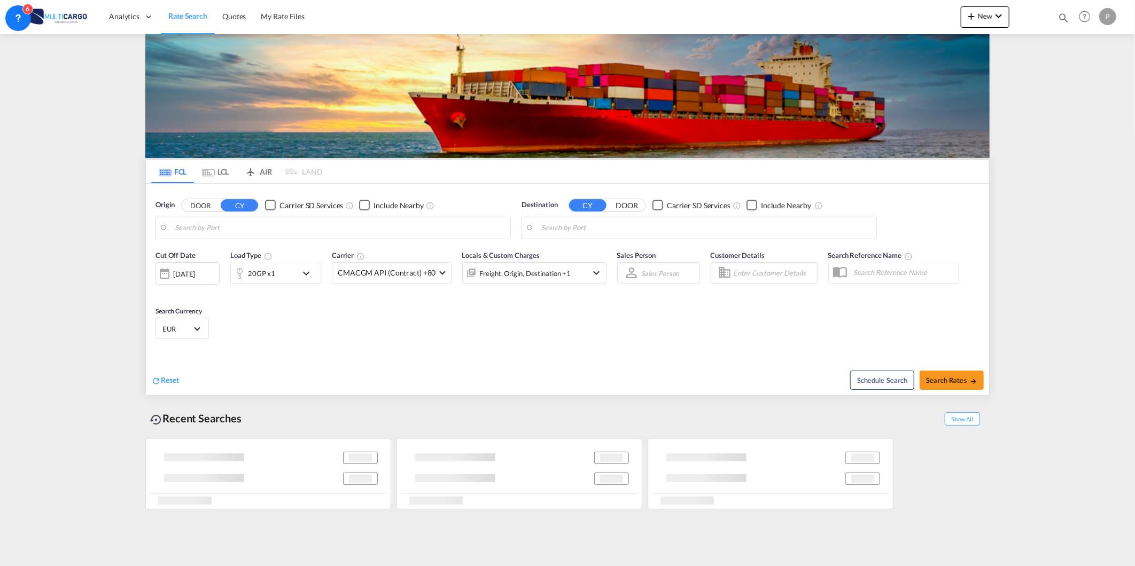
type input "[GEOGRAPHIC_DATA] ([GEOGRAPHIC_DATA]), PTLIS"
type input "[GEOGRAPHIC_DATA]/[GEOGRAPHIC_DATA], [GEOGRAPHIC_DATA]"
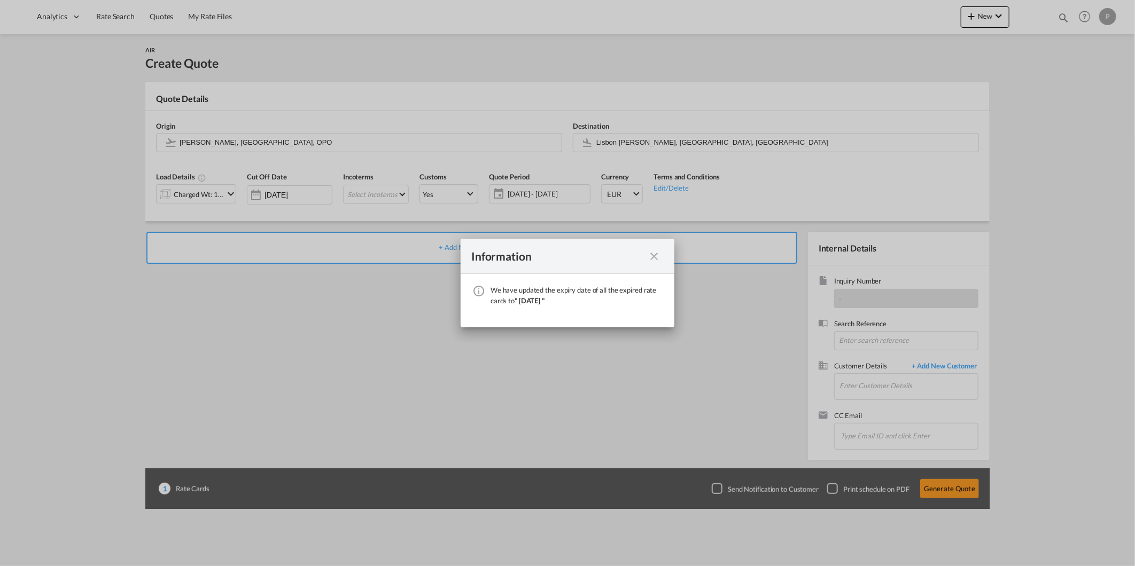
click at [654, 265] on div "Information" at bounding box center [568, 256] width 214 height 35
click at [656, 253] on md-icon "icon-close fg-AAA8AD cursor" at bounding box center [654, 256] width 13 height 13
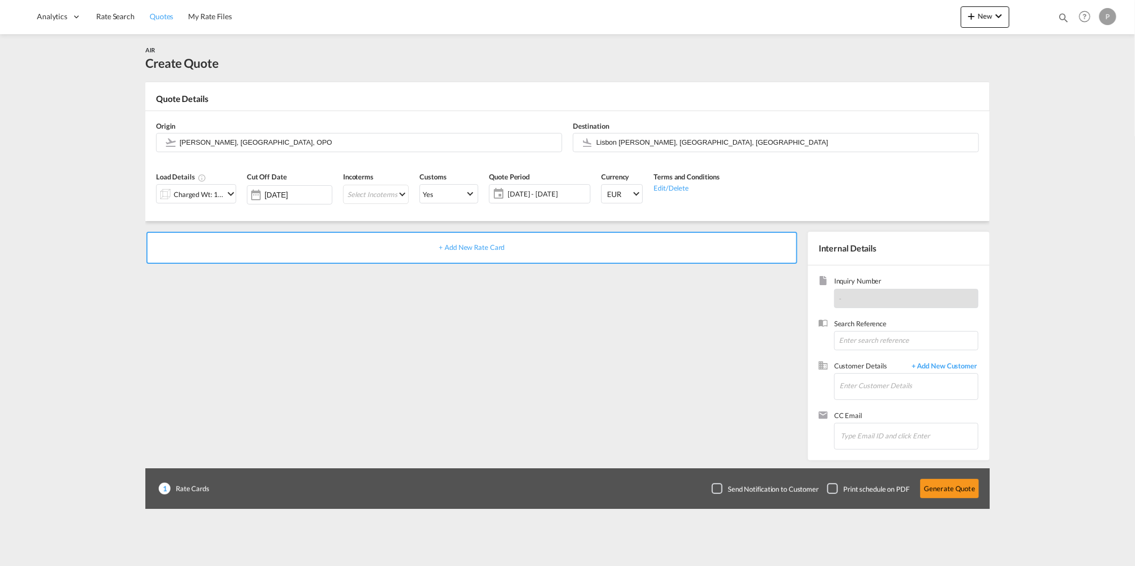
click at [156, 24] on link "Quotes" at bounding box center [161, 16] width 38 height 35
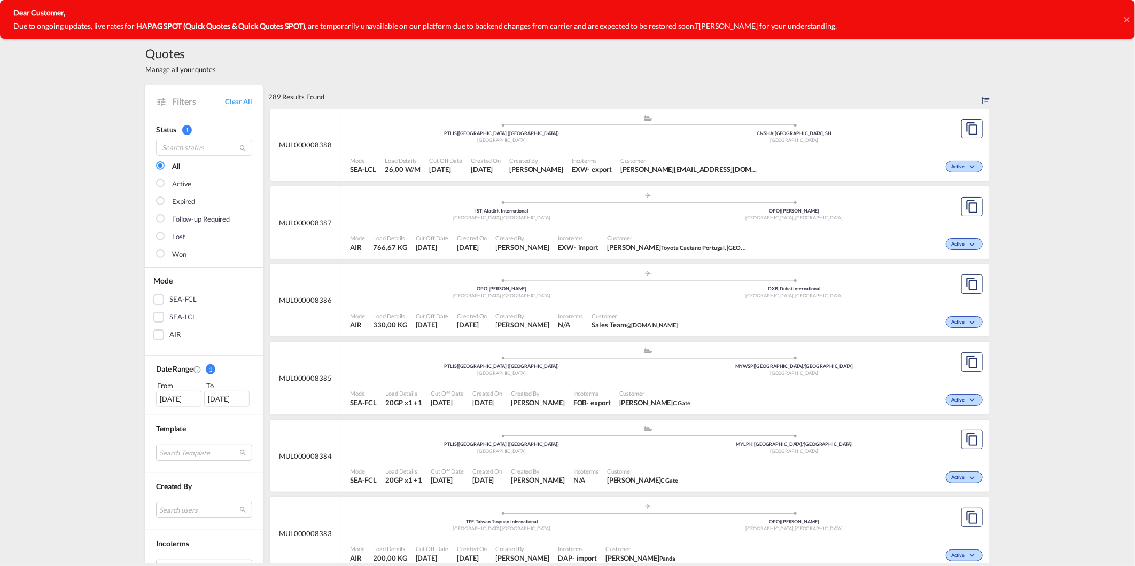
click at [1082, 197] on div "Quotes Manage all your quotes Filters Clear All Status 1 All Active Expired Fol…" at bounding box center [567, 298] width 1135 height 529
click at [1129, 19] on icon at bounding box center [1126, 19] width 5 height 9
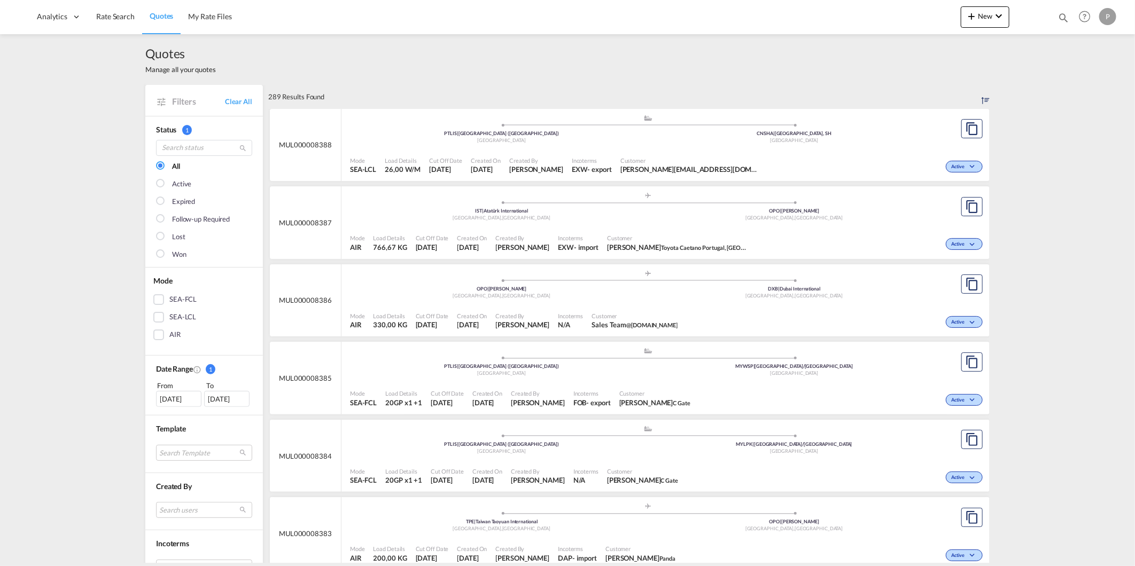
click at [166, 12] on span "Quotes" at bounding box center [162, 15] width 24 height 9
click at [514, 364] on span "PTLIS | Lisbon (Lisboa)" at bounding box center [501, 366] width 115 height 6
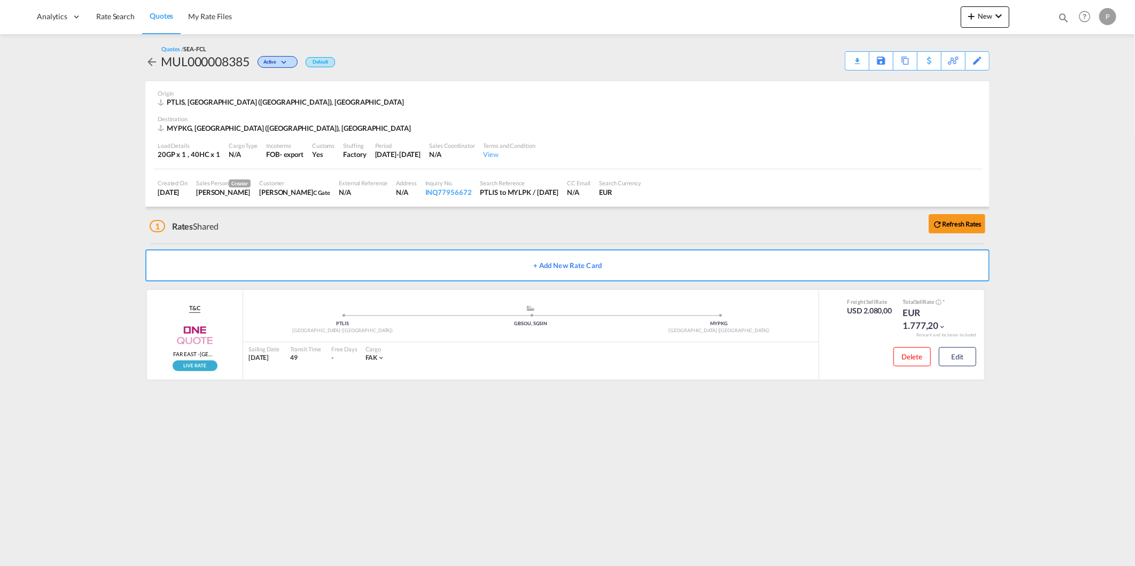
click at [164, 16] on span "Quotes" at bounding box center [162, 15] width 24 height 9
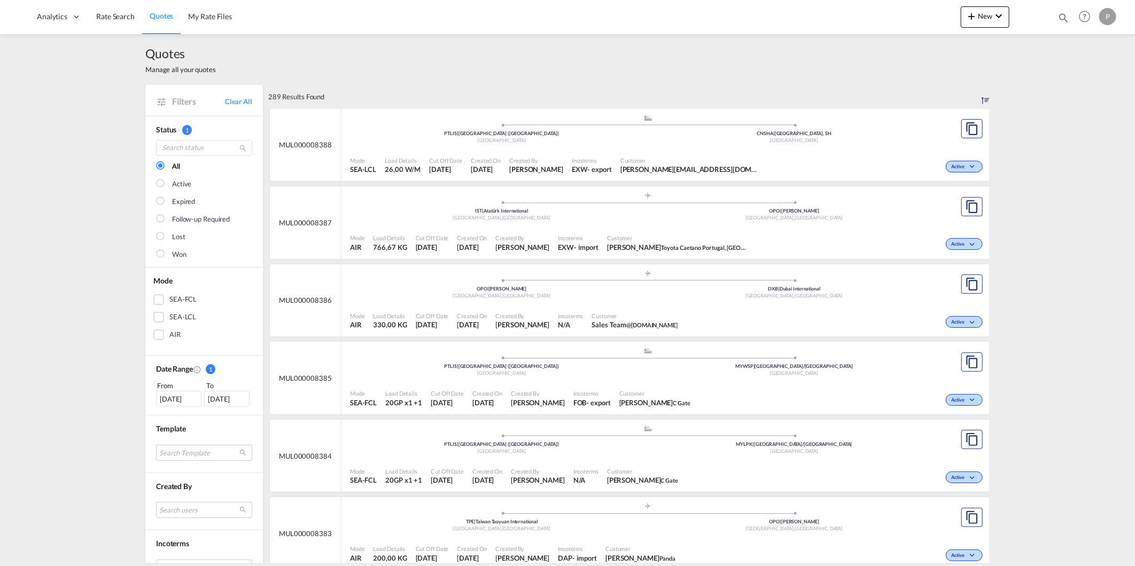
click at [162, 398] on div "[DATE]" at bounding box center [178, 399] width 45 height 16
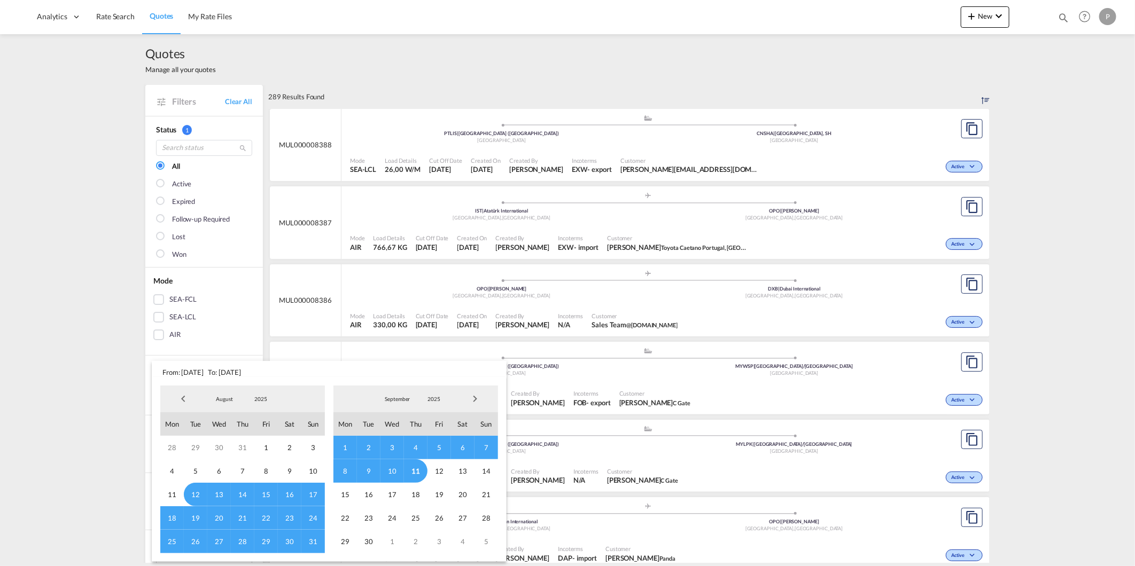
click at [179, 405] on span "Previous Month" at bounding box center [183, 399] width 21 height 21
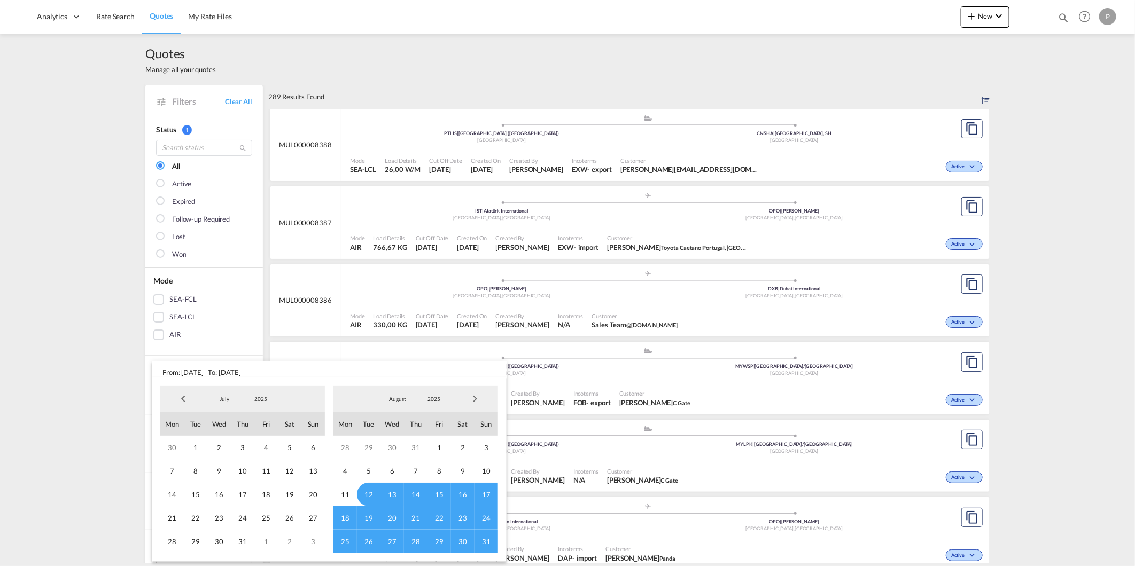
click at [182, 401] on span "Previous Month" at bounding box center [183, 399] width 21 height 21
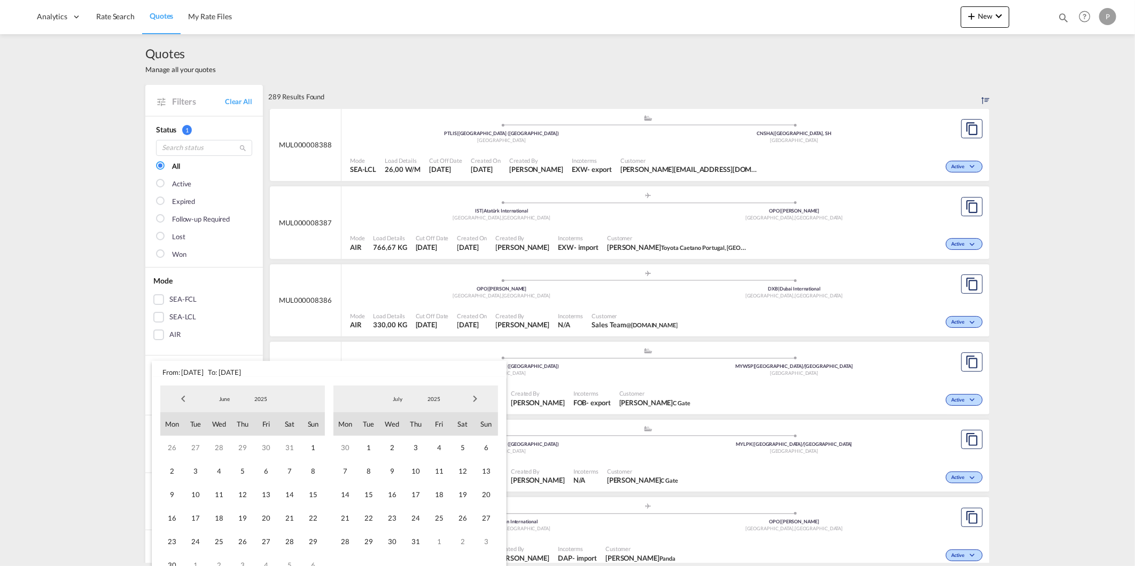
click at [182, 401] on span "Previous Month" at bounding box center [183, 399] width 21 height 21
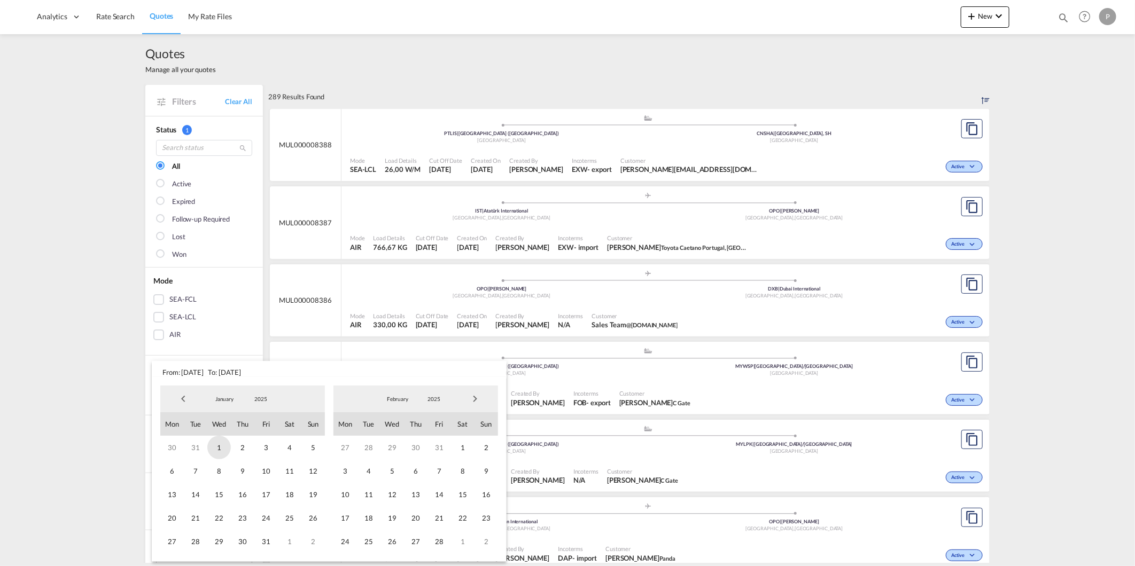
click at [221, 451] on span "1" at bounding box center [219, 448] width 24 height 24
click at [479, 398] on span "Next Month" at bounding box center [474, 399] width 21 height 21
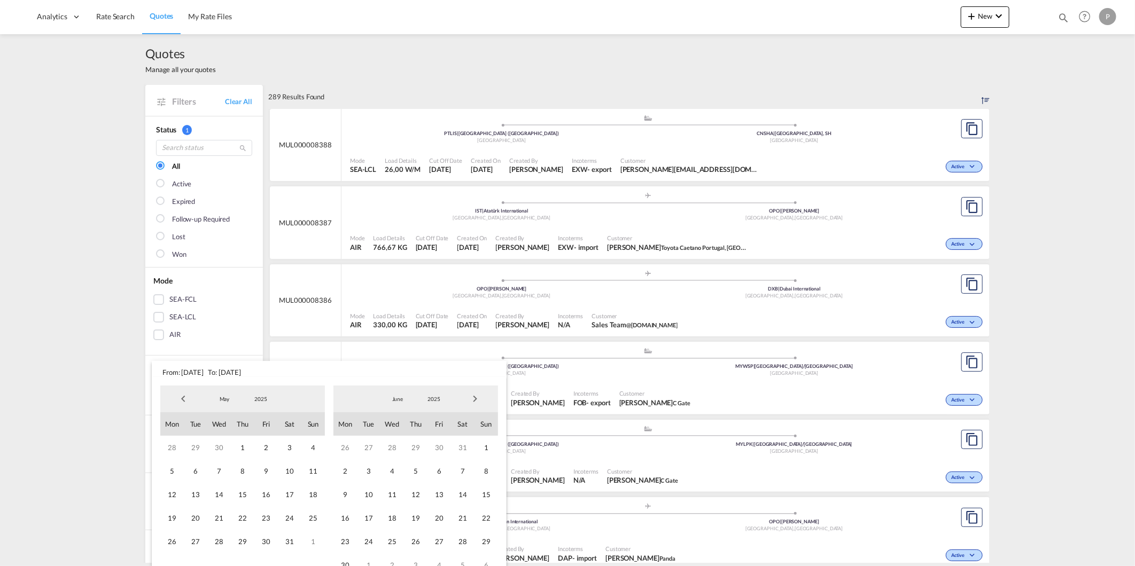
click at [479, 398] on span "Next Month" at bounding box center [474, 399] width 21 height 21
click at [371, 517] on span "19" at bounding box center [369, 519] width 24 height 24
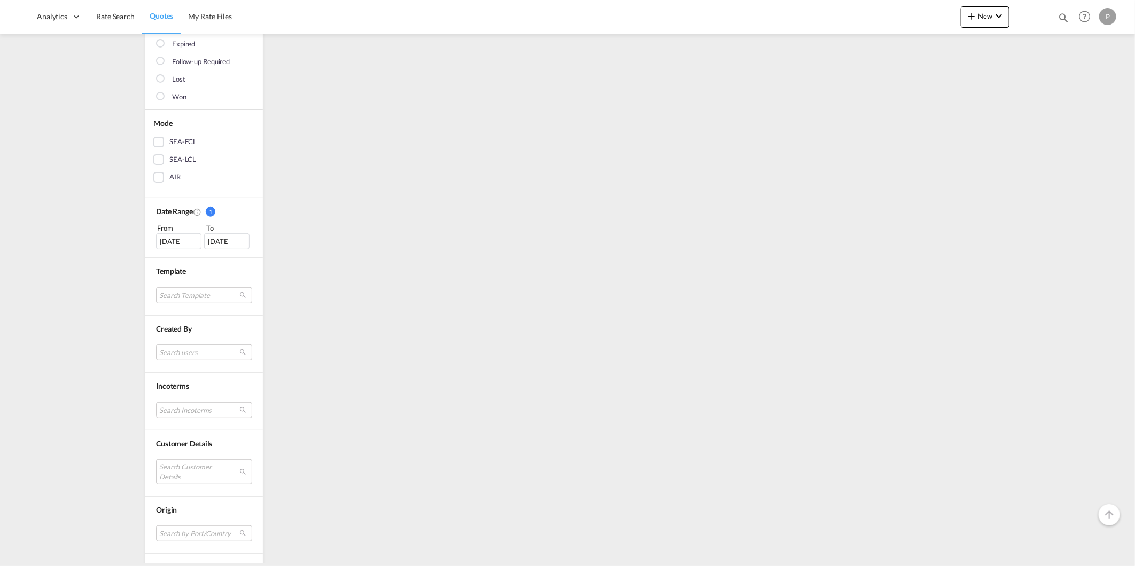
scroll to position [178, 0]
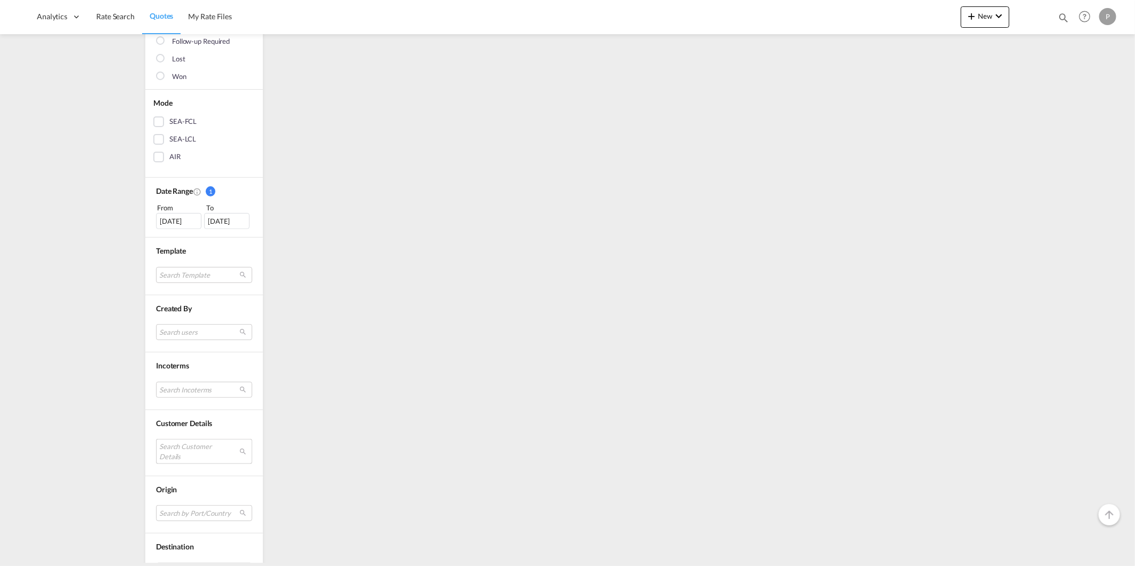
click at [199, 453] on md-select "Search Customer Details user name user carla Teixeira carla.oliveira@toyotacaet…" at bounding box center [204, 451] width 96 height 25
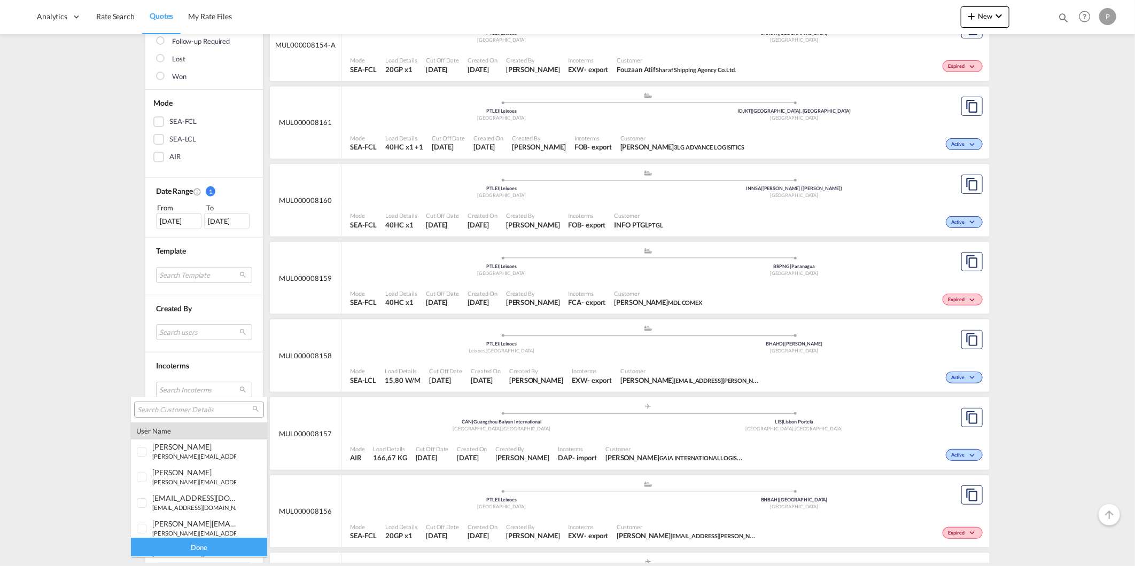
type md-option "[object Object]"
click at [189, 409] on input "search" at bounding box center [194, 411] width 115 height 10
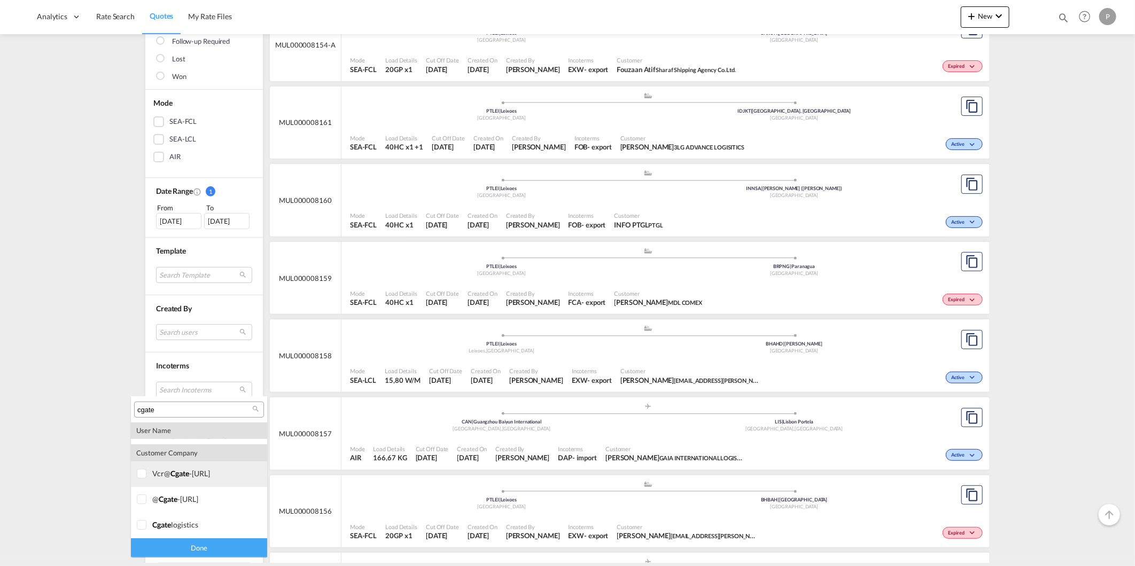
type input "cgate"
click at [189, 473] on div "vcr@ cgate -logistics.com" at bounding box center [194, 473] width 84 height 9
click at [179, 490] on md-option "company @ cgate -logistics.com" at bounding box center [199, 500] width 136 height 26
click at [177, 511] on md-option "company @ cgate -logistics.com" at bounding box center [199, 500] width 136 height 26
click at [171, 530] on md-option "company cgate logistics" at bounding box center [199, 526] width 136 height 26
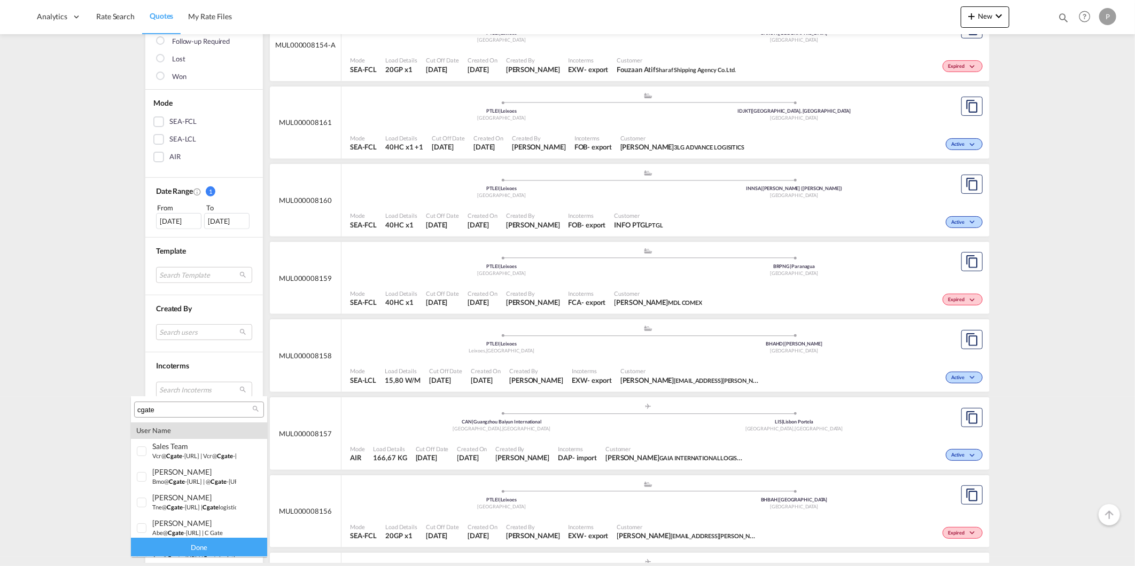
scroll to position [0, 0]
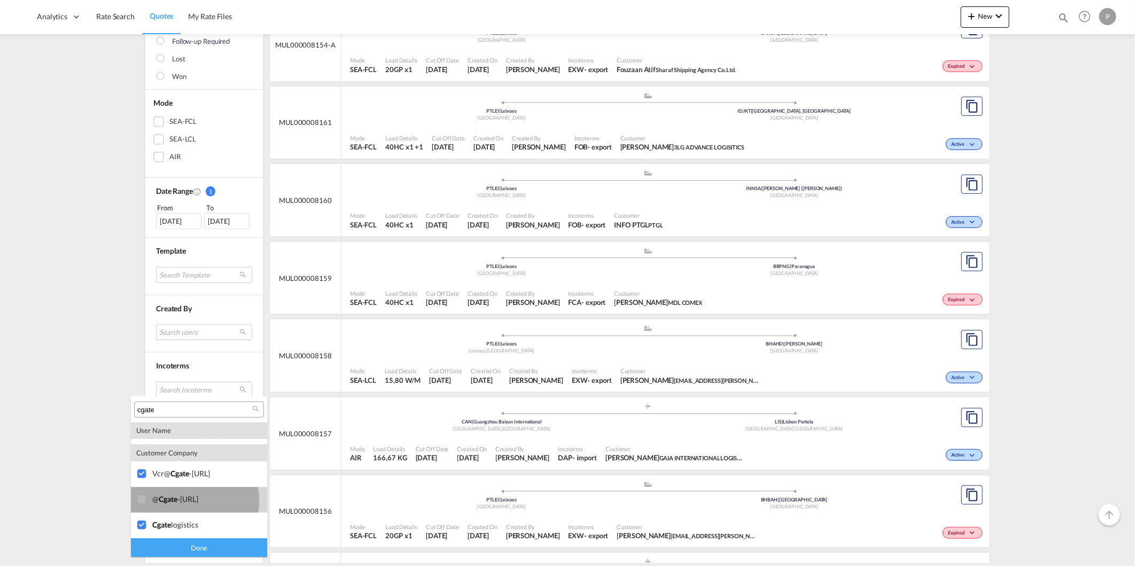
click at [174, 501] on span "cgate" at bounding box center [168, 499] width 19 height 9
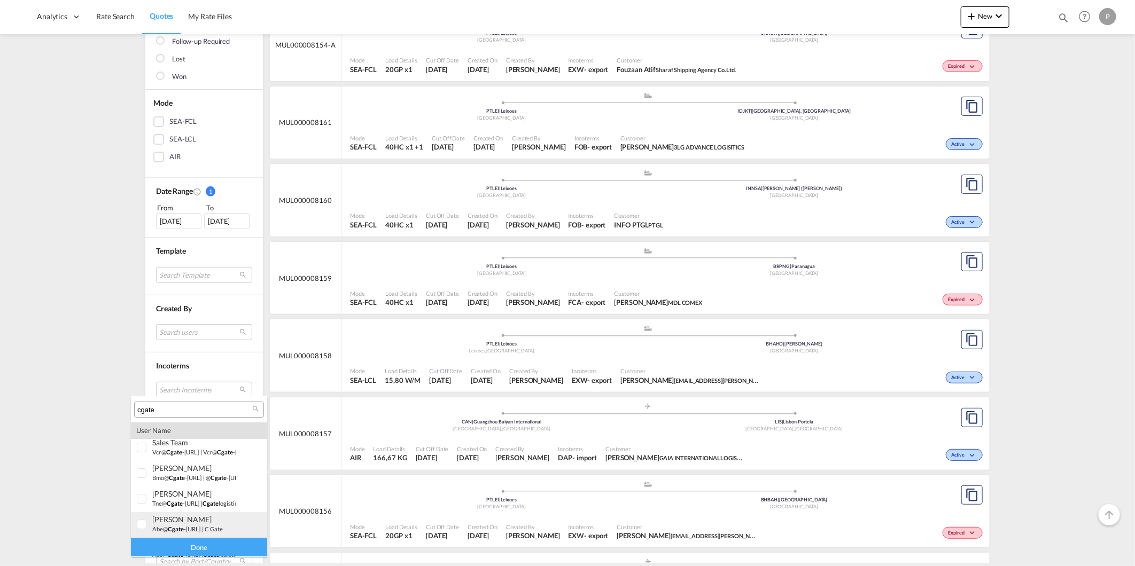
scroll to position [64, 0]
click at [171, 494] on span "cgate" at bounding box center [175, 495] width 16 height 7
click at [168, 469] on span "cgate" at bounding box center [176, 469] width 16 height 7
click at [162, 444] on small "tne@ cgate -logistics.com" at bounding box center [175, 443] width 47 height 7
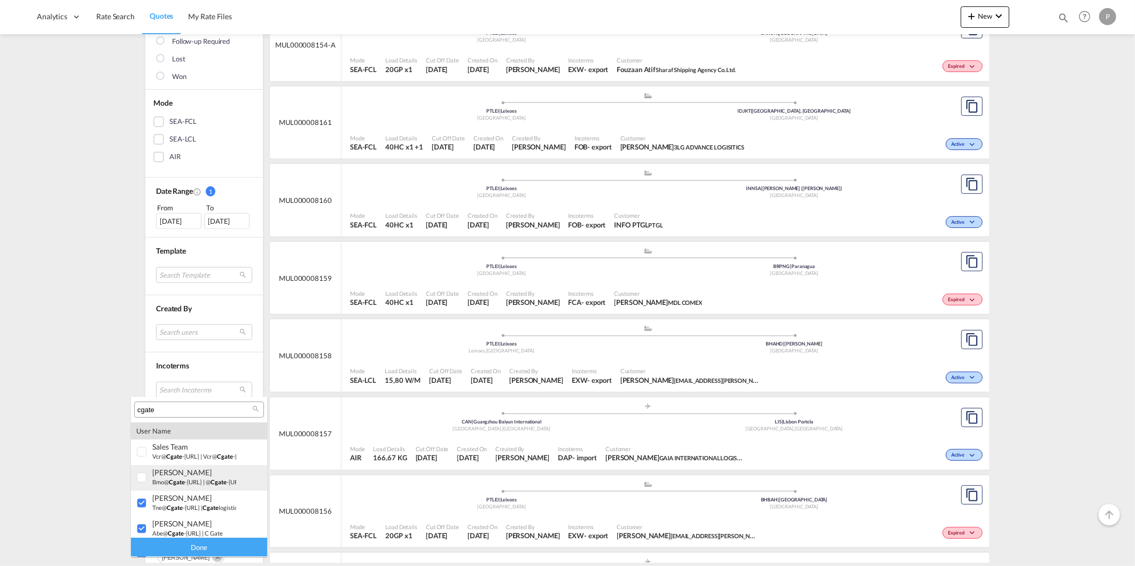
click at [175, 479] on span "cgate" at bounding box center [177, 482] width 16 height 7
click at [173, 457] on span "cgate" at bounding box center [174, 456] width 16 height 7
click at [190, 548] on div "Done" at bounding box center [199, 548] width 136 height 19
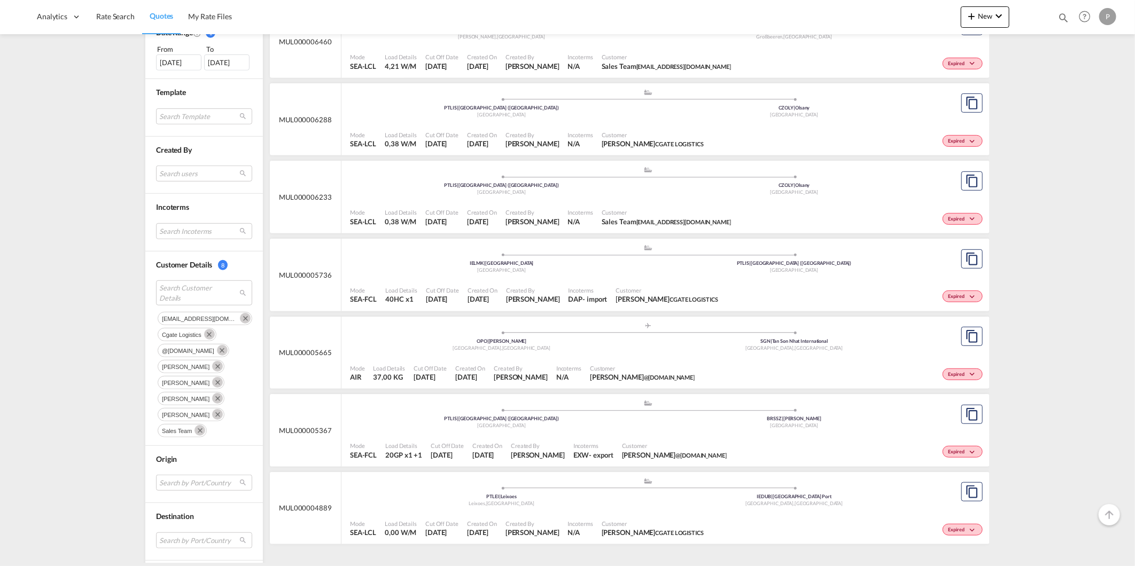
scroll to position [356, 0]
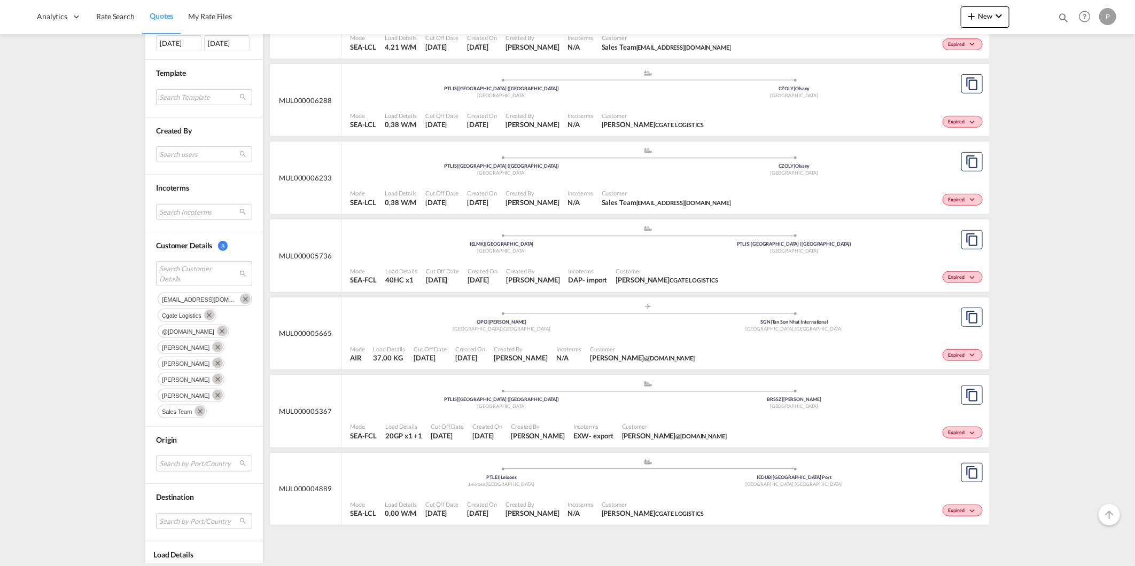
click at [689, 348] on span "Customer" at bounding box center [642, 349] width 105 height 8
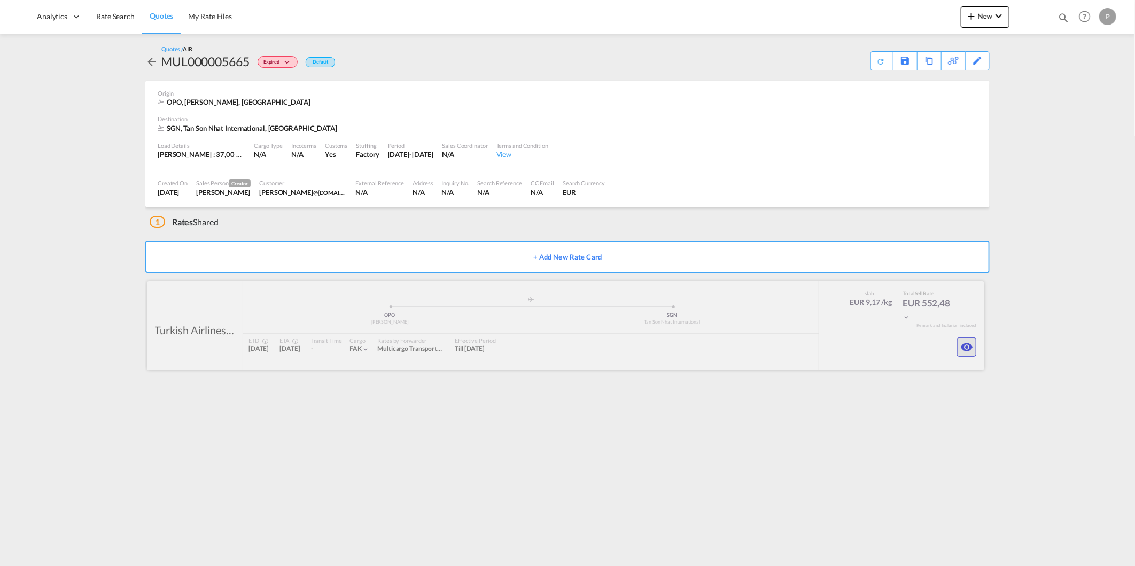
click at [962, 346] on md-icon "icon-eye" at bounding box center [966, 347] width 13 height 13
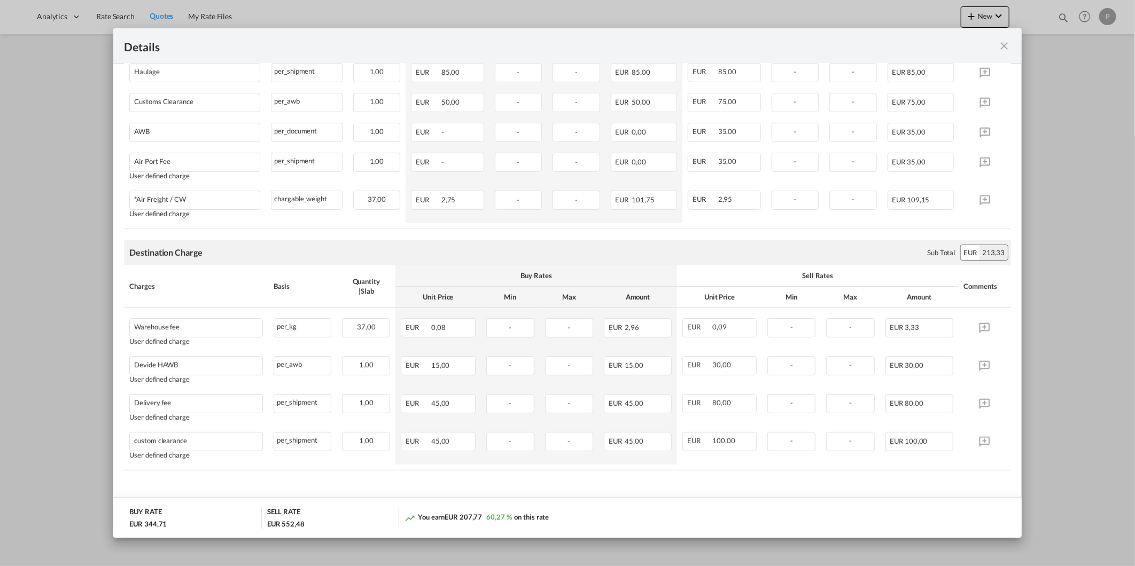
scroll to position [308, 0]
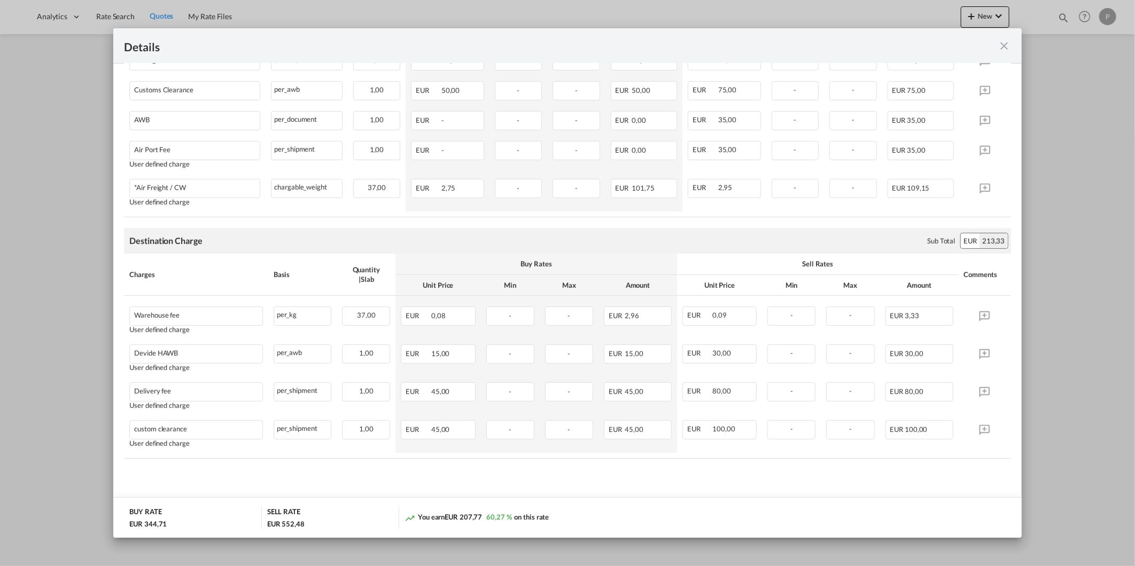
click at [1005, 45] on md-icon "icon-close fg-AAA8AD m-0 cursor" at bounding box center [1004, 46] width 13 height 13
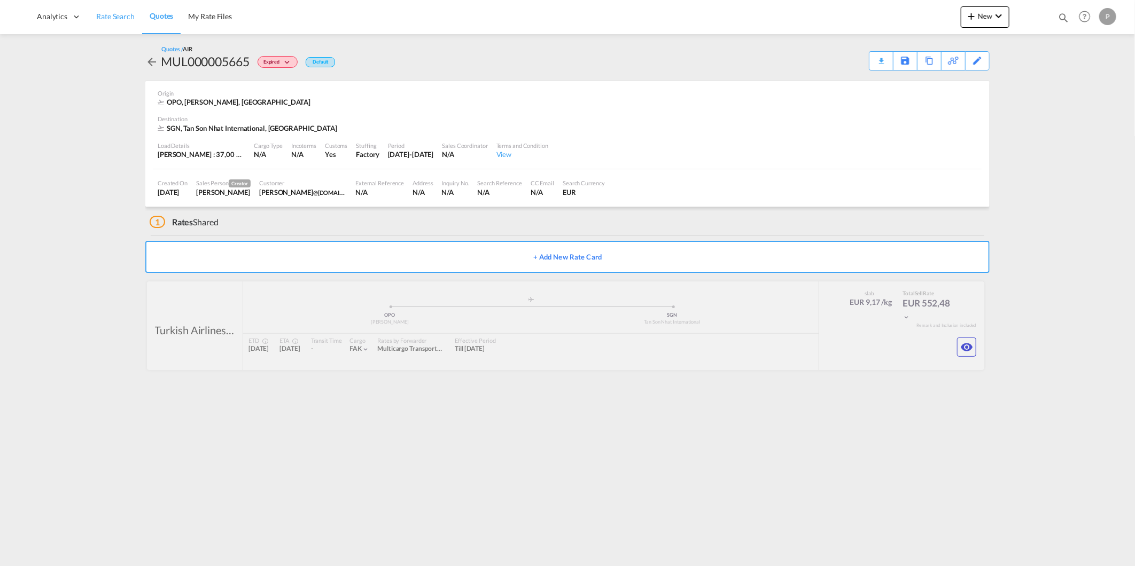
click at [129, 19] on span "Rate Search" at bounding box center [115, 16] width 38 height 9
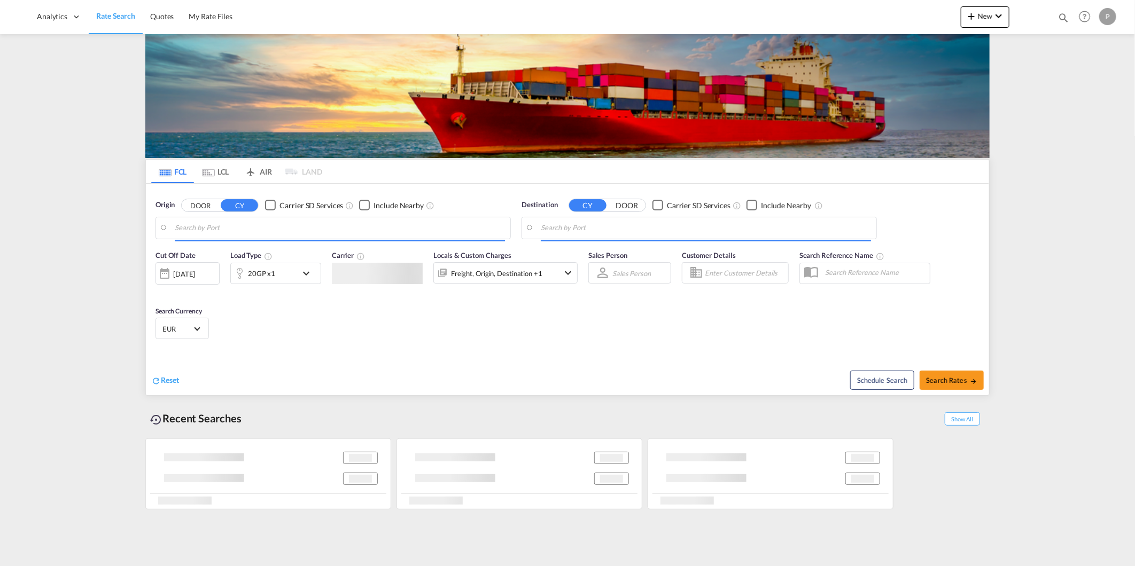
type input "[GEOGRAPHIC_DATA] ([GEOGRAPHIC_DATA]), PTLIS"
type input "[GEOGRAPHIC_DATA]/[GEOGRAPHIC_DATA], [GEOGRAPHIC_DATA]"
